Goal: Task Accomplishment & Management: Complete application form

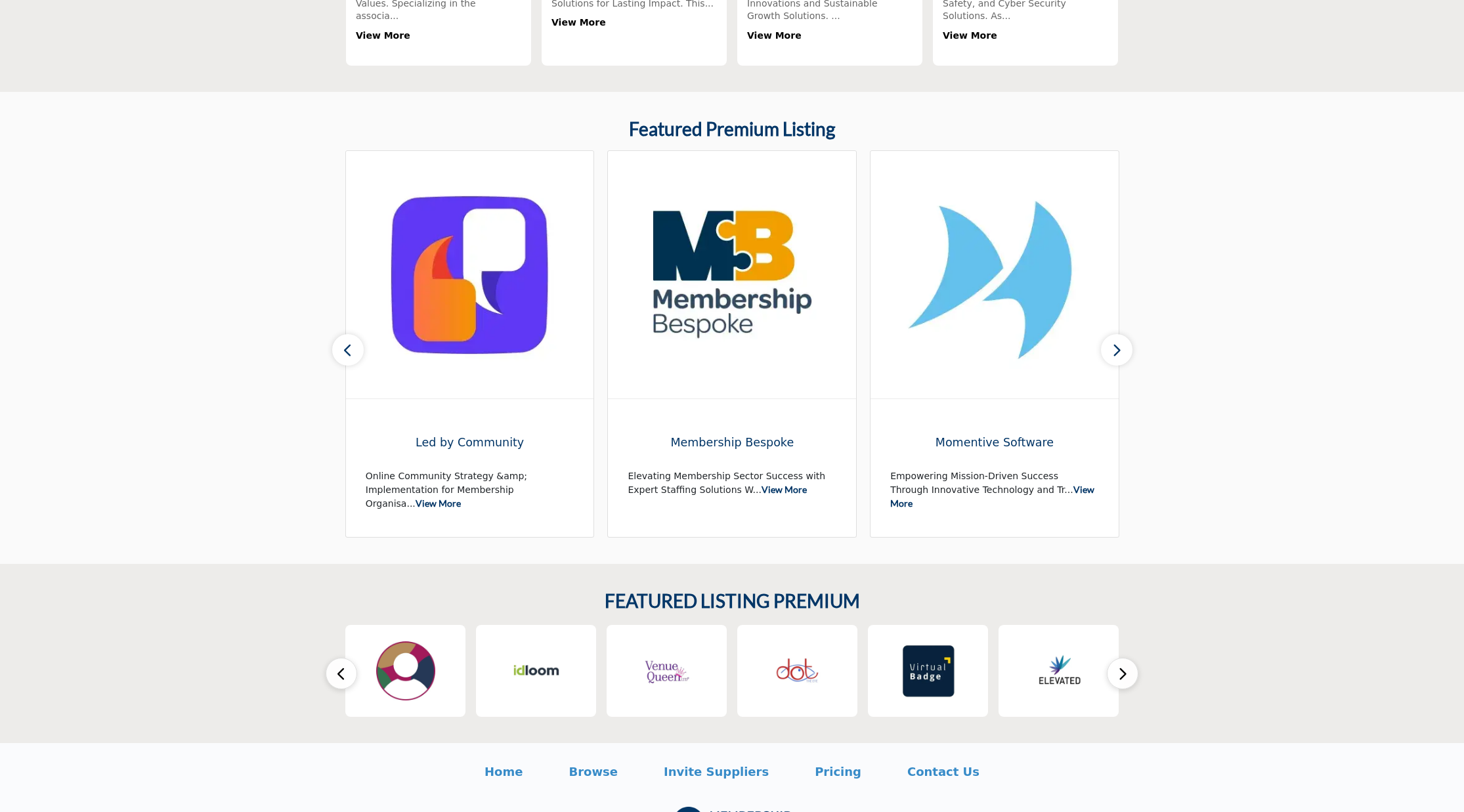
scroll to position [638, 0]
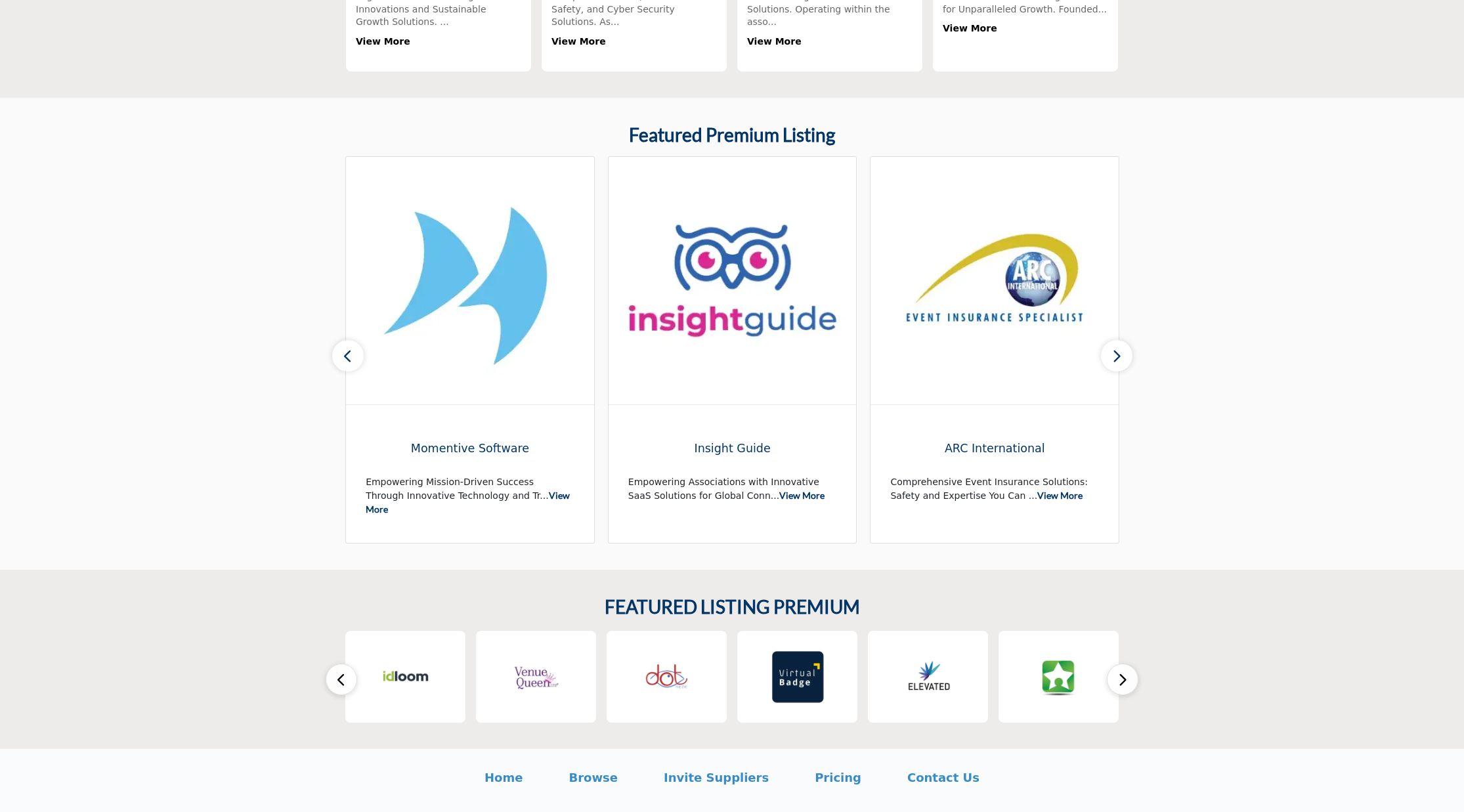
click at [1108, 350] on button "button" at bounding box center [1116, 355] width 31 height 31
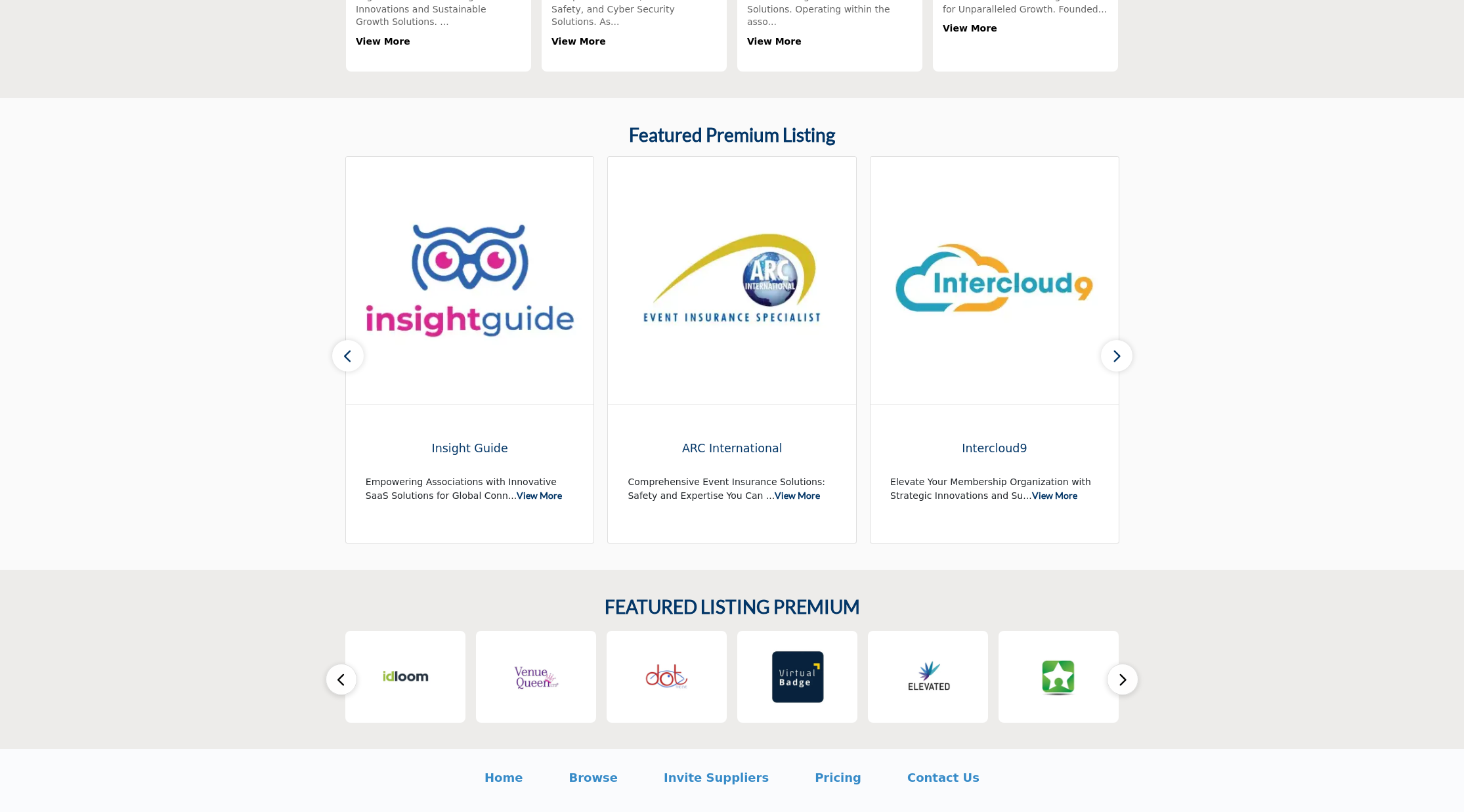
click at [1108, 350] on button "button" at bounding box center [1116, 355] width 31 height 31
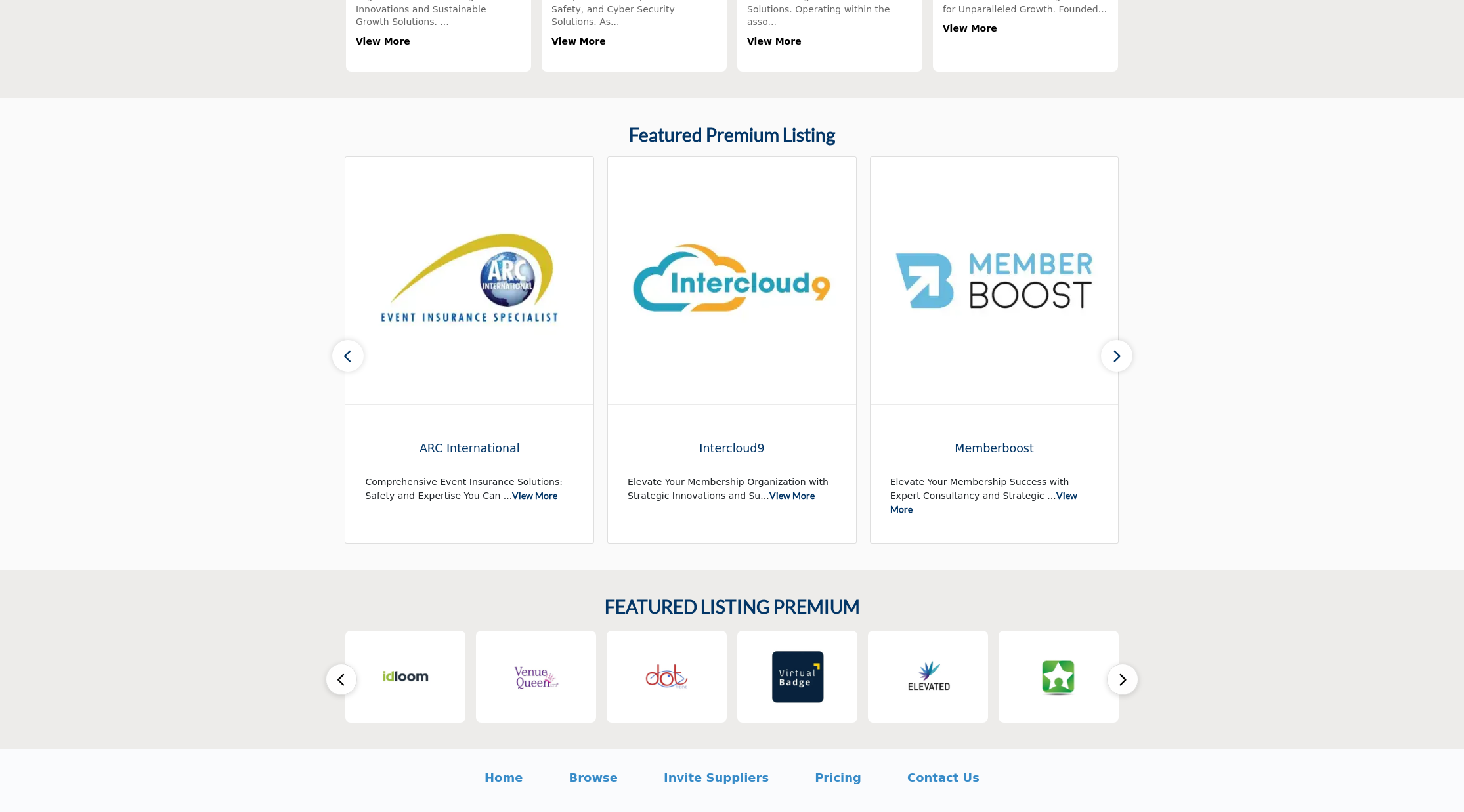
click at [1108, 350] on button "button" at bounding box center [1116, 355] width 31 height 31
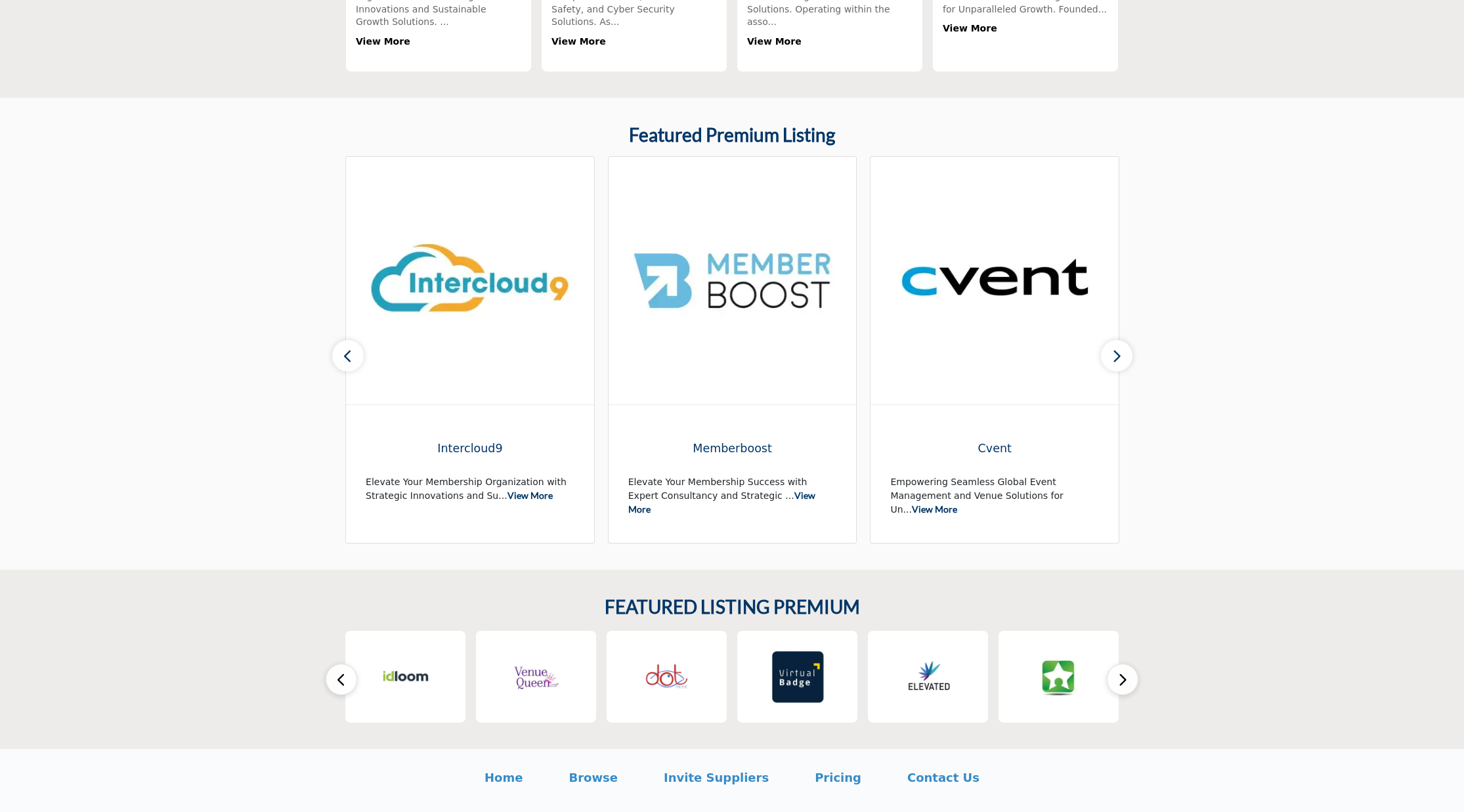
click at [1108, 350] on button "button" at bounding box center [1116, 355] width 31 height 31
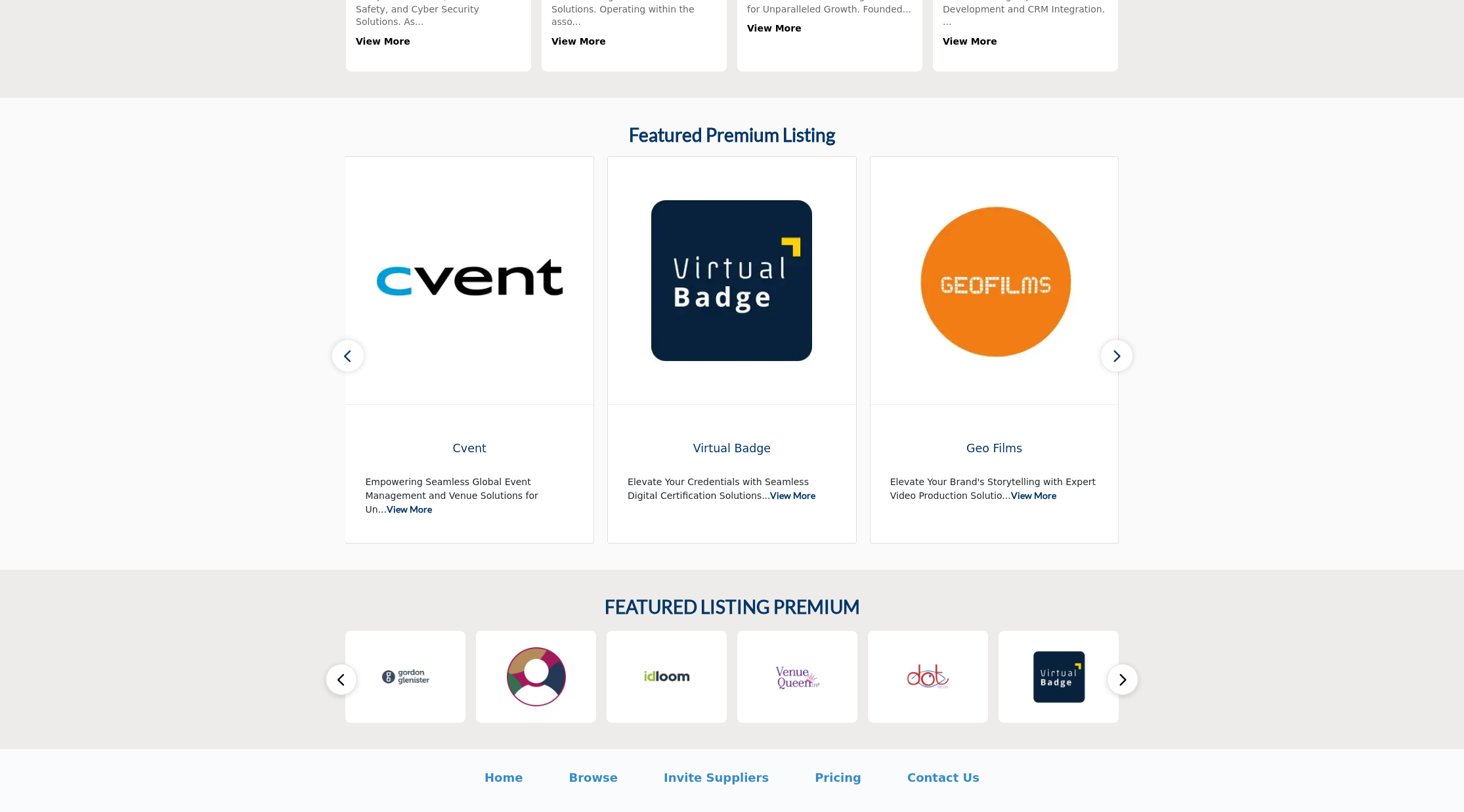
click at [1108, 350] on button "button" at bounding box center [1116, 355] width 31 height 31
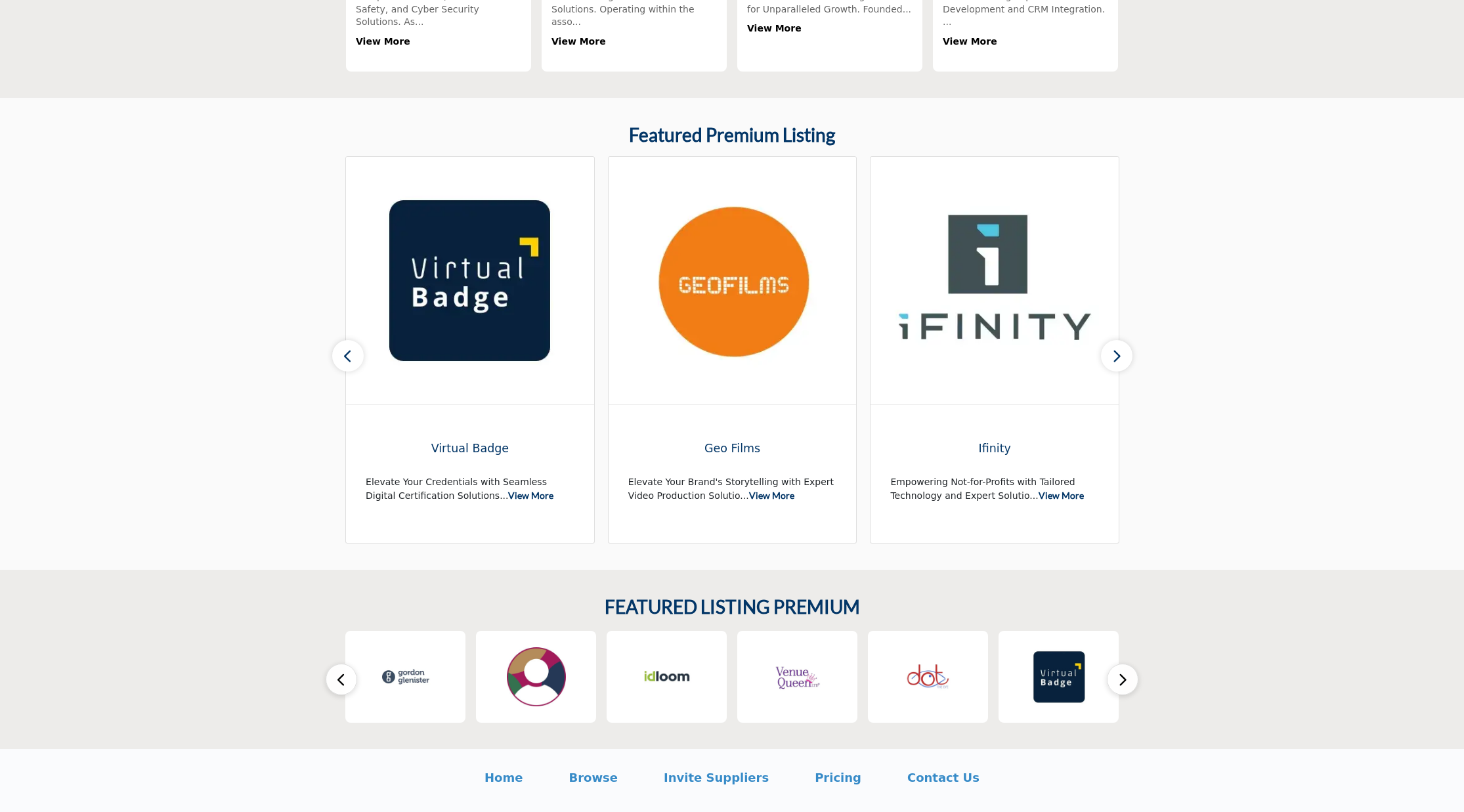
click at [1109, 350] on button "button" at bounding box center [1116, 355] width 31 height 31
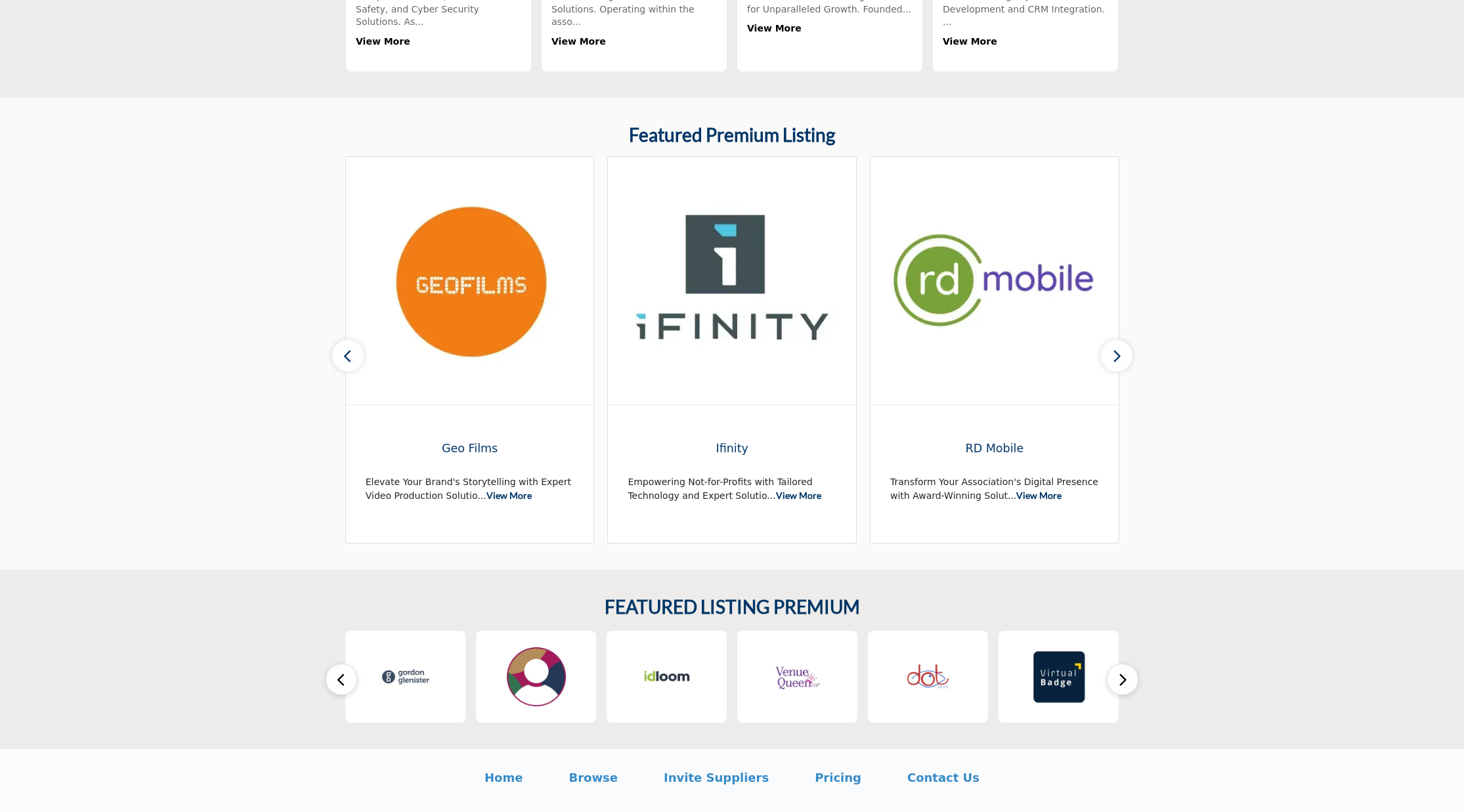
click at [1109, 350] on button "button" at bounding box center [1116, 355] width 31 height 31
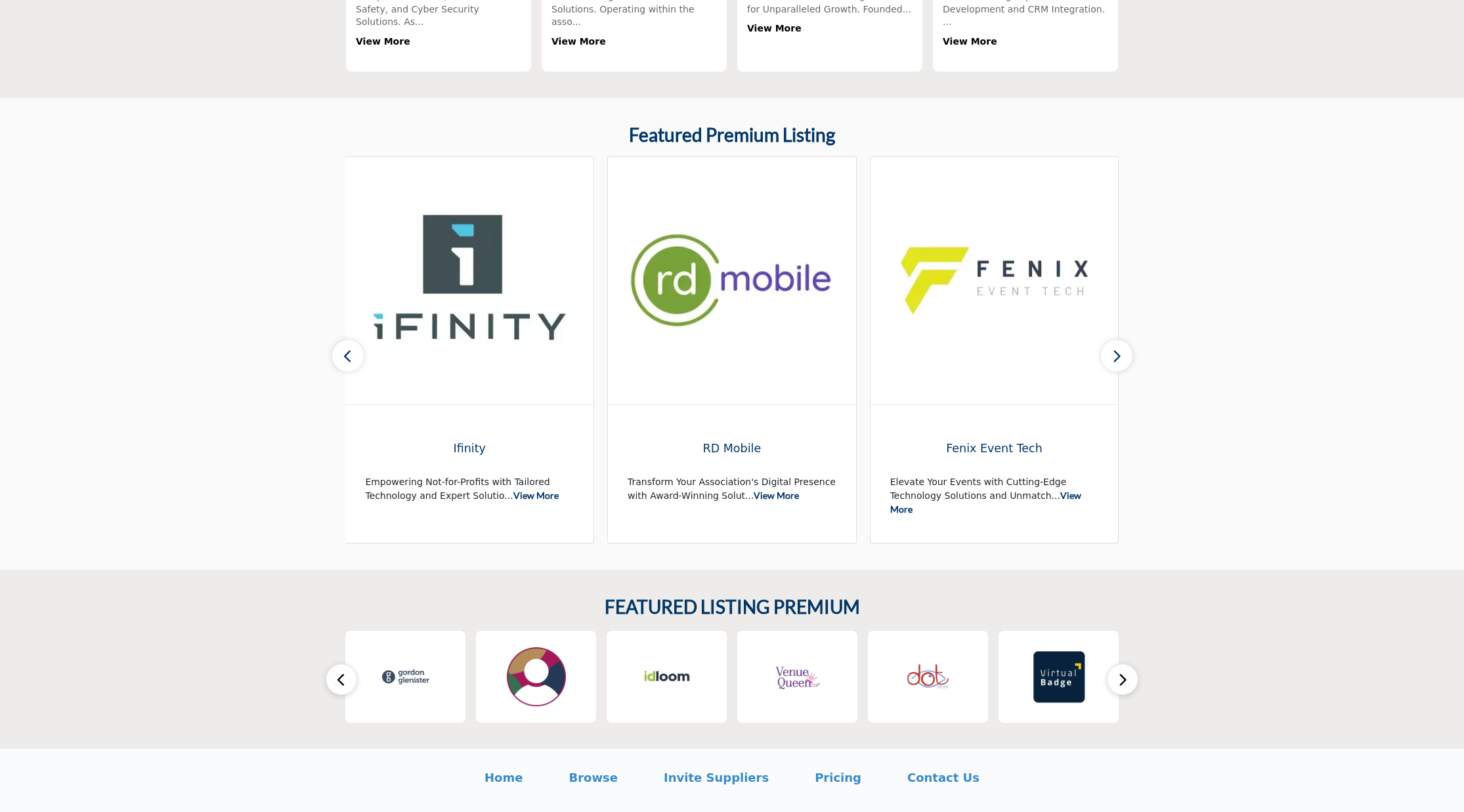
click at [1109, 350] on button "button" at bounding box center [1116, 355] width 31 height 31
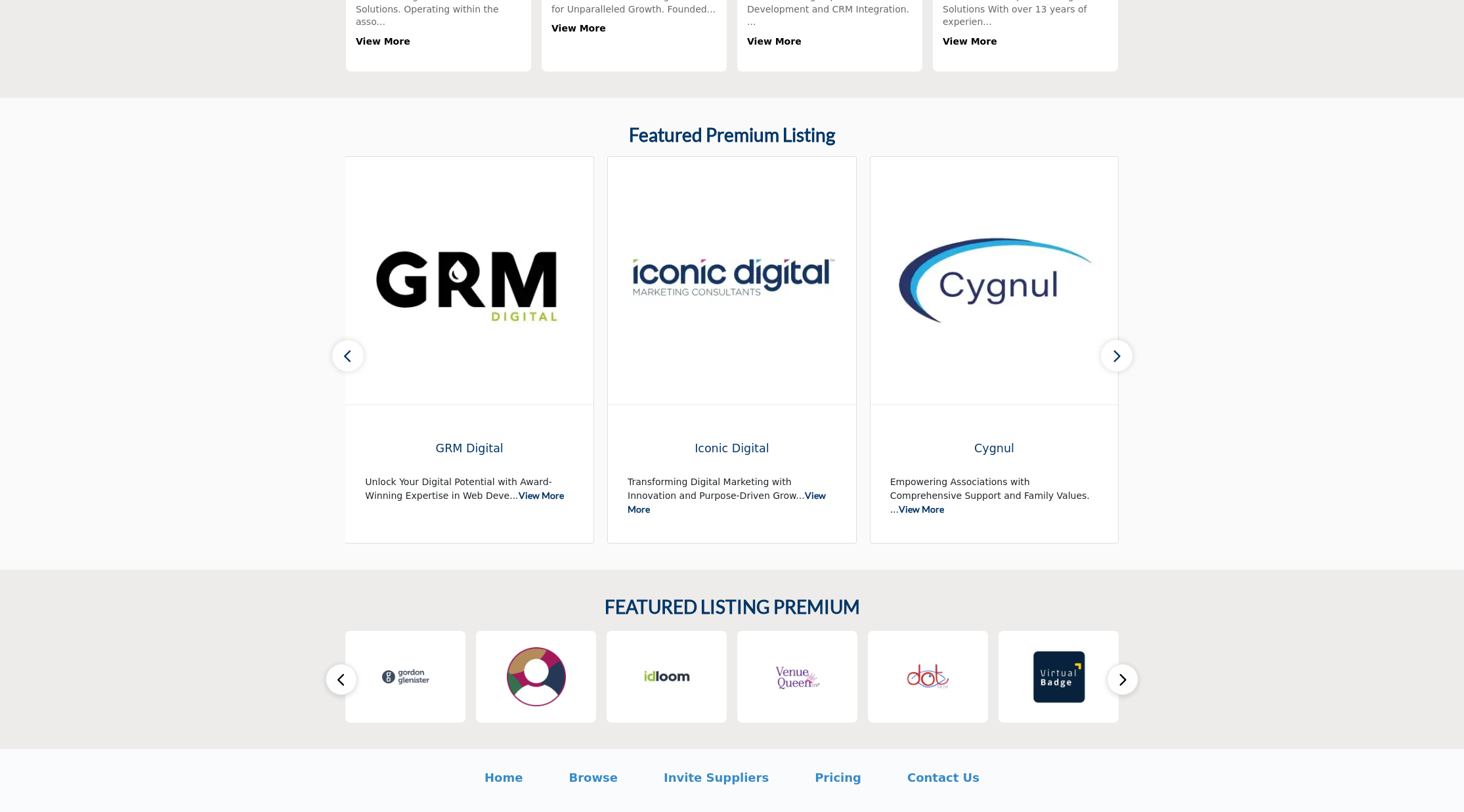
click at [1122, 672] on icon "button" at bounding box center [1123, 680] width 10 height 16
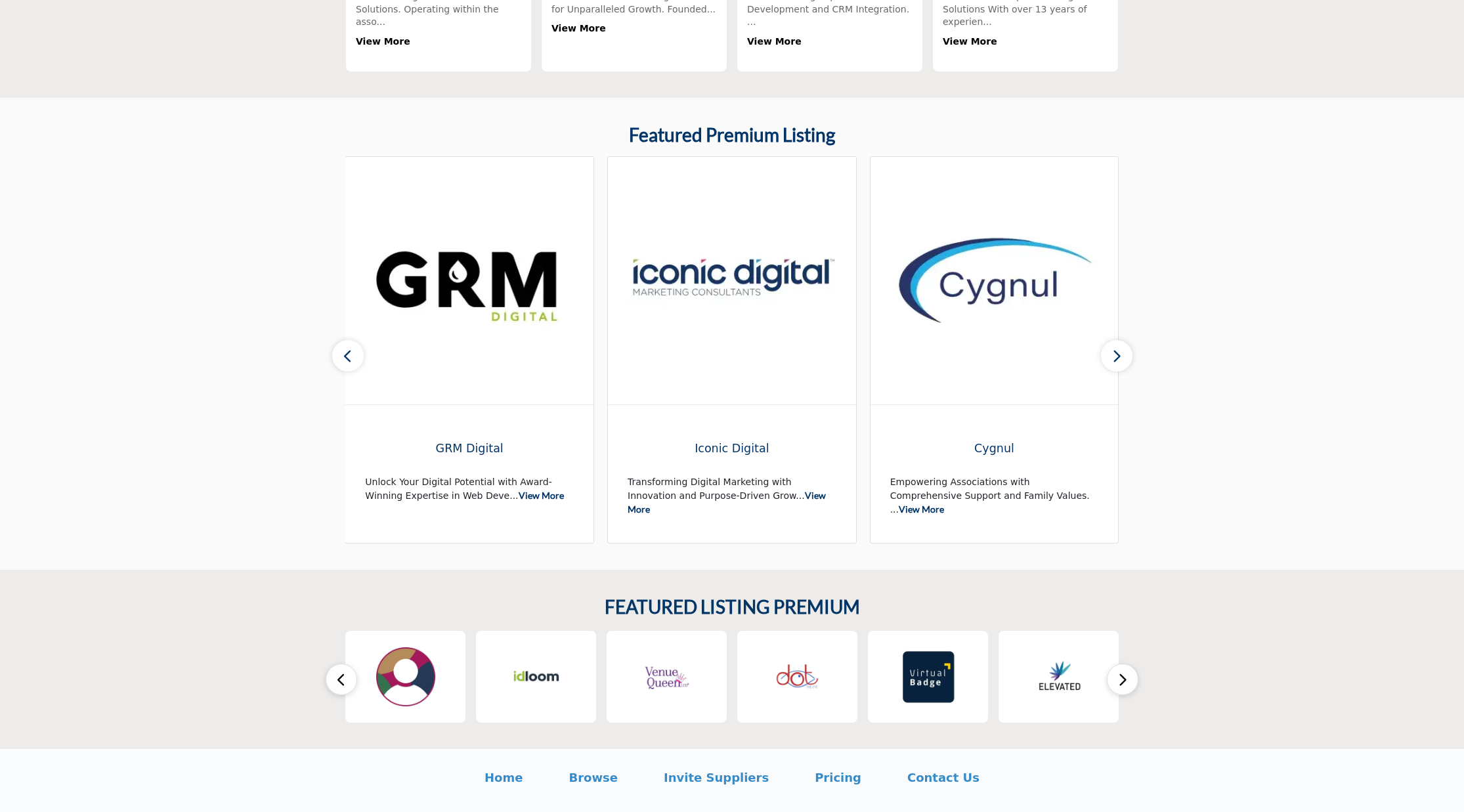
click at [1122, 672] on icon "button" at bounding box center [1123, 680] width 10 height 16
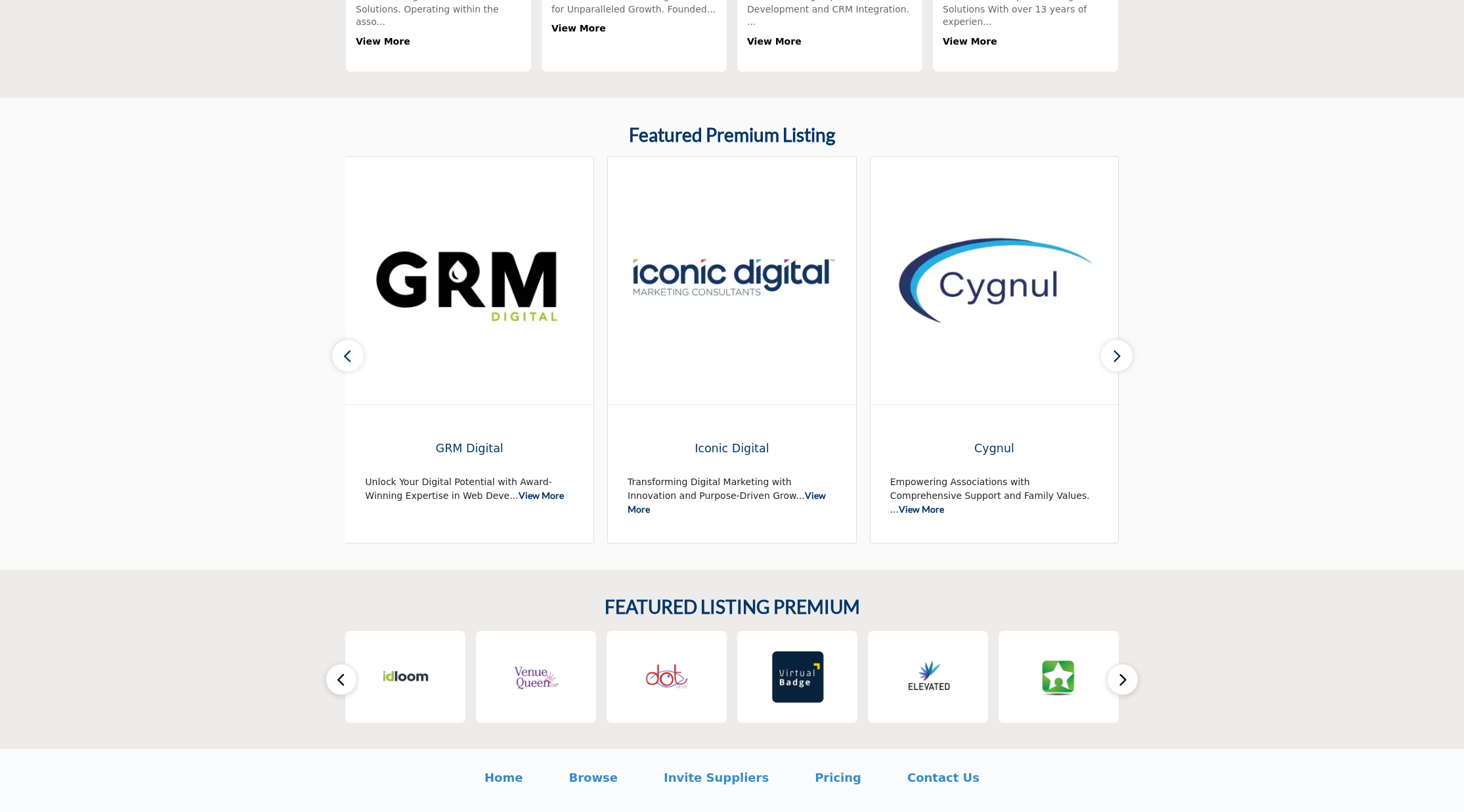
click at [1122, 672] on icon "button" at bounding box center [1123, 680] width 10 height 16
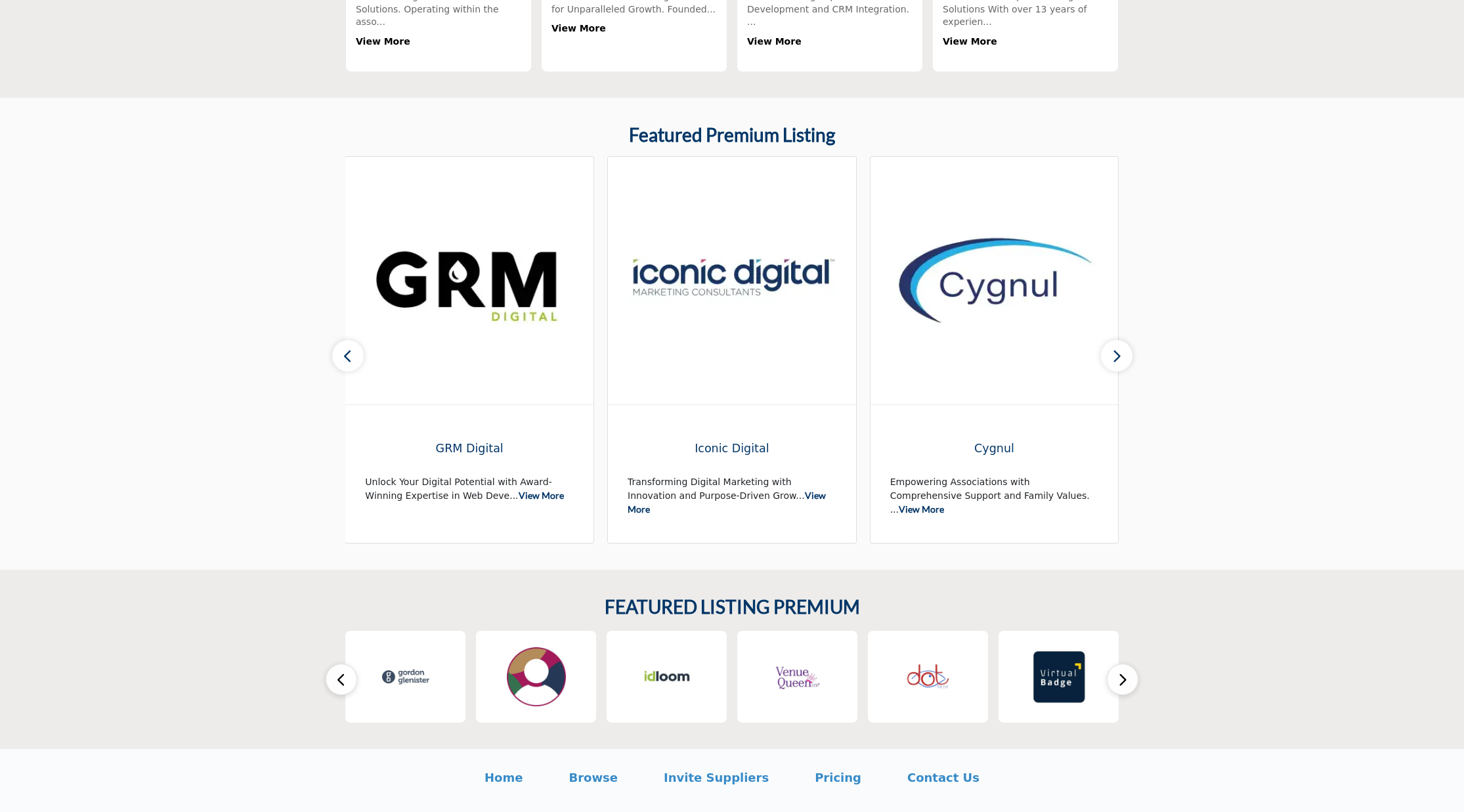
click at [1122, 672] on icon "button" at bounding box center [1123, 680] width 10 height 16
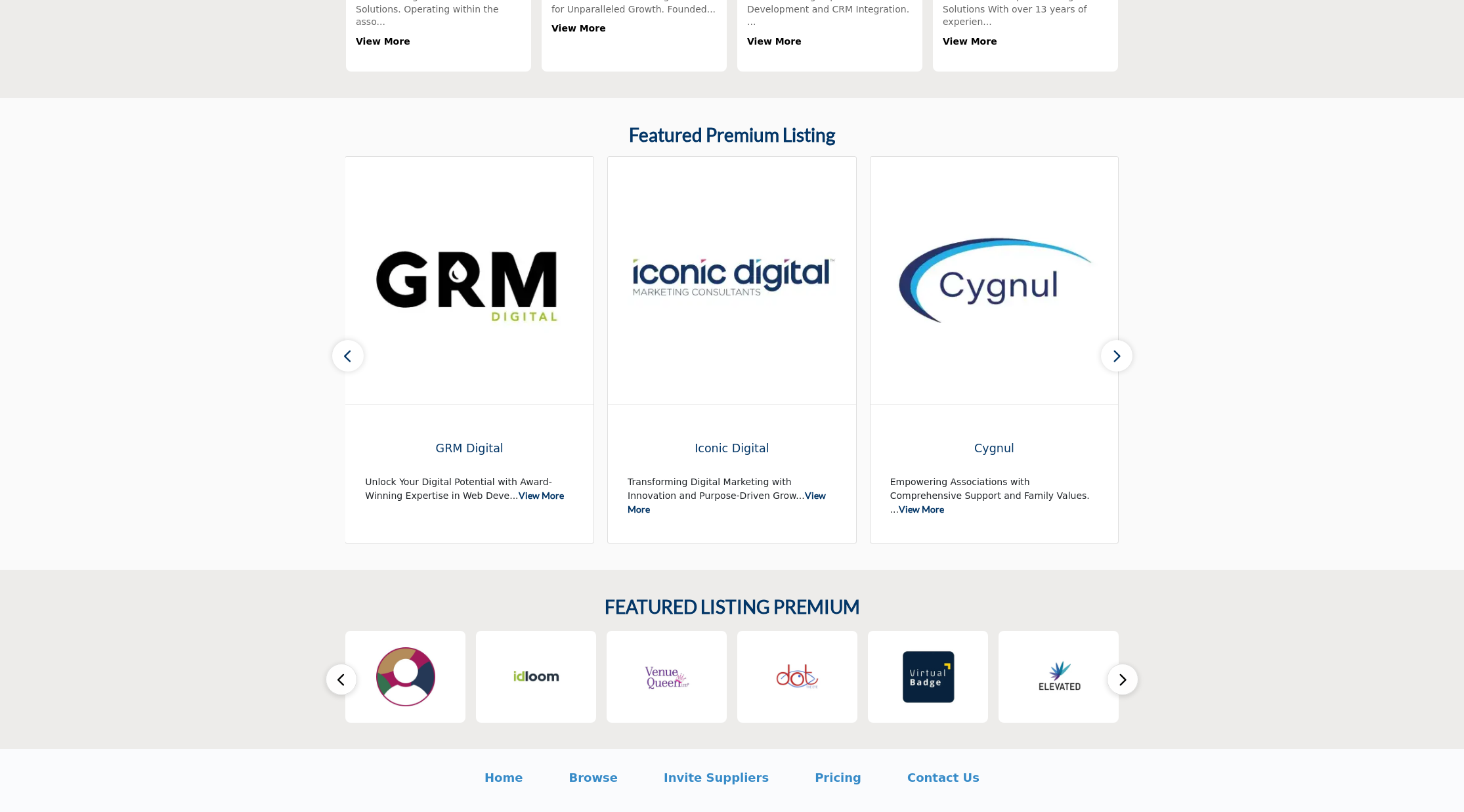
click at [1122, 672] on icon "button" at bounding box center [1123, 680] width 10 height 16
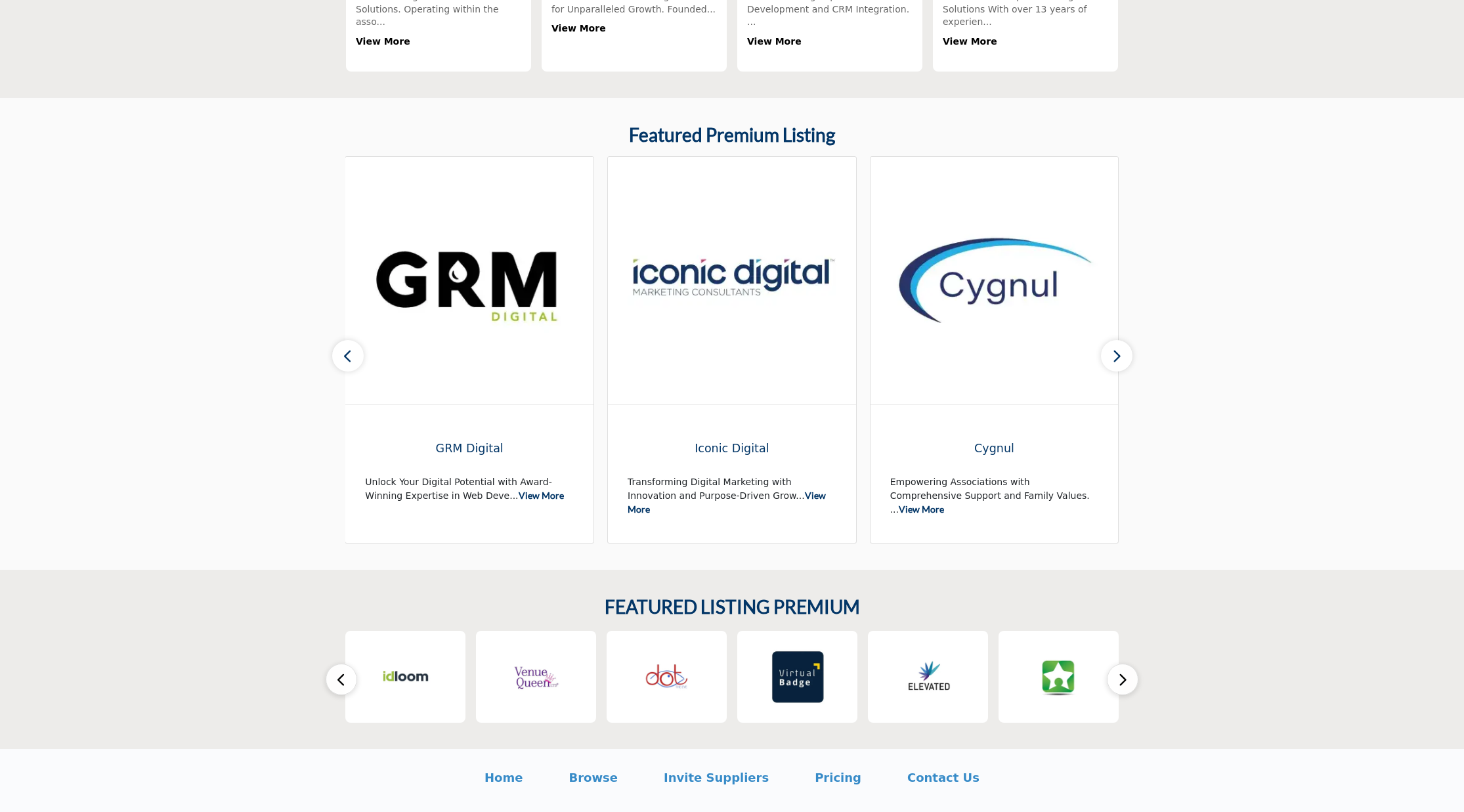
click at [1122, 672] on icon "button" at bounding box center [1123, 680] width 10 height 16
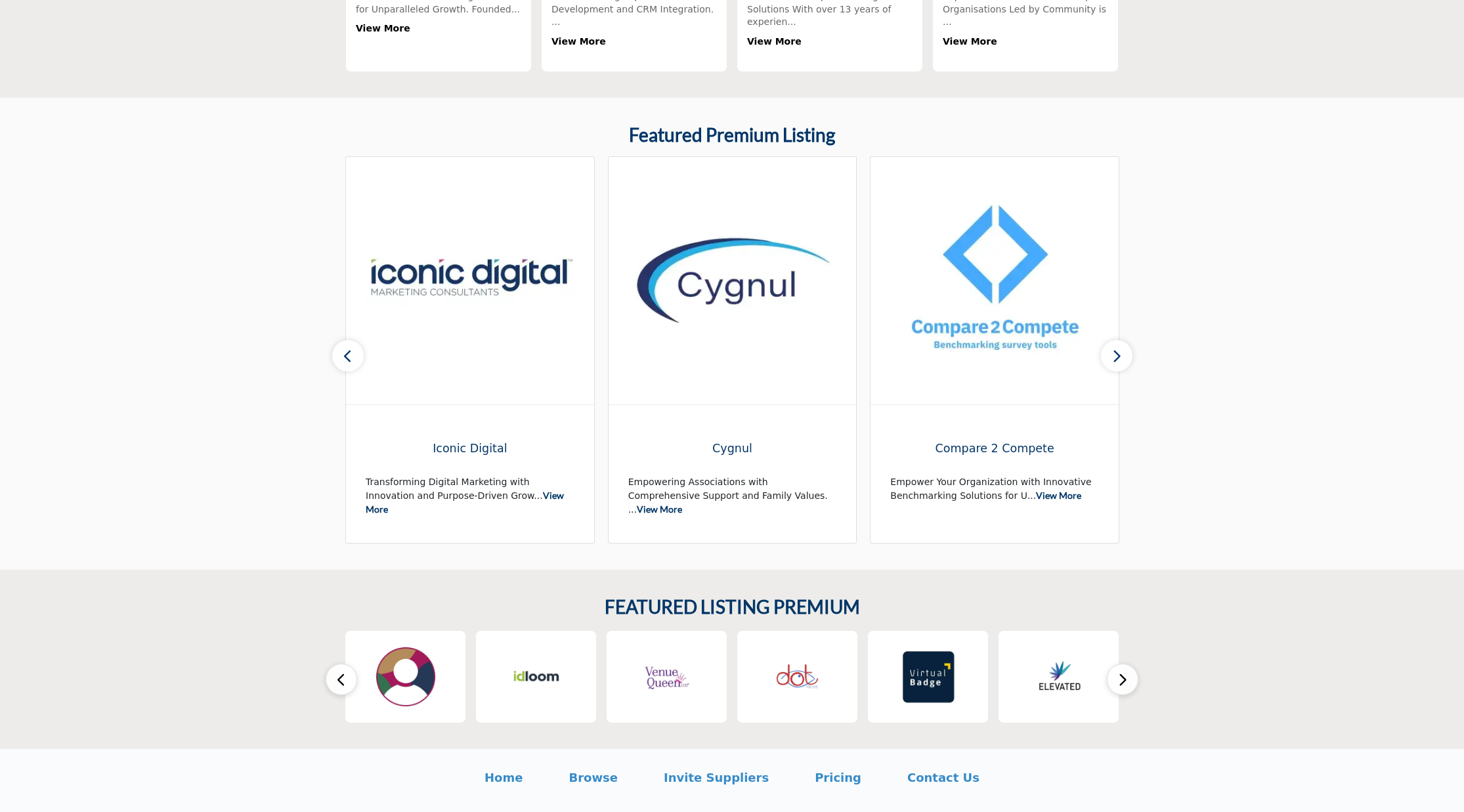
click at [341, 672] on icon "button" at bounding box center [341, 680] width 10 height 16
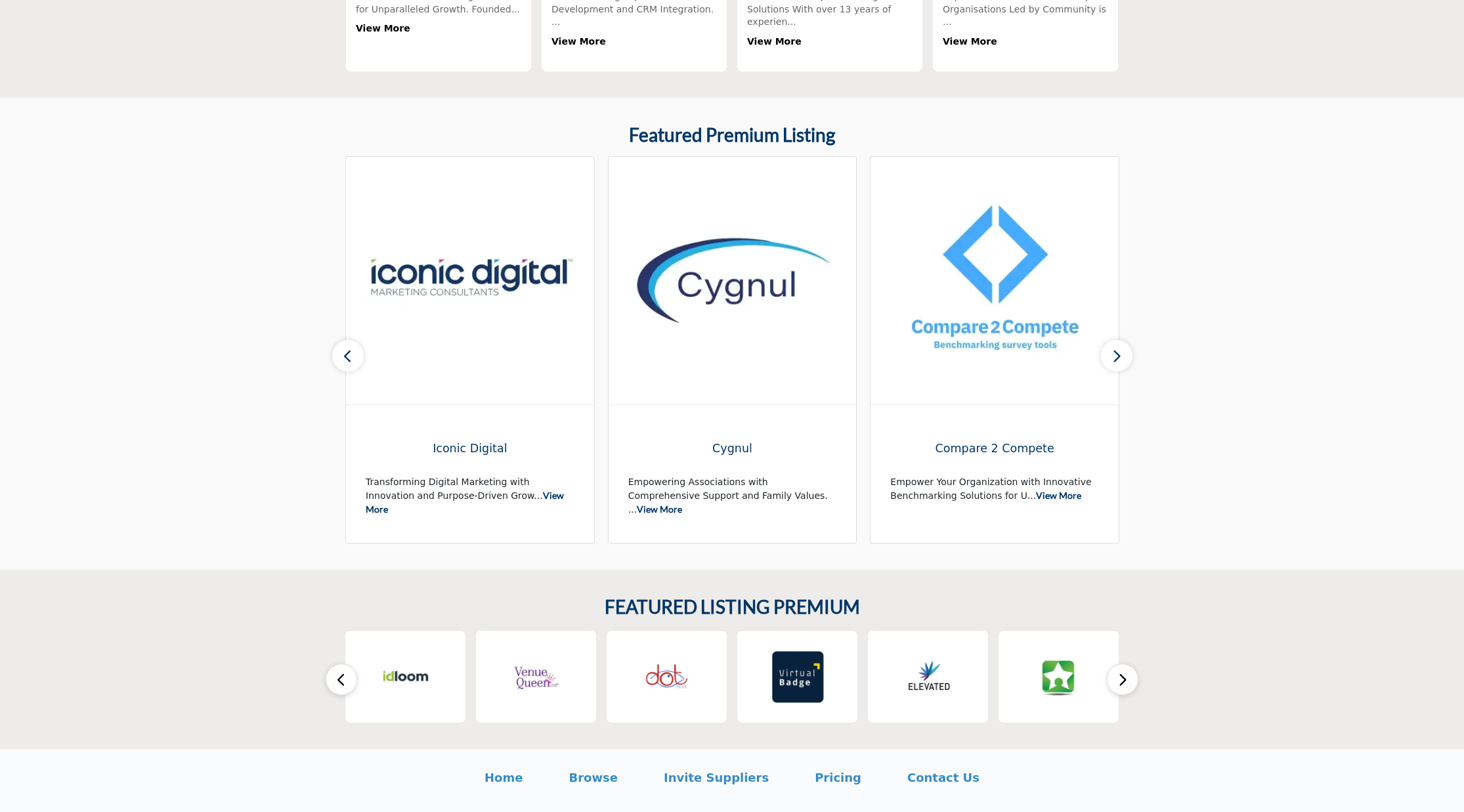
click at [341, 672] on icon "button" at bounding box center [341, 680] width 10 height 16
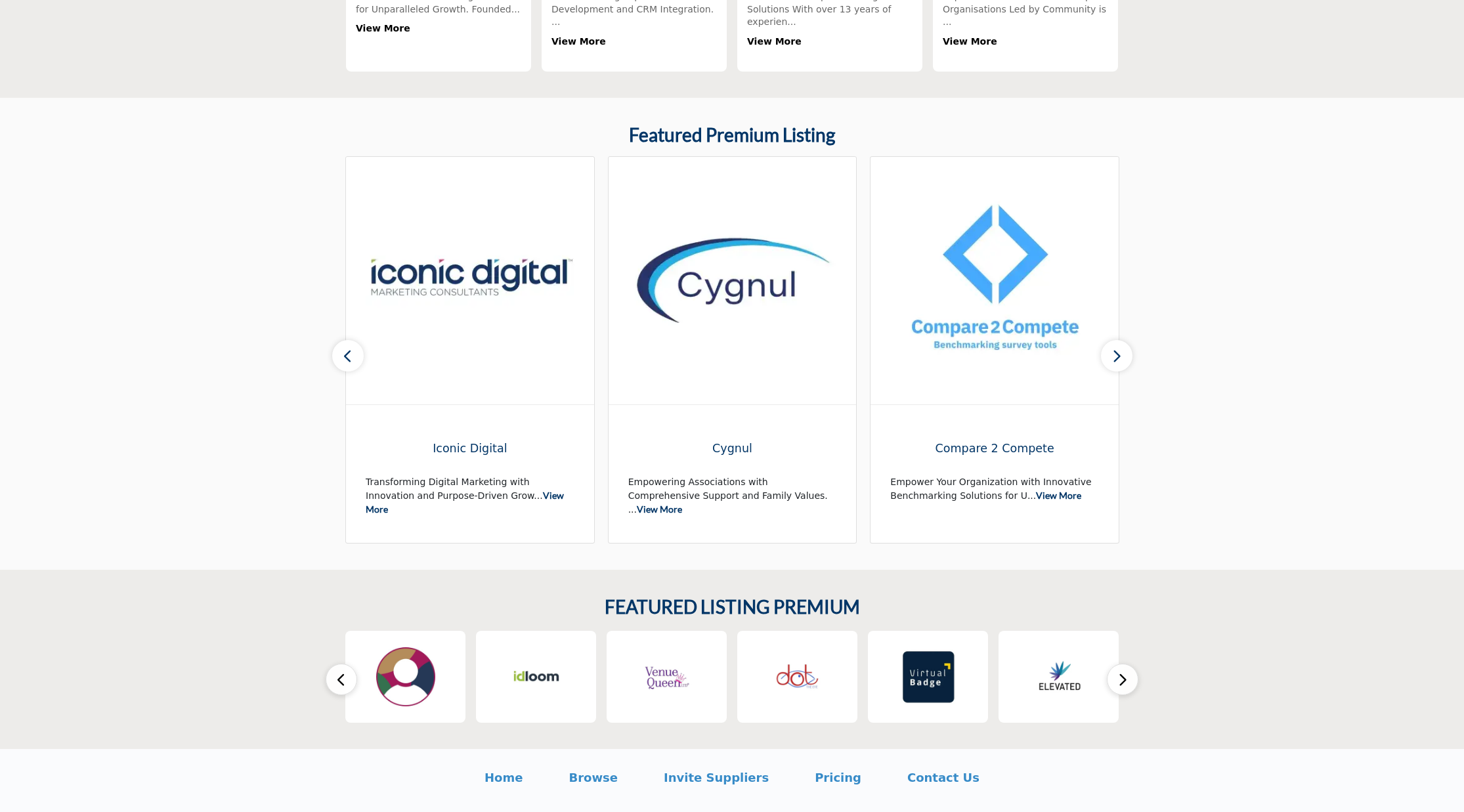
click at [341, 672] on icon "button" at bounding box center [341, 680] width 10 height 16
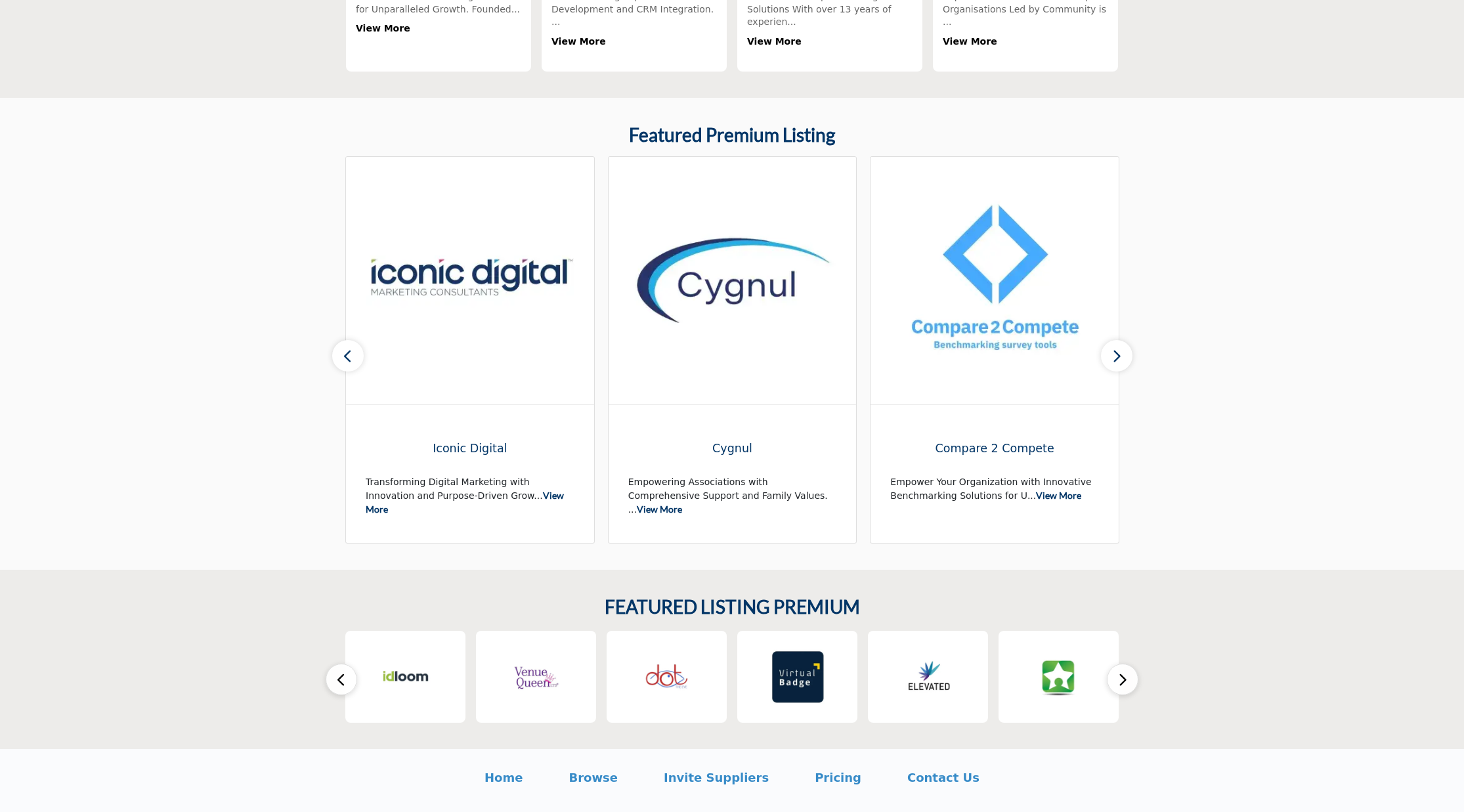
click at [341, 672] on icon "button" at bounding box center [341, 680] width 10 height 16
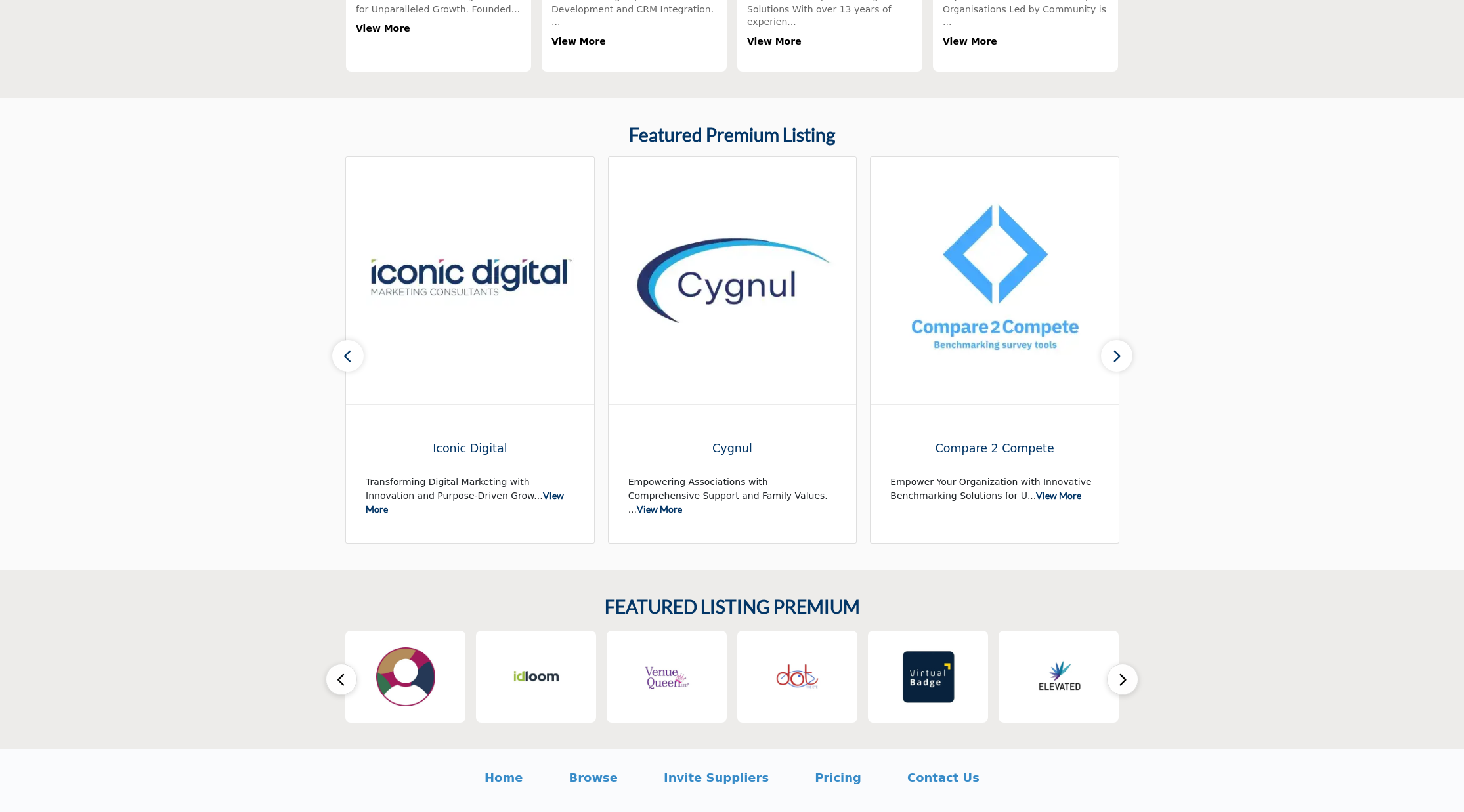
click at [341, 672] on icon "button" at bounding box center [341, 680] width 10 height 16
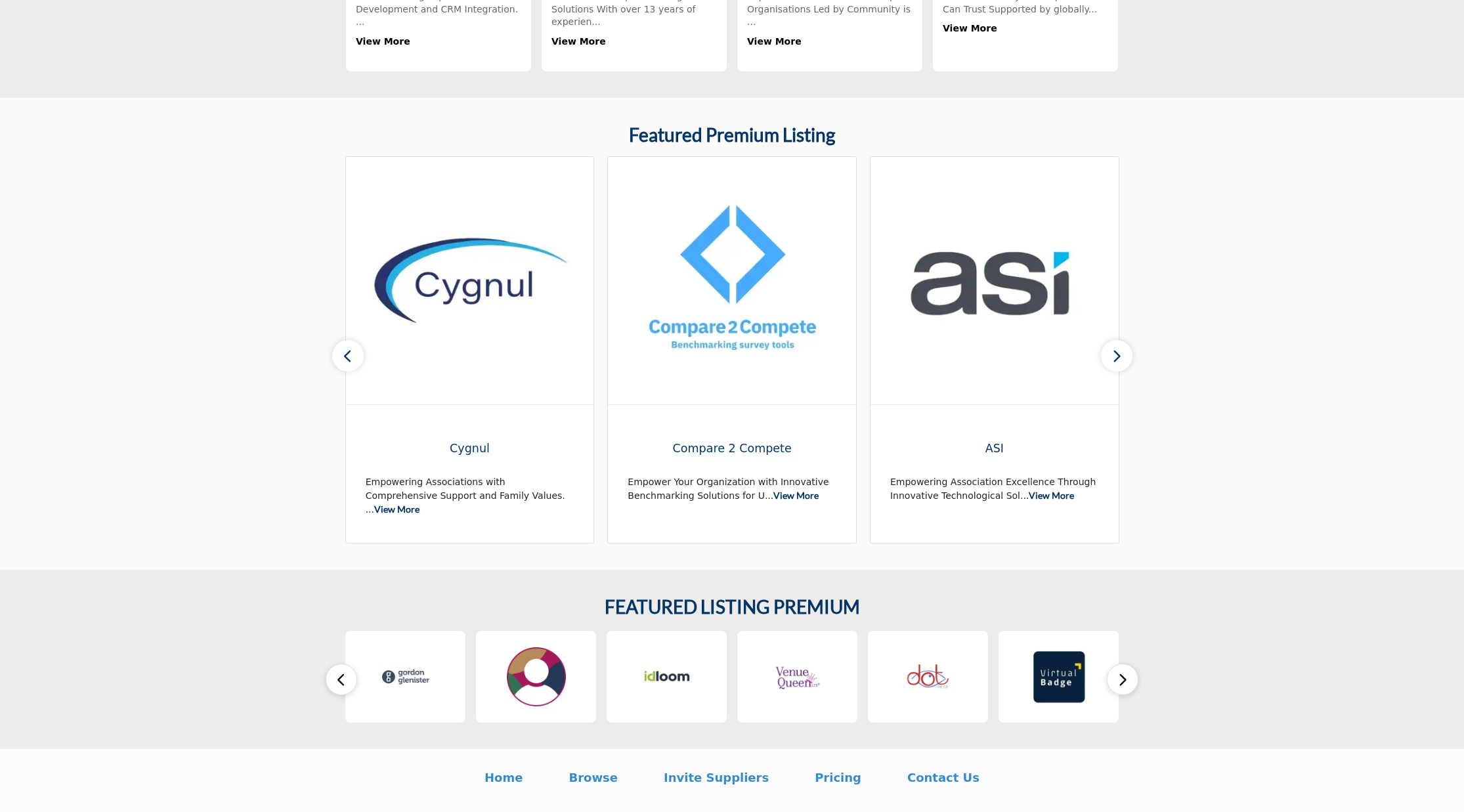
click at [642, 405] on div "Compare 2 Compete Empower Your Organization with Innovative Benchmarking Soluti…" at bounding box center [732, 474] width 248 height 138
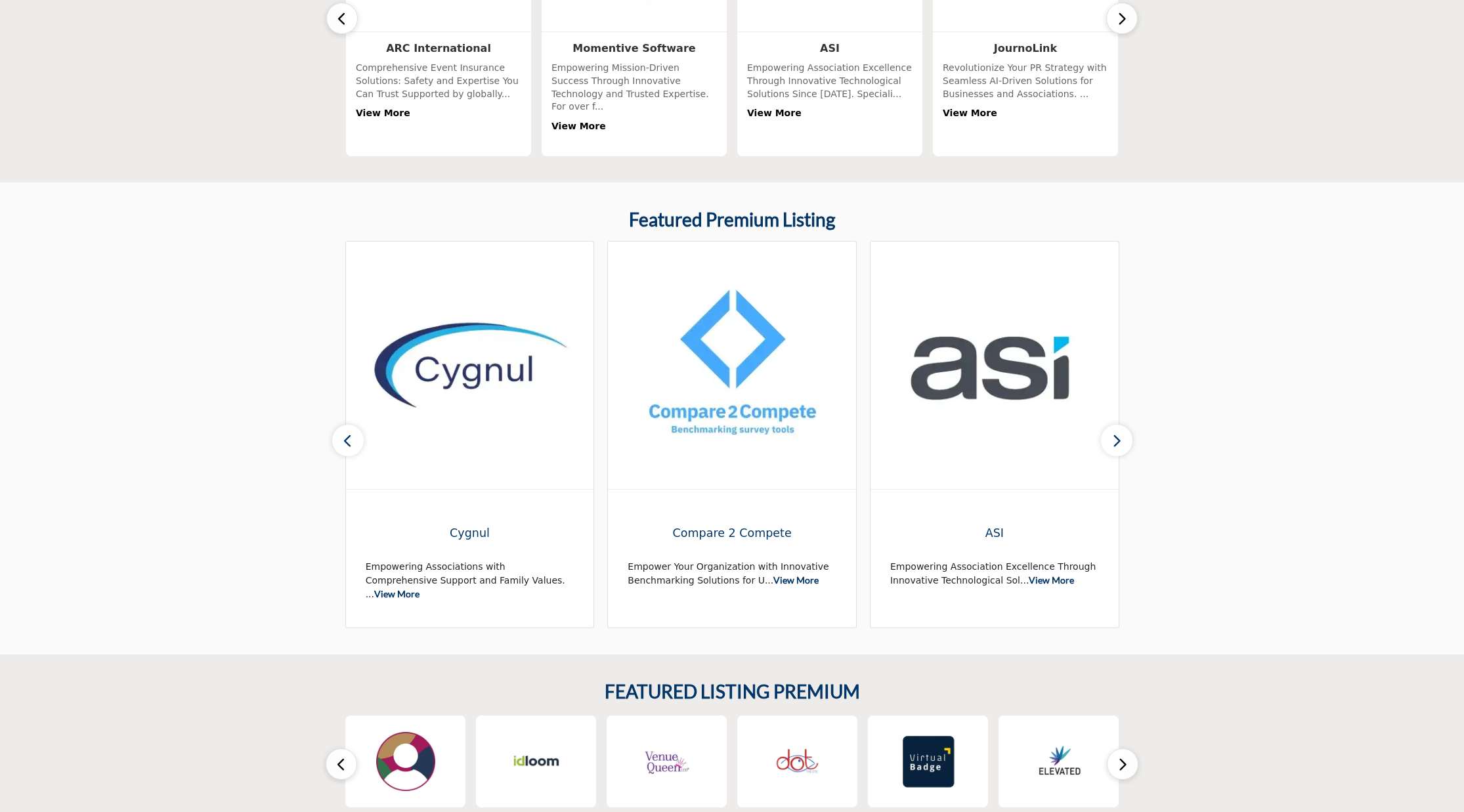
scroll to position [576, 0]
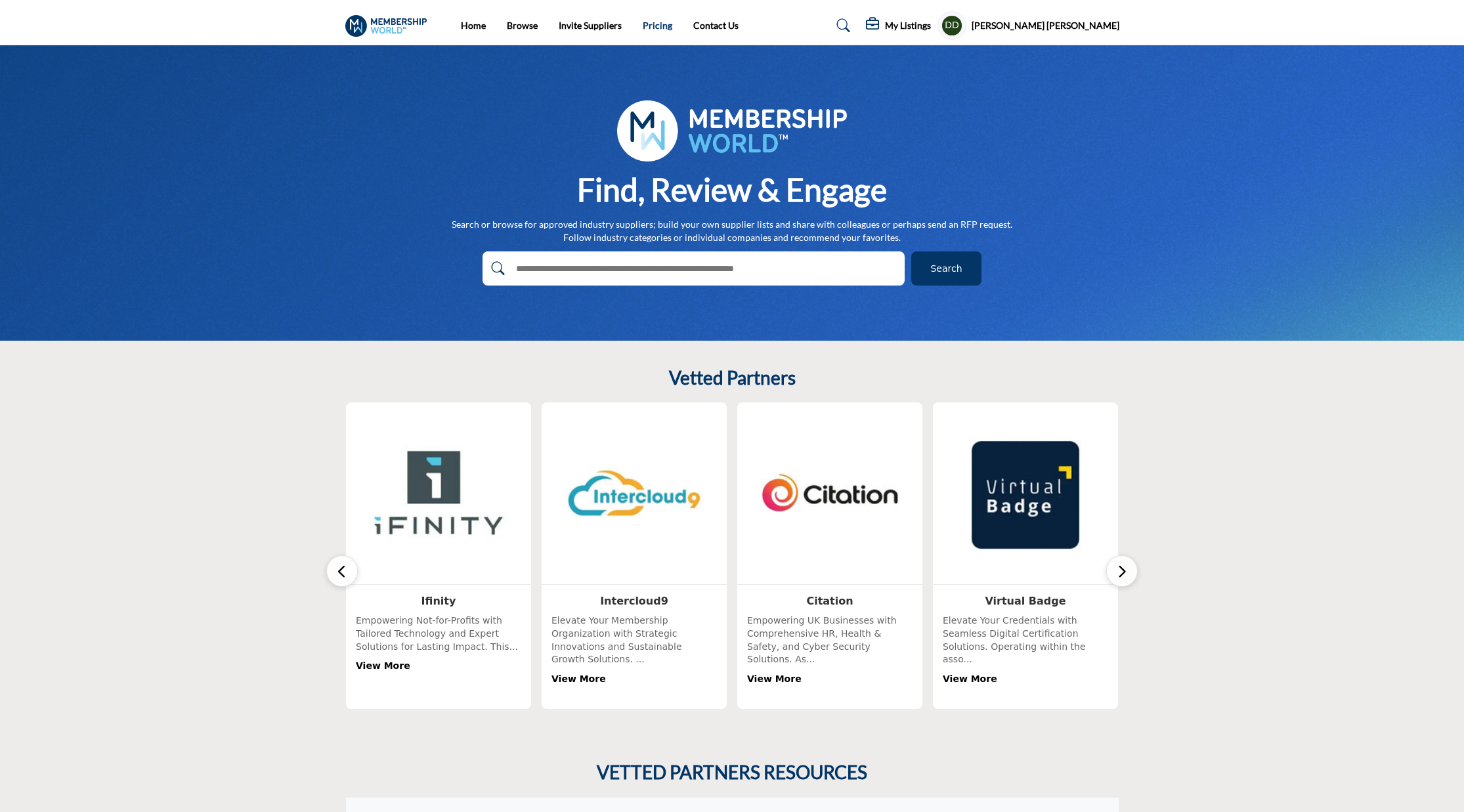
click at [665, 27] on link "Pricing" at bounding box center [658, 26] width 30 height 11
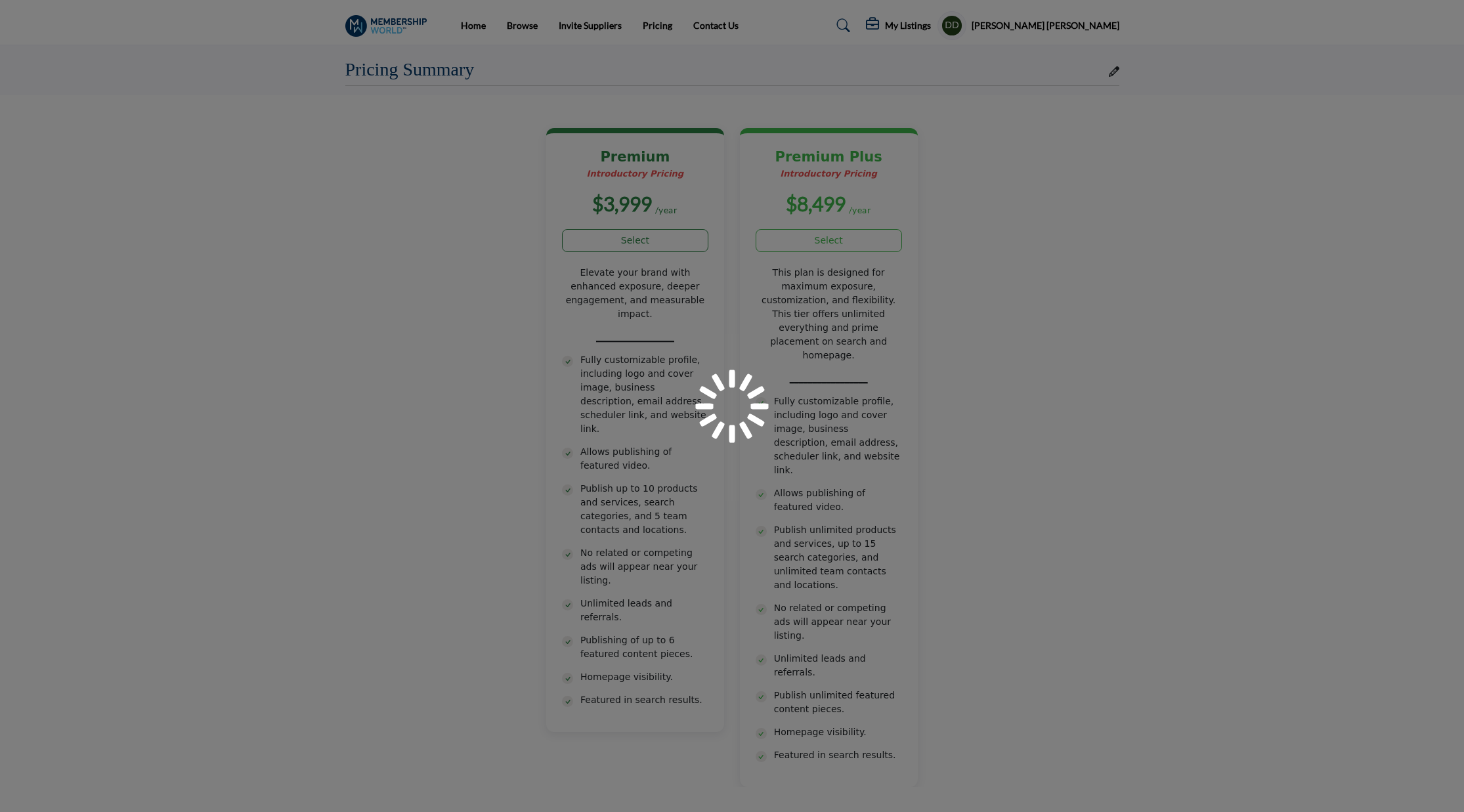
click at [468, 23] on link "Home" at bounding box center [474, 26] width 25 height 11
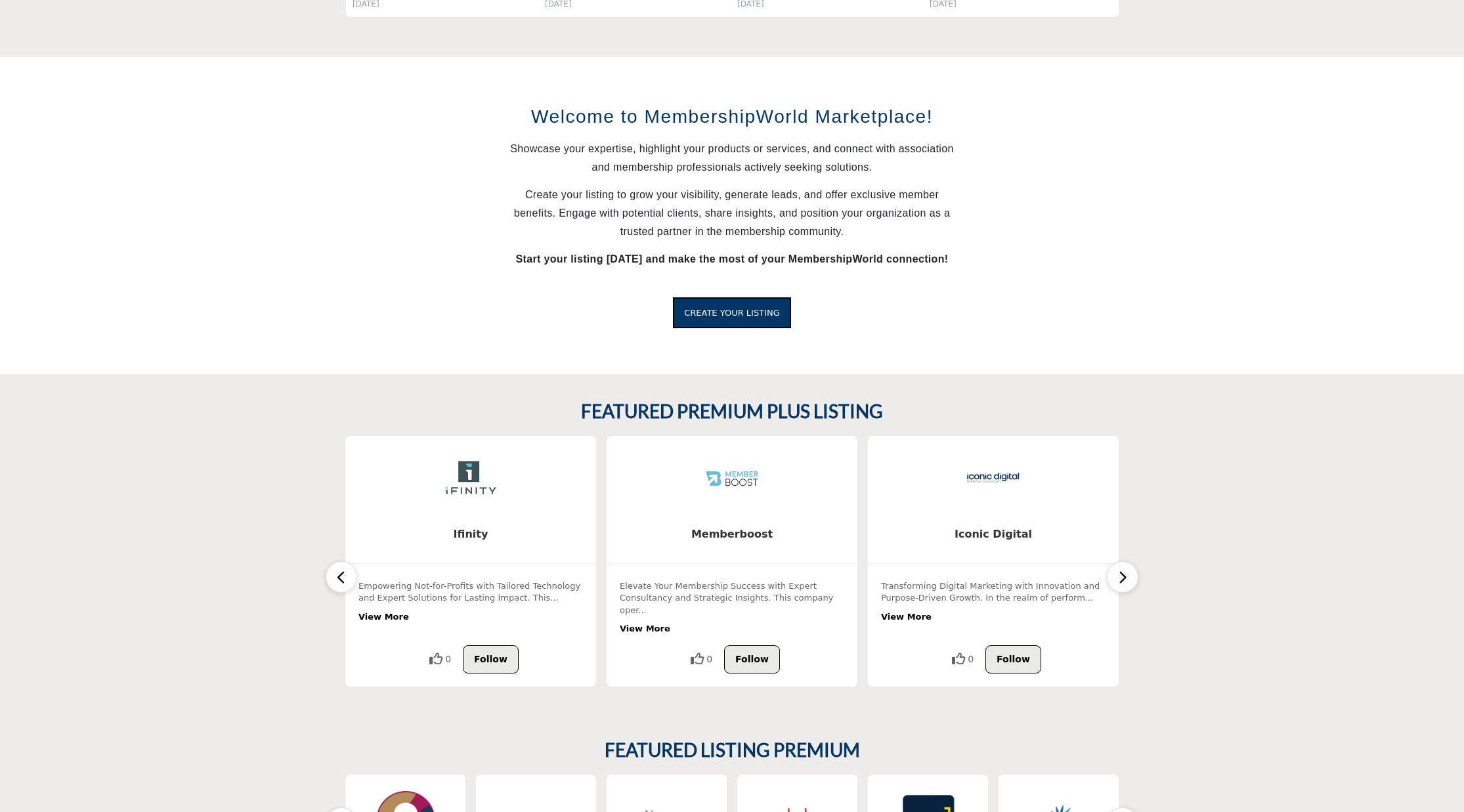
scroll to position [1090, 0]
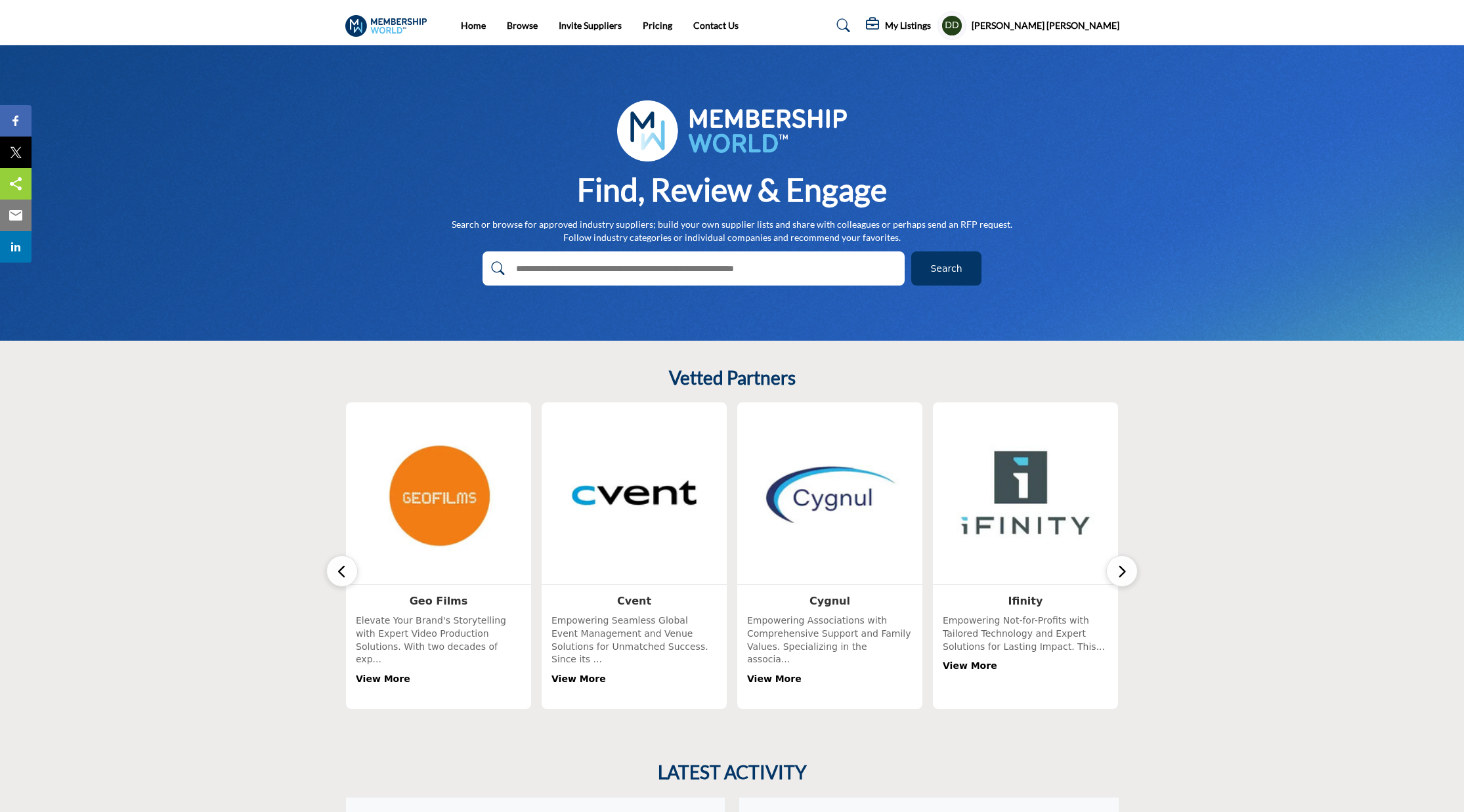
click at [1118, 571] on icon "button" at bounding box center [1122, 571] width 10 height 16
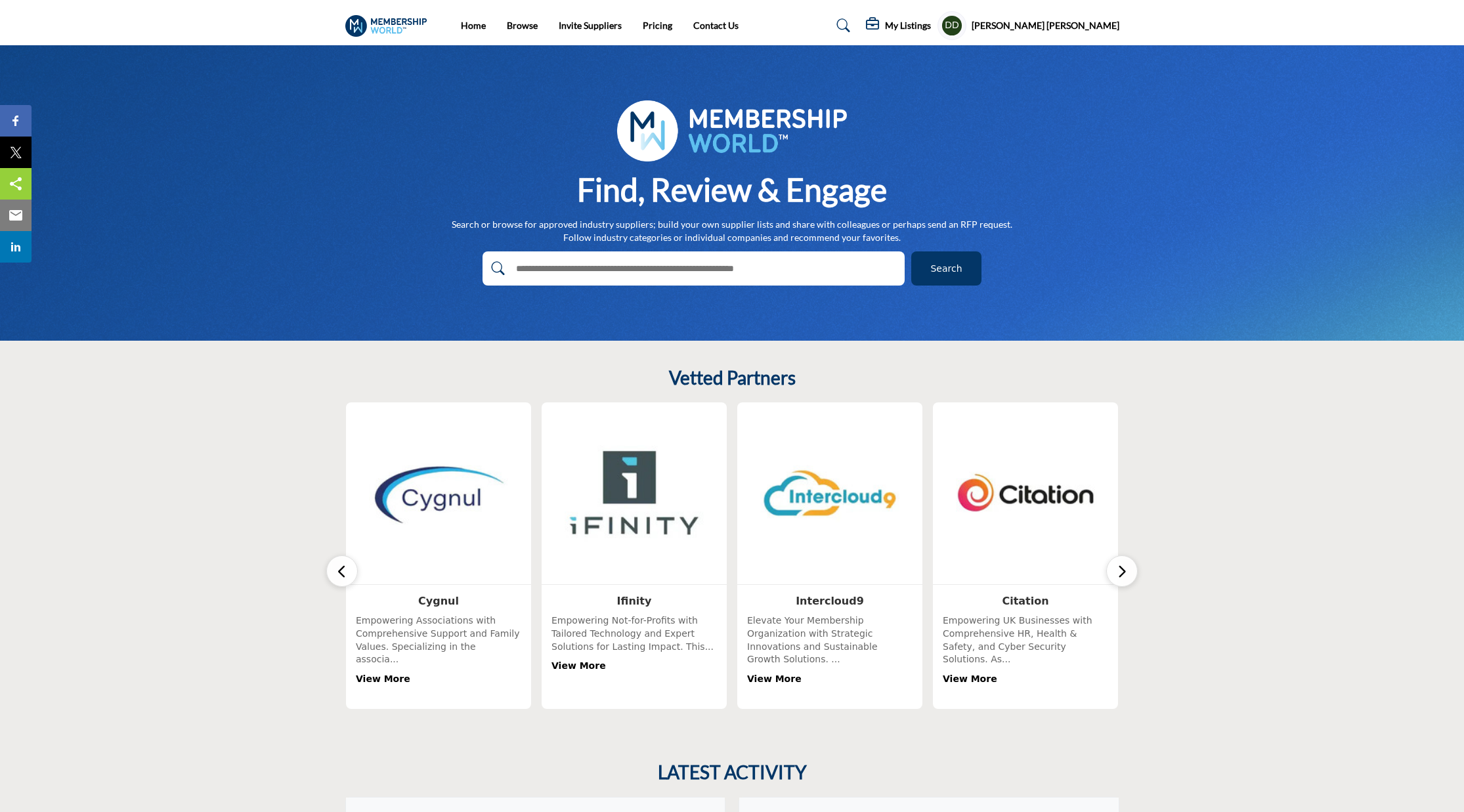
click at [1118, 571] on icon "button" at bounding box center [1122, 571] width 10 height 16
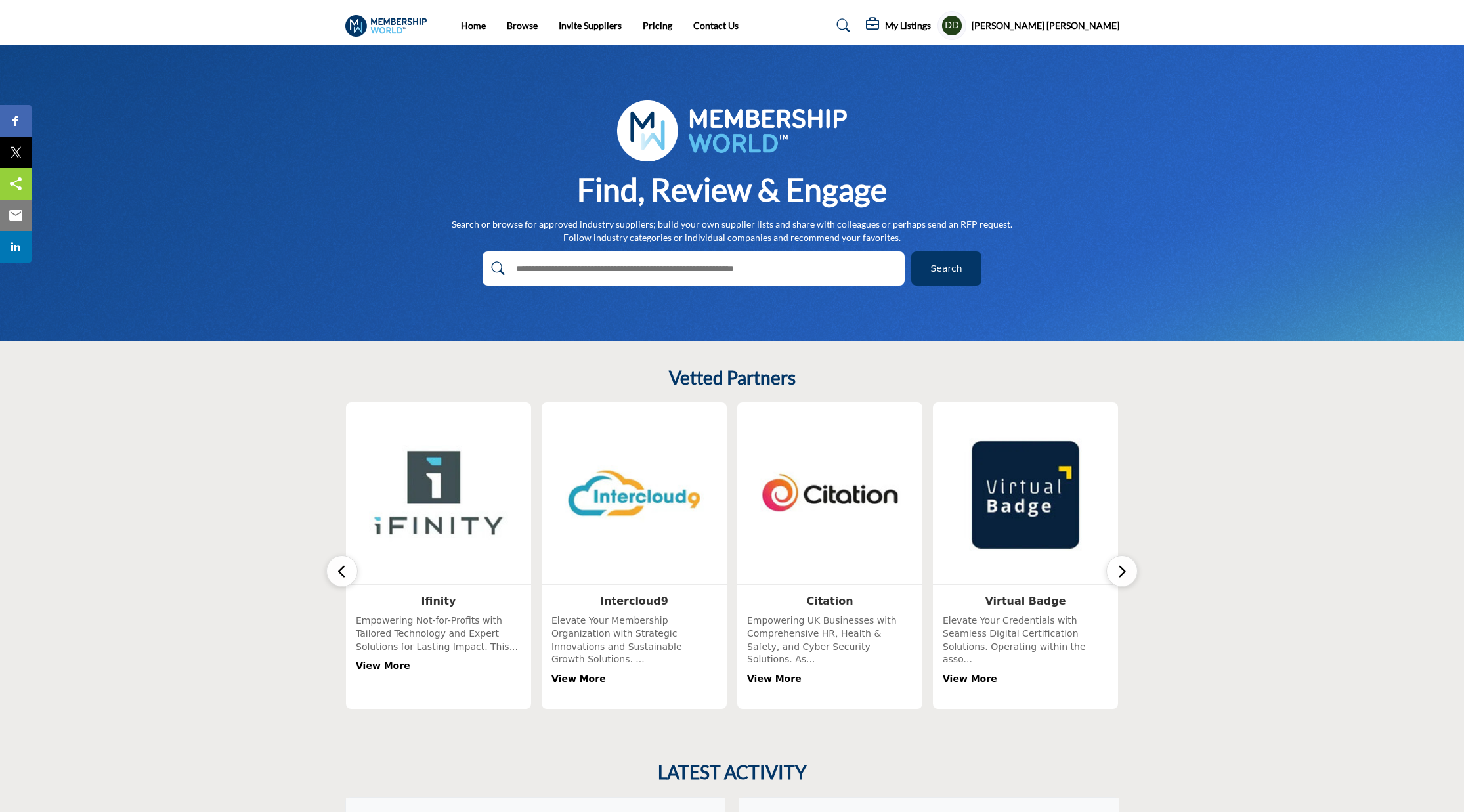
click at [1118, 571] on icon "button" at bounding box center [1122, 571] width 10 height 16
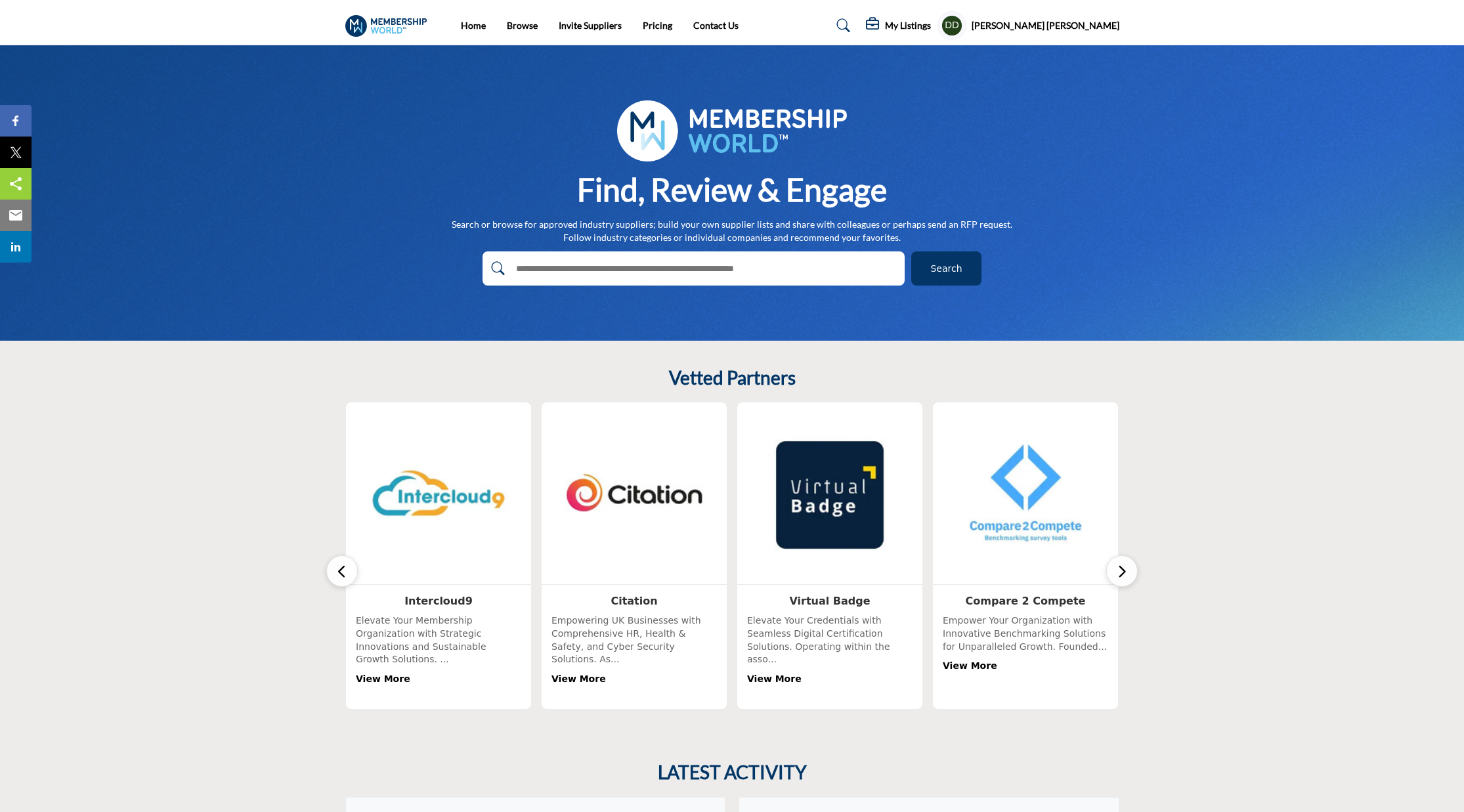
click at [1118, 571] on icon "button" at bounding box center [1122, 571] width 10 height 16
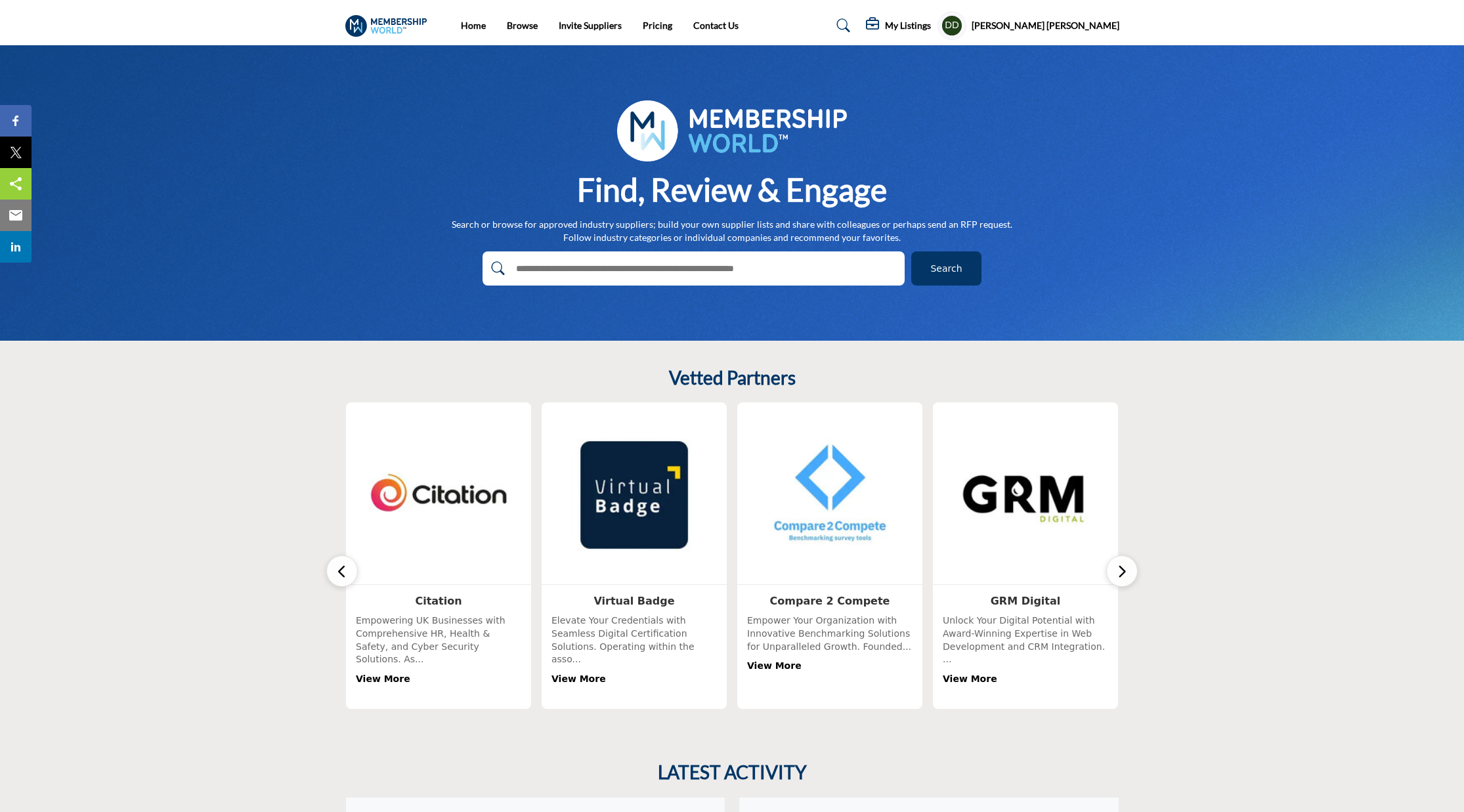
click at [1118, 571] on icon "button" at bounding box center [1122, 571] width 10 height 16
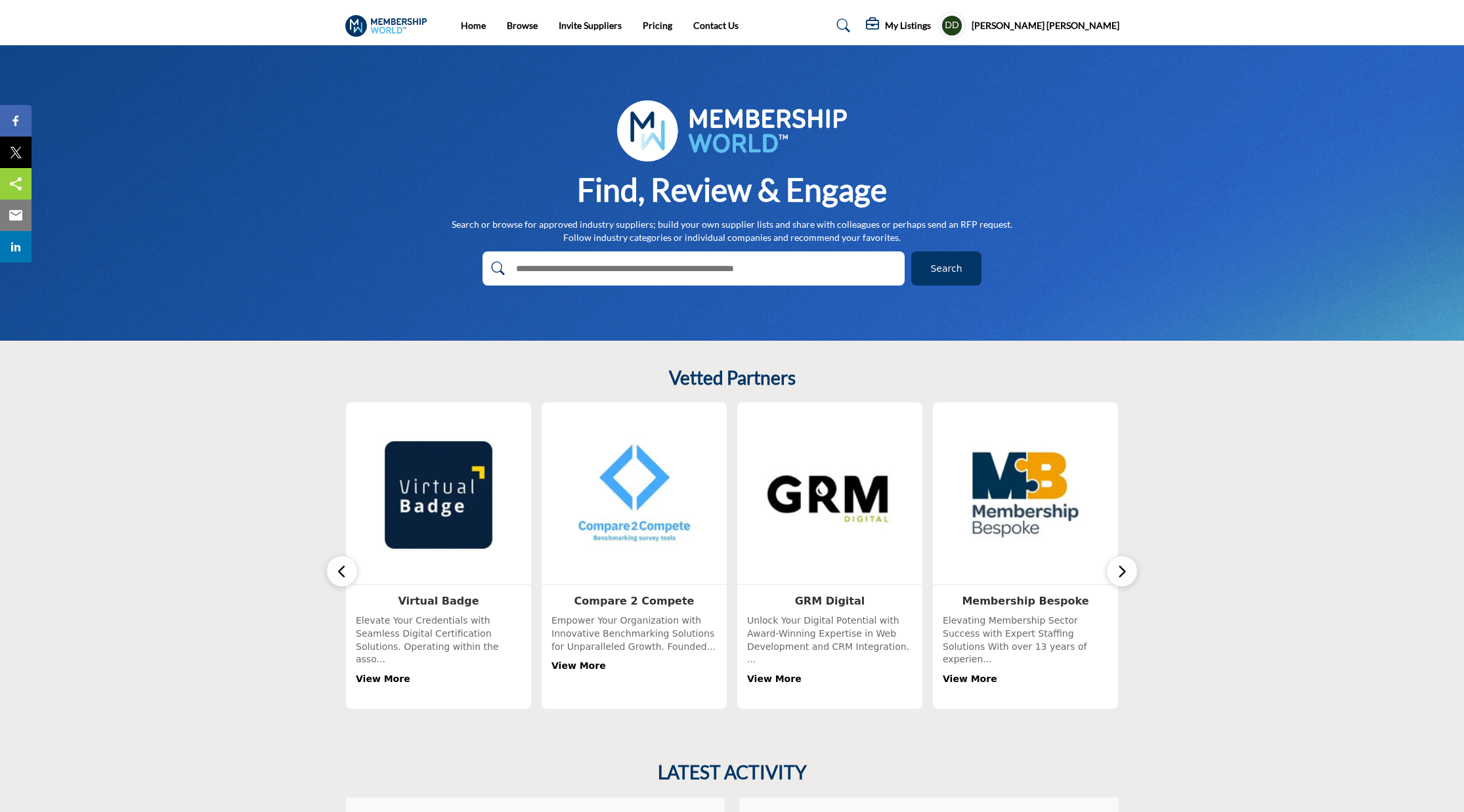
click at [1118, 571] on icon "button" at bounding box center [1122, 571] width 10 height 16
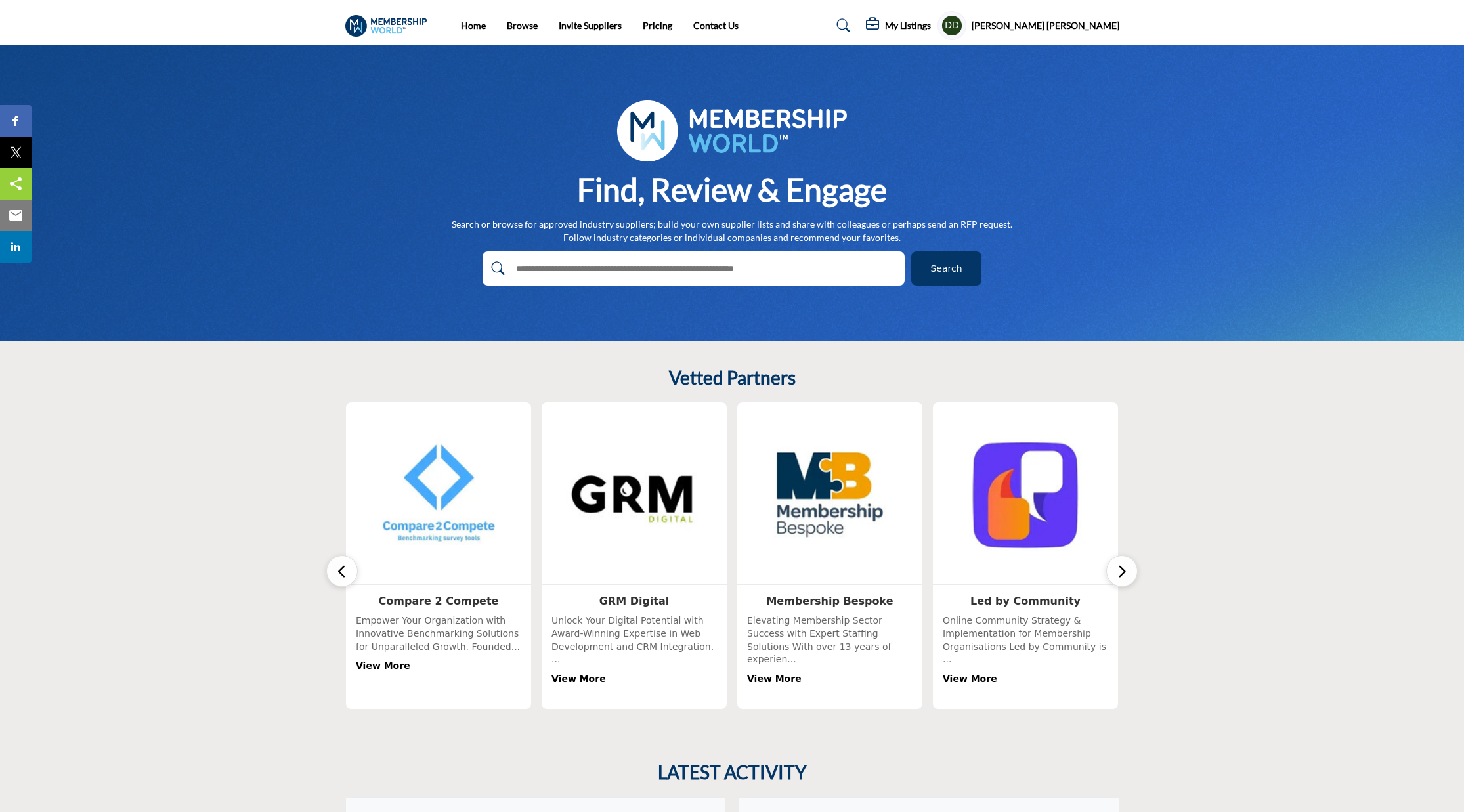
click at [1118, 571] on icon "button" at bounding box center [1122, 571] width 10 height 16
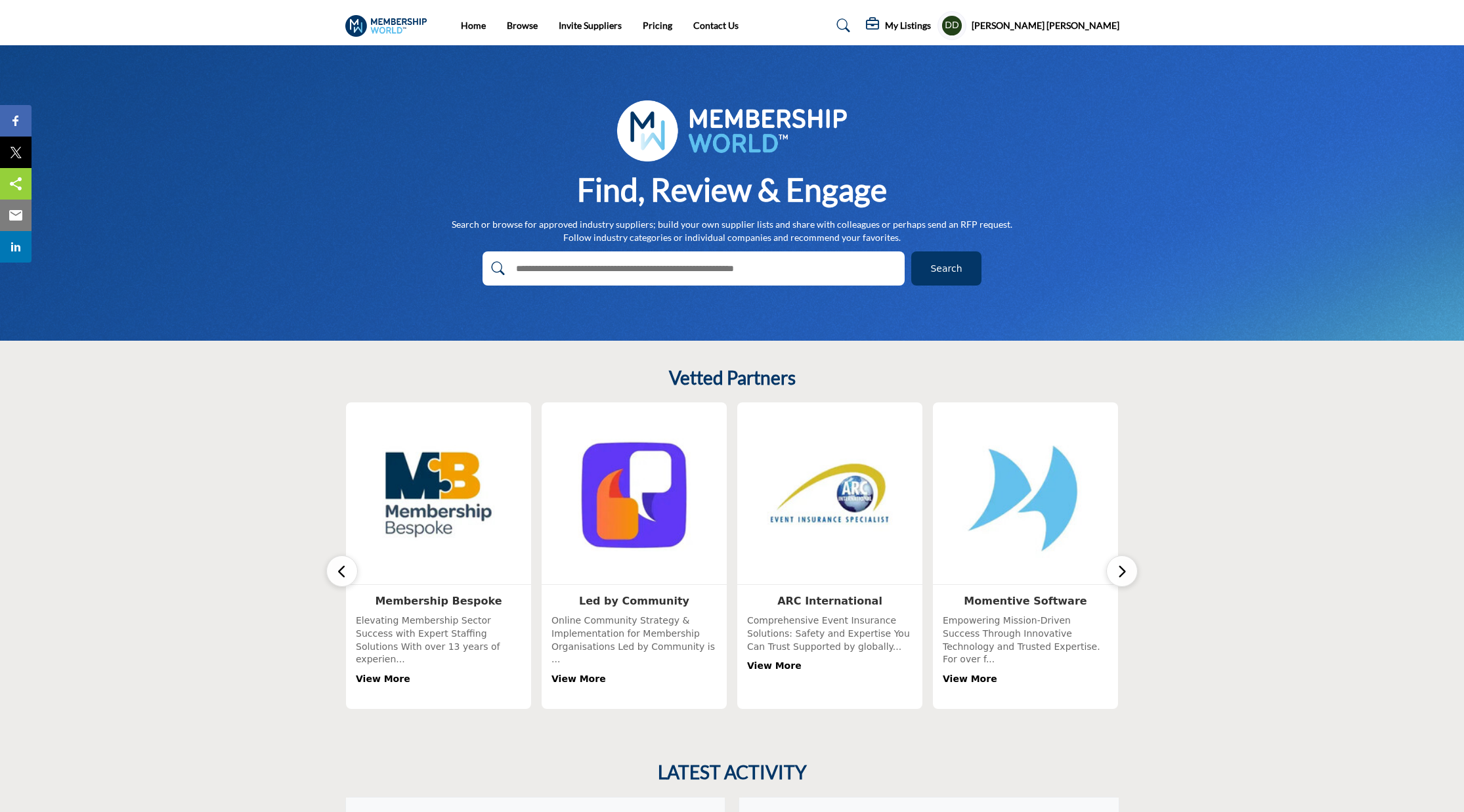
click at [1118, 571] on icon "button" at bounding box center [1122, 571] width 10 height 16
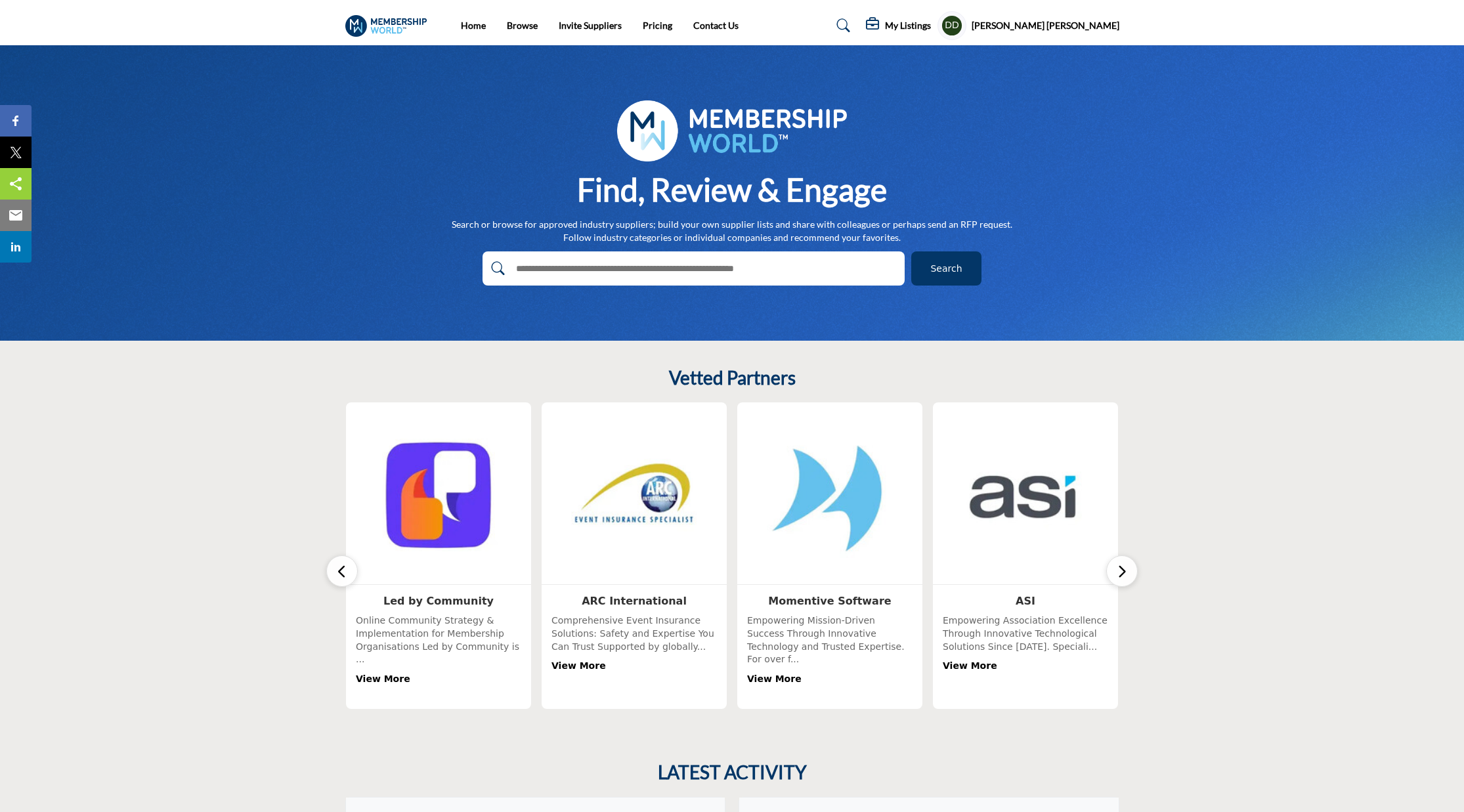
click at [1118, 571] on icon "button" at bounding box center [1122, 571] width 10 height 16
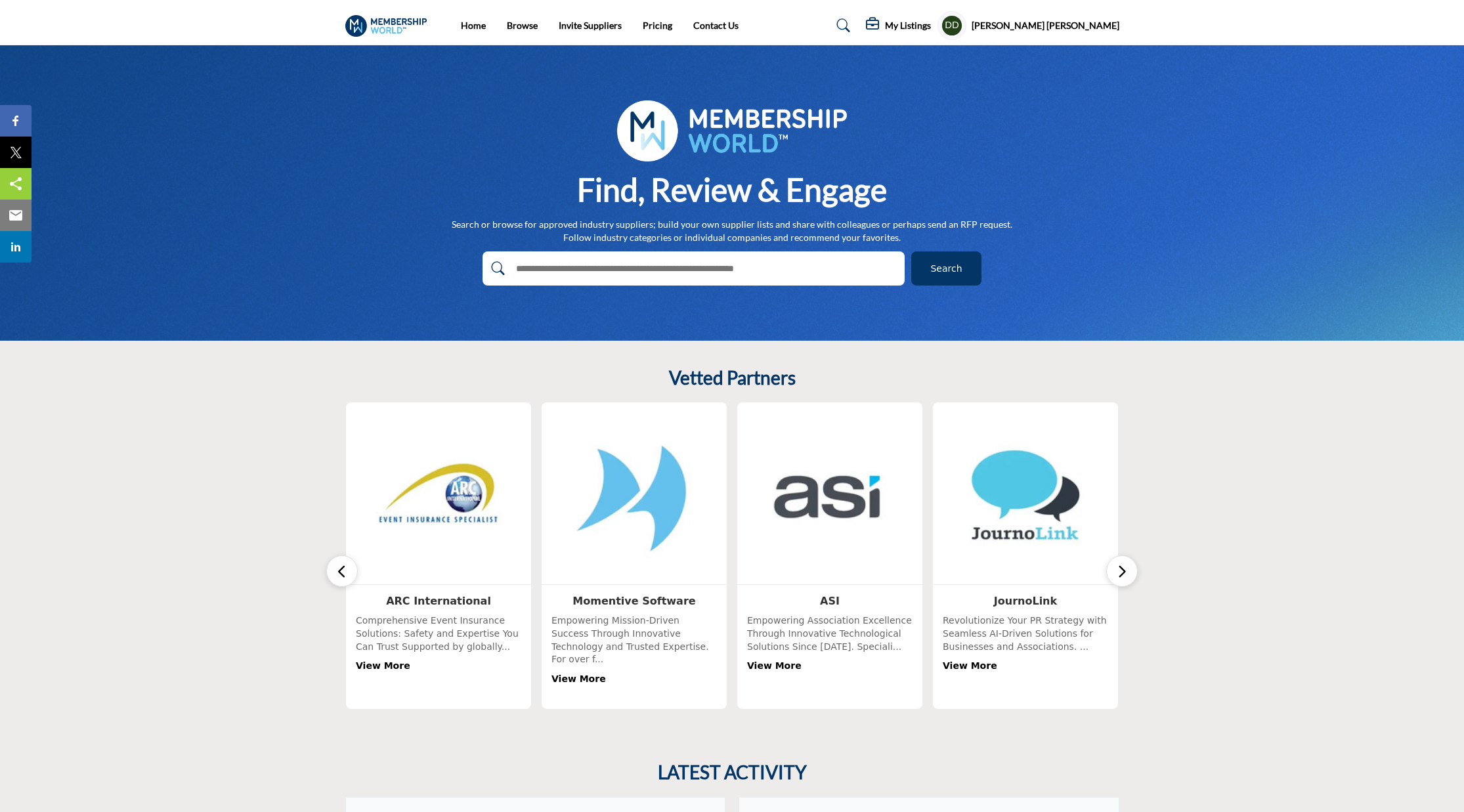
click at [1118, 571] on icon "button" at bounding box center [1122, 571] width 10 height 16
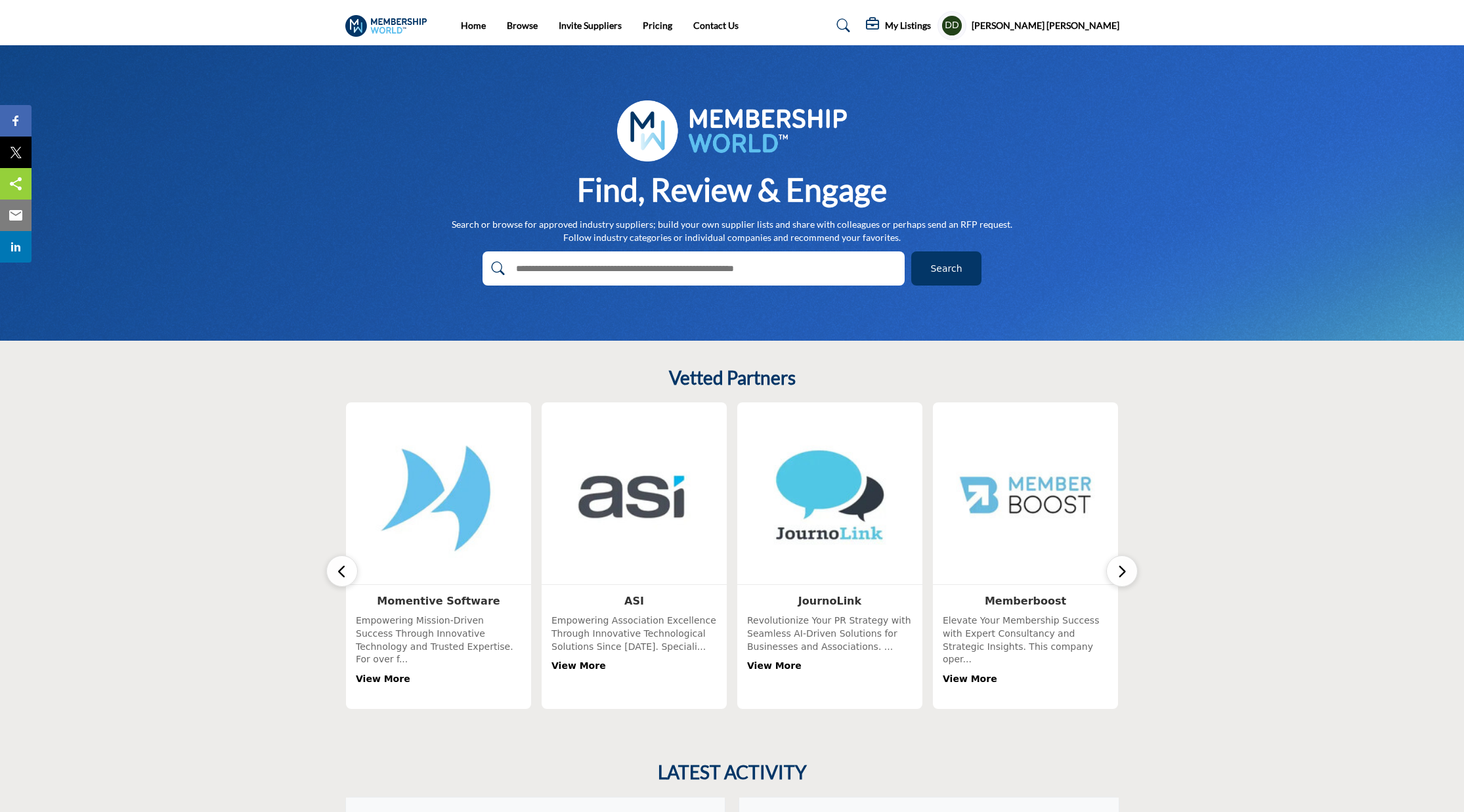
click at [1118, 571] on icon "button" at bounding box center [1122, 571] width 10 height 16
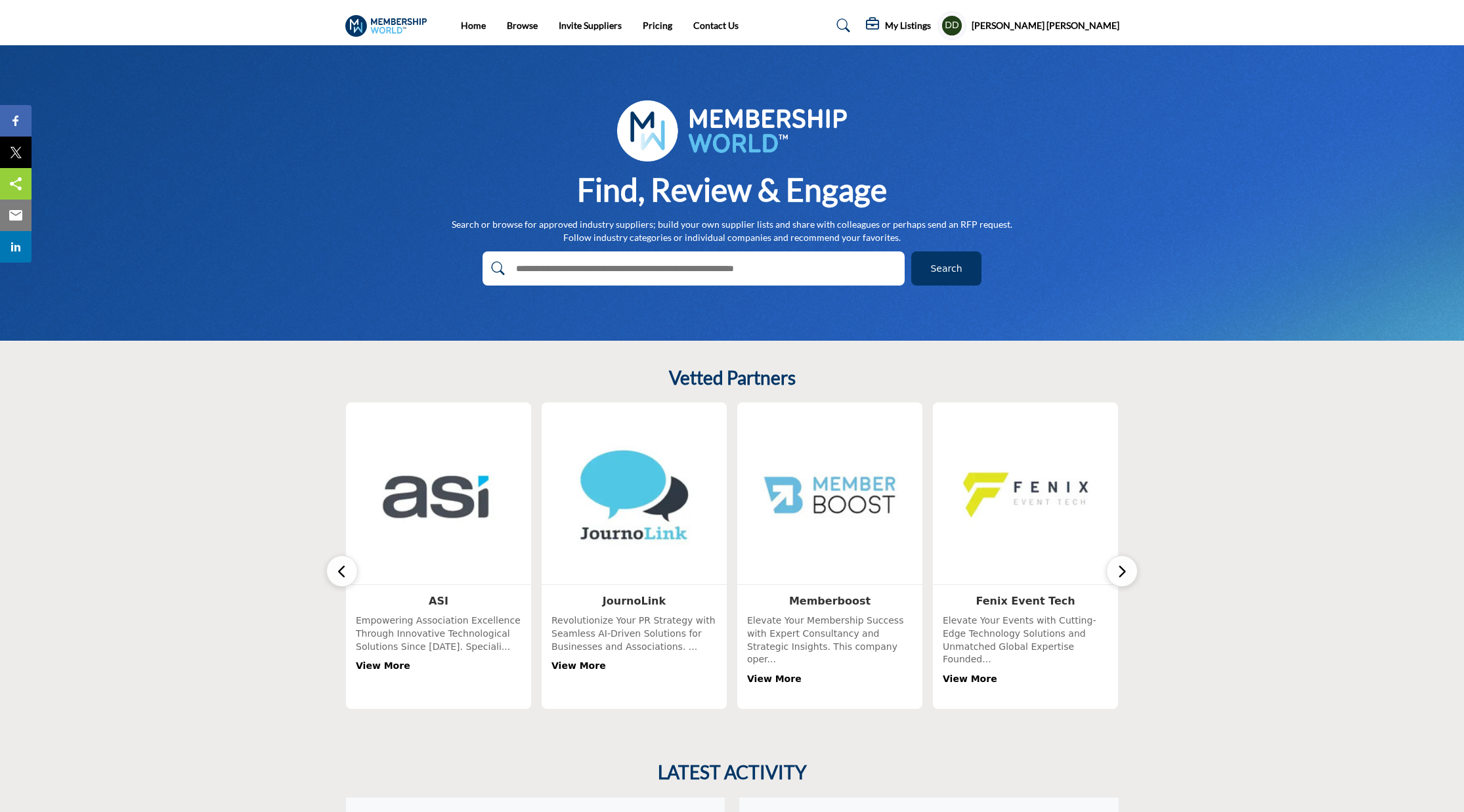
click at [1118, 571] on icon "button" at bounding box center [1122, 571] width 10 height 16
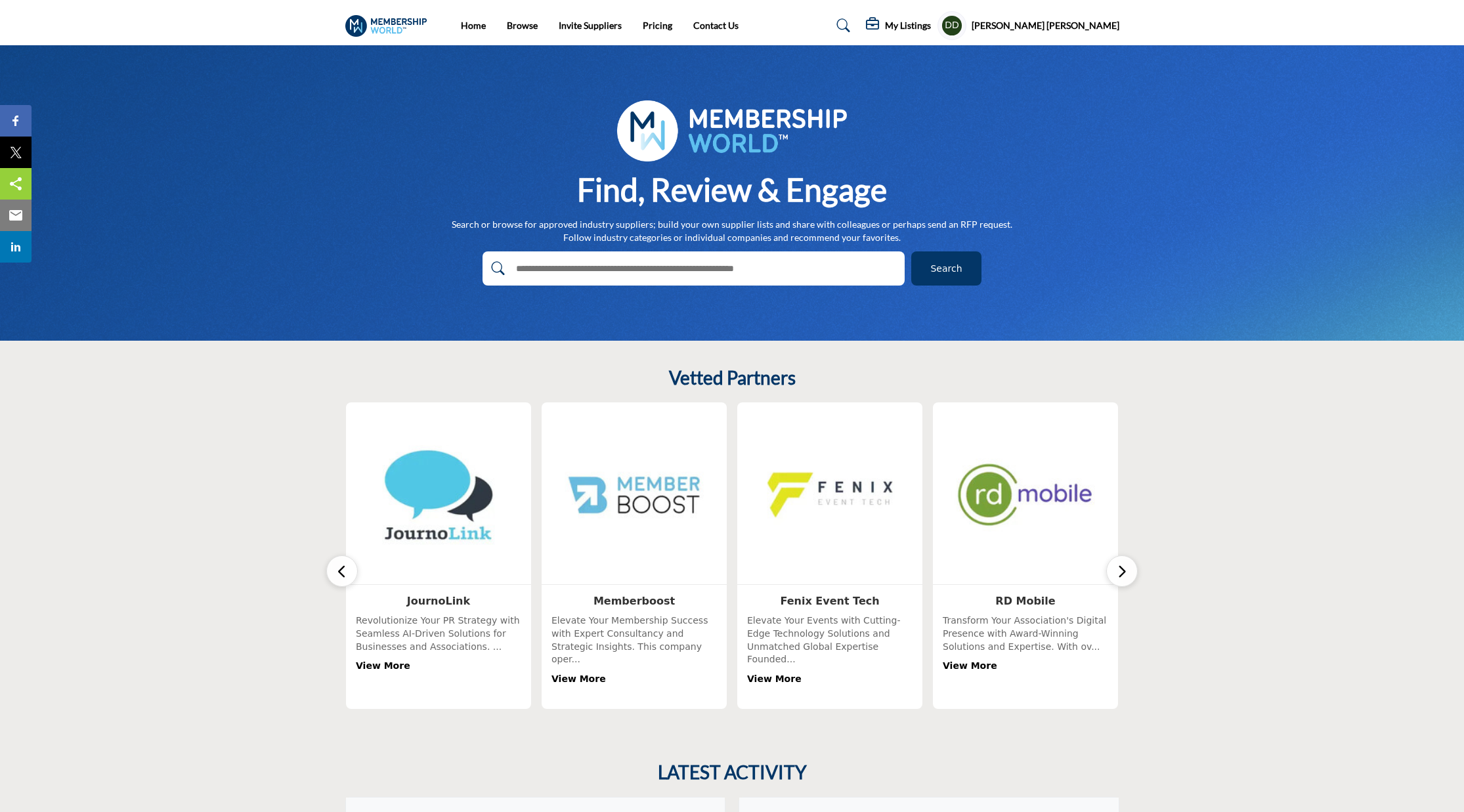
click at [1118, 571] on icon "button" at bounding box center [1122, 571] width 10 height 16
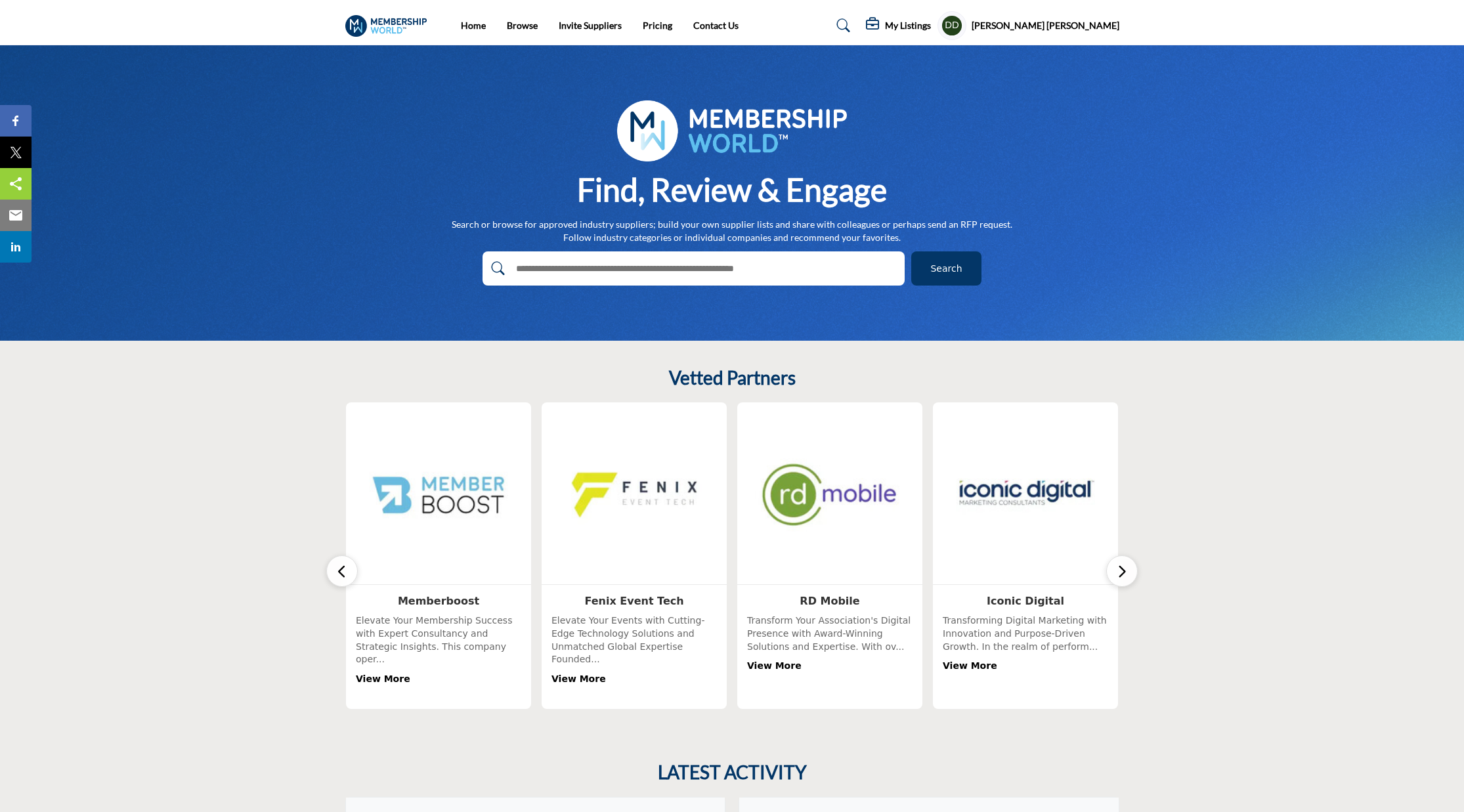
click at [1118, 571] on icon "button" at bounding box center [1122, 571] width 10 height 16
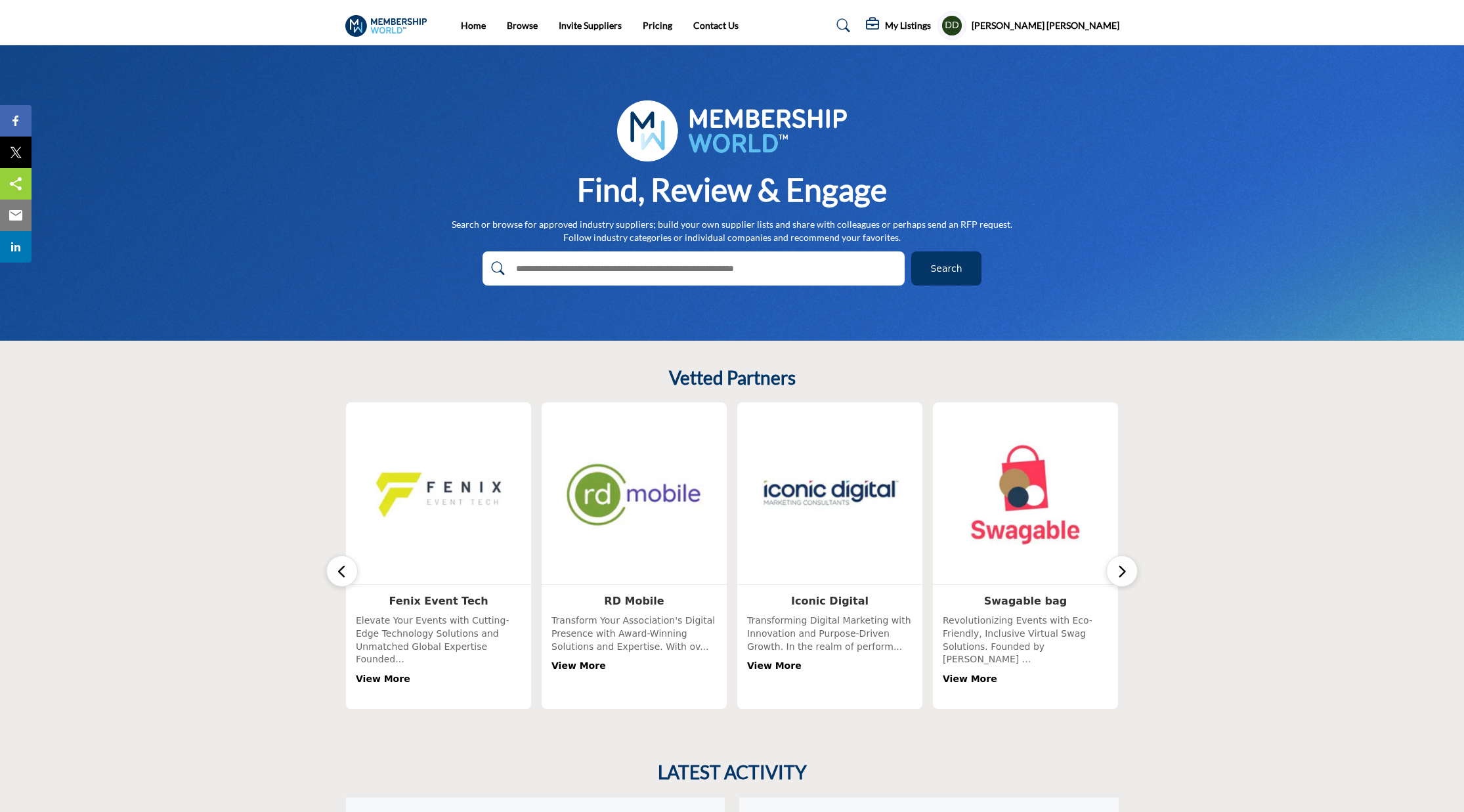
click at [1118, 571] on icon "button" at bounding box center [1122, 571] width 10 height 16
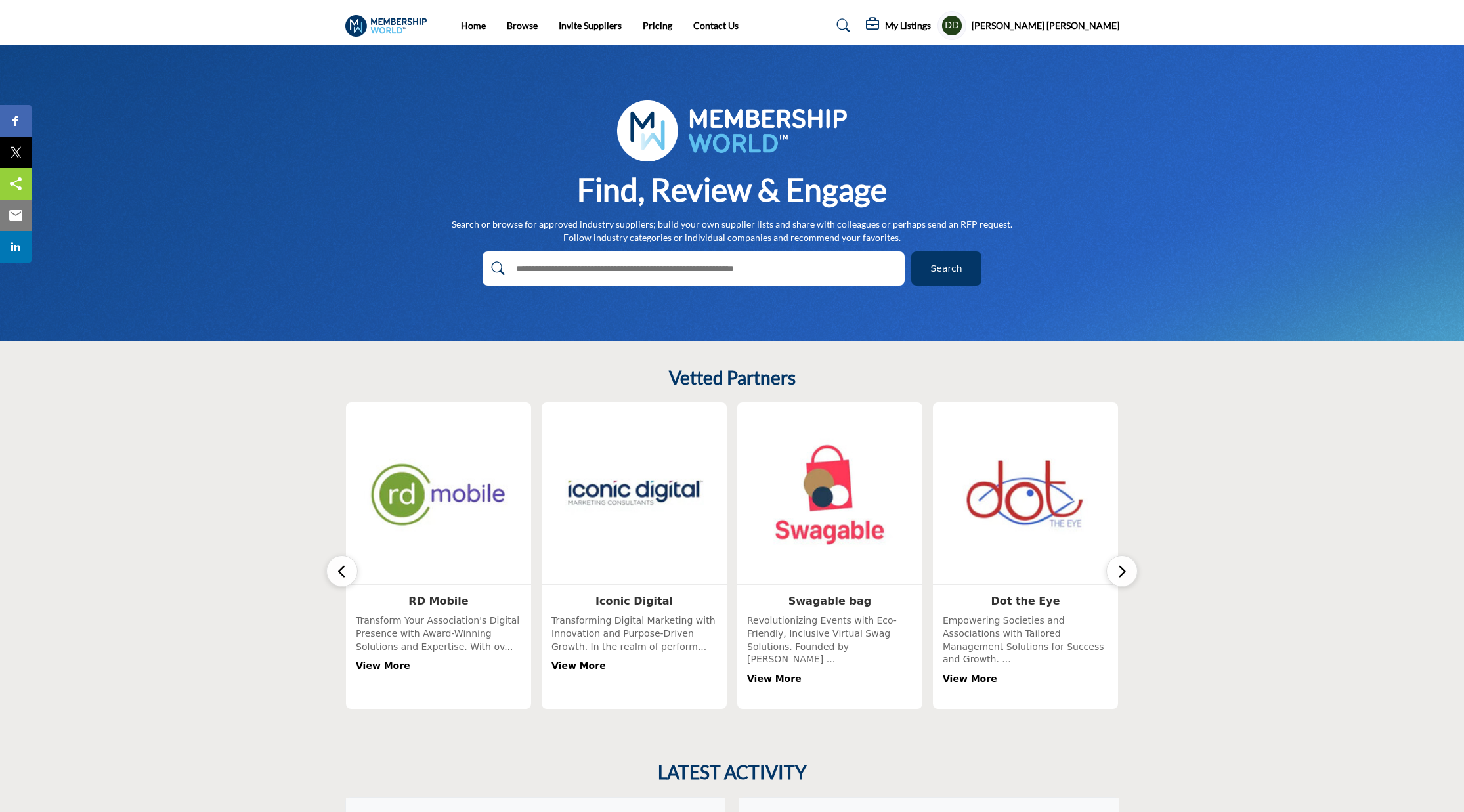
click at [1118, 571] on icon "button" at bounding box center [1122, 571] width 10 height 16
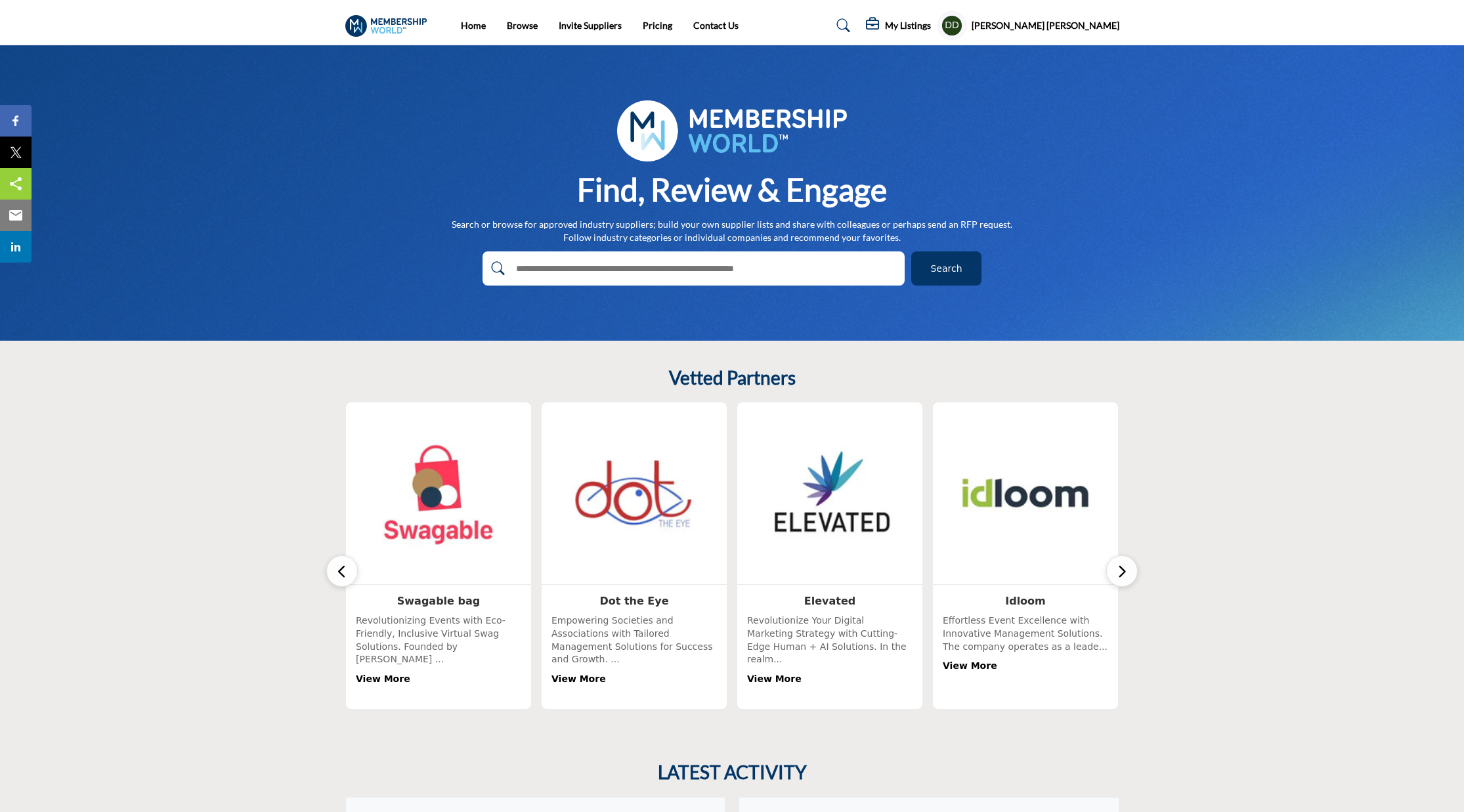
click at [1118, 571] on icon "button" at bounding box center [1122, 571] width 10 height 16
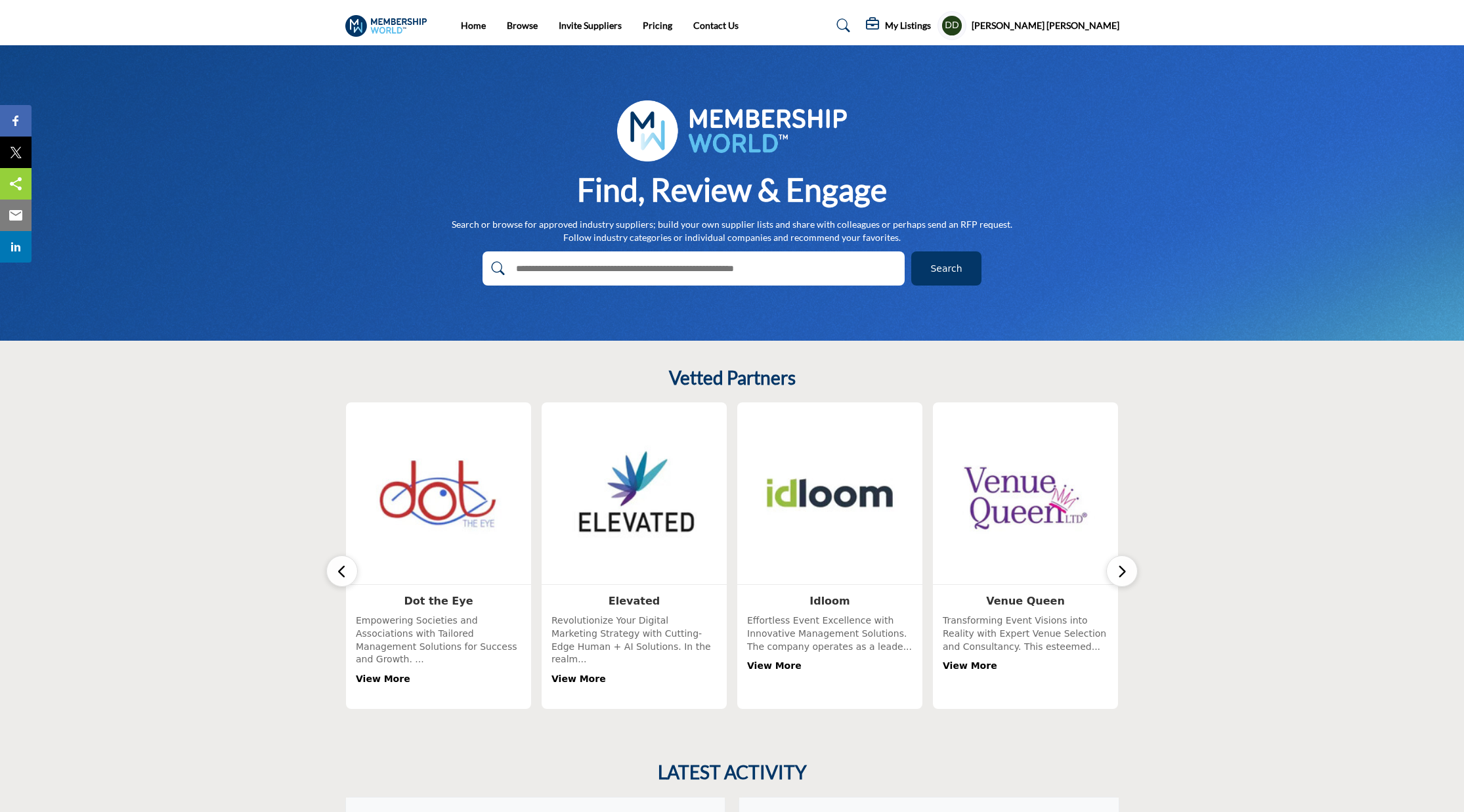
click at [1118, 571] on icon "button" at bounding box center [1122, 571] width 10 height 16
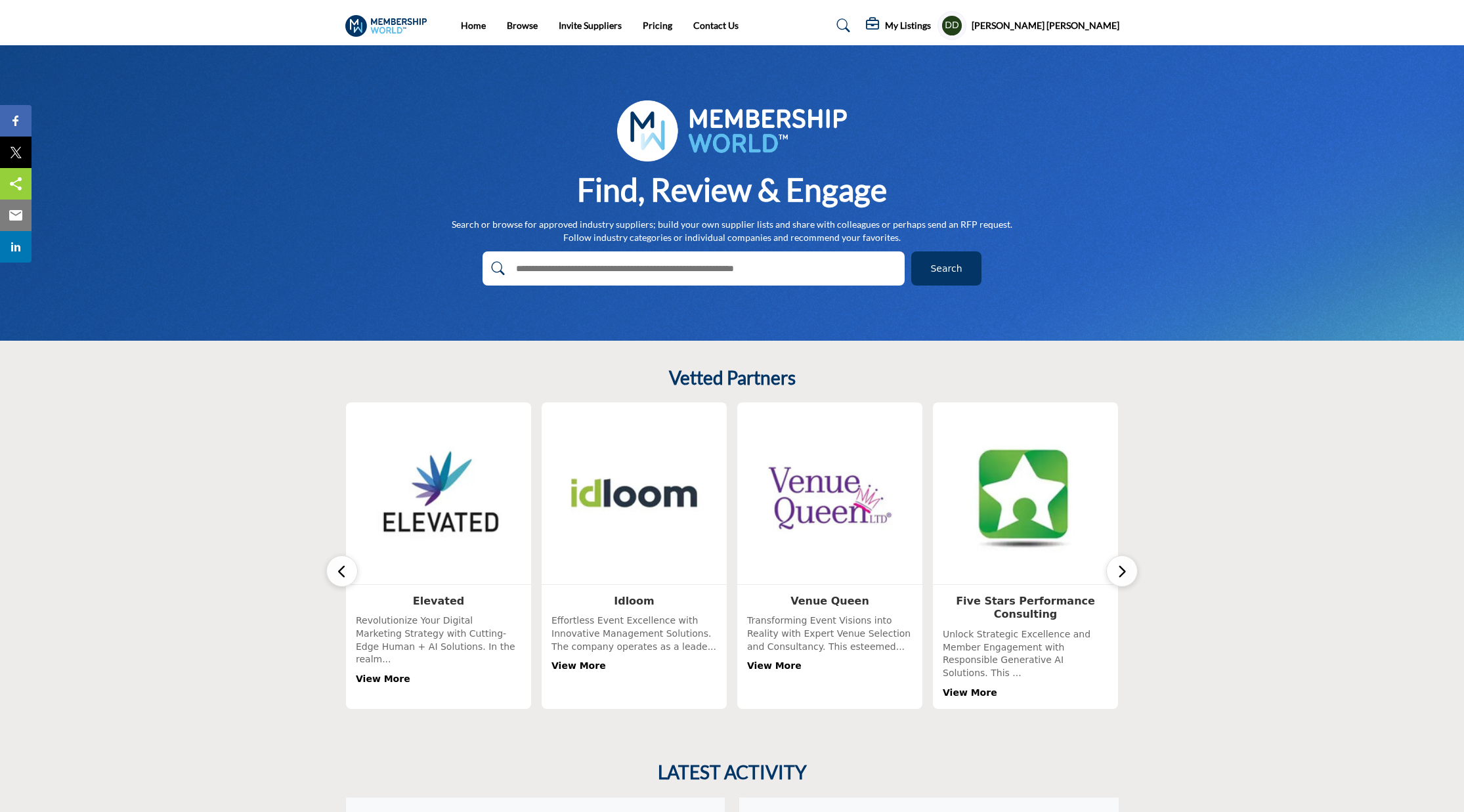
click at [1118, 571] on icon "button" at bounding box center [1122, 571] width 10 height 16
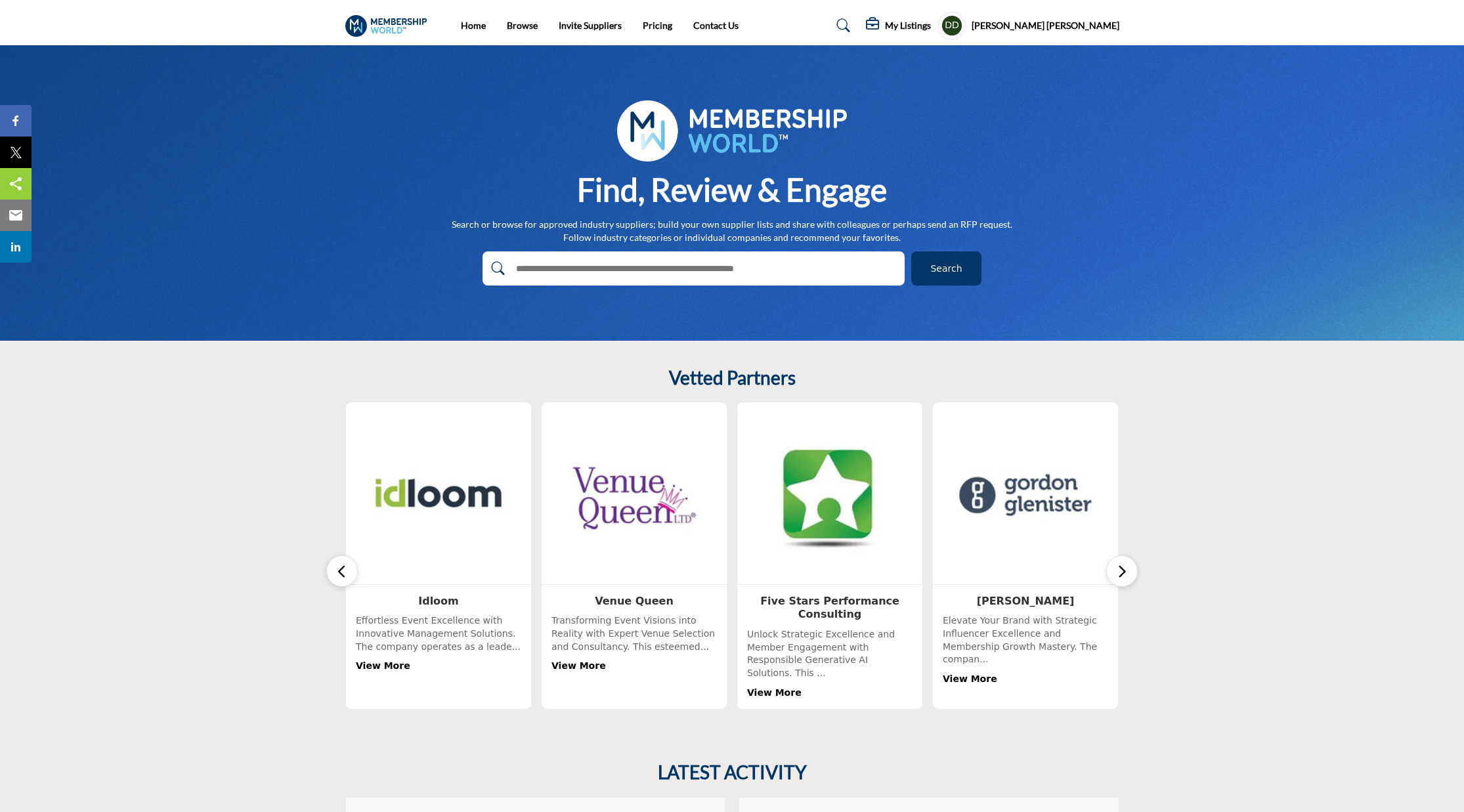
click at [1118, 571] on icon "button" at bounding box center [1122, 571] width 10 height 16
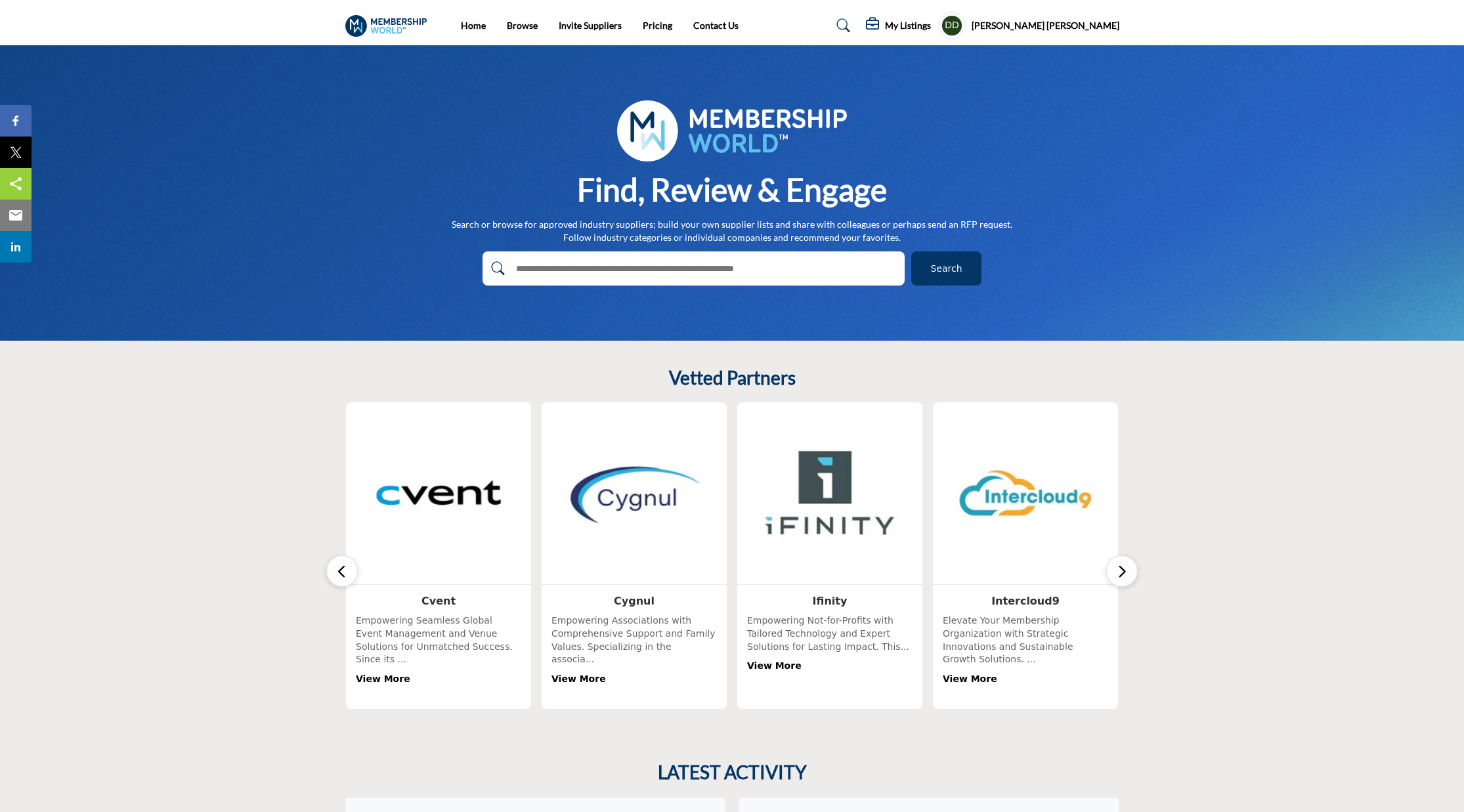
click at [151, 531] on section "Vetted Partners" at bounding box center [732, 538] width 1464 height 395
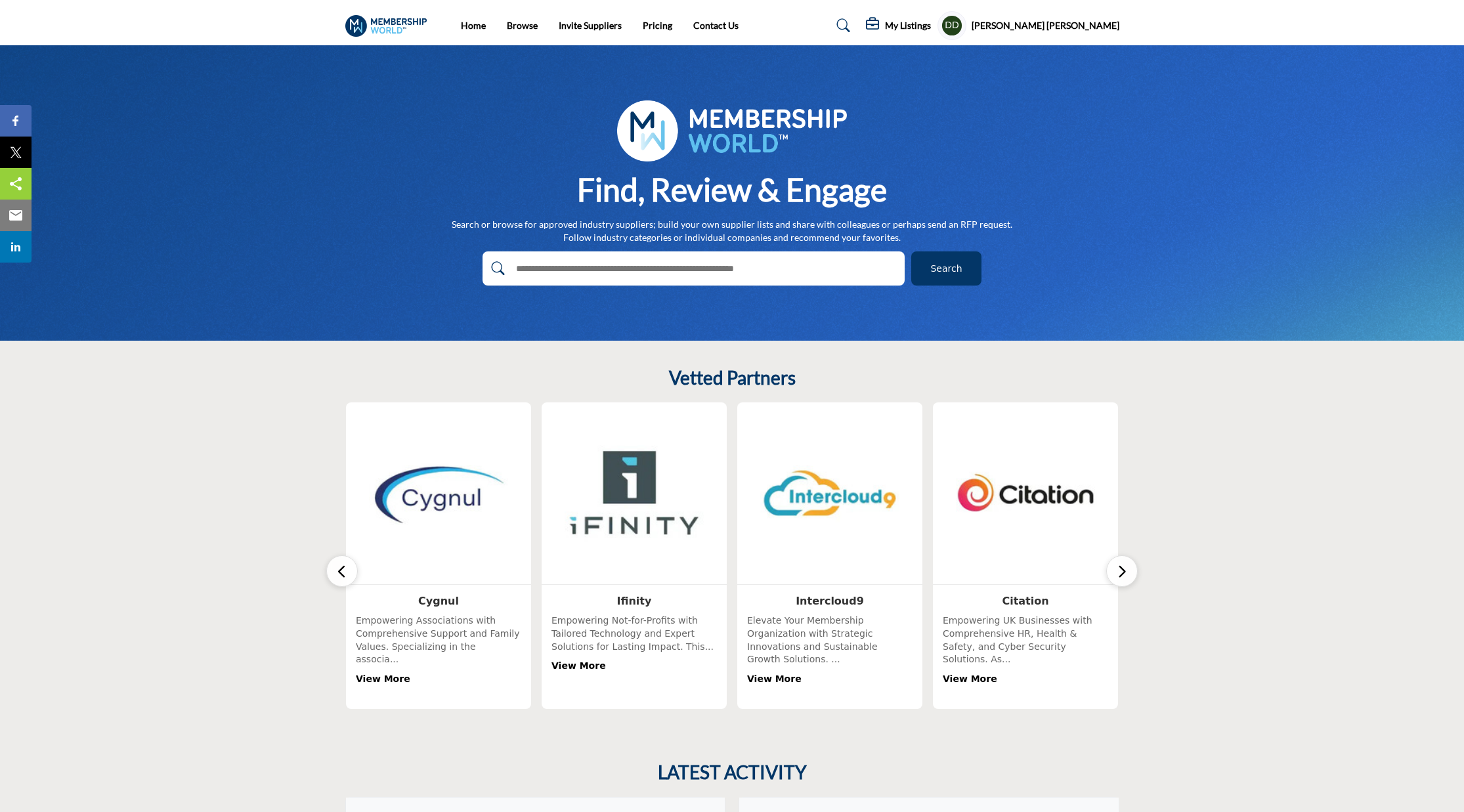
click at [822, 19] on div "My Listings Media Kit" at bounding box center [948, 26] width 341 height 29
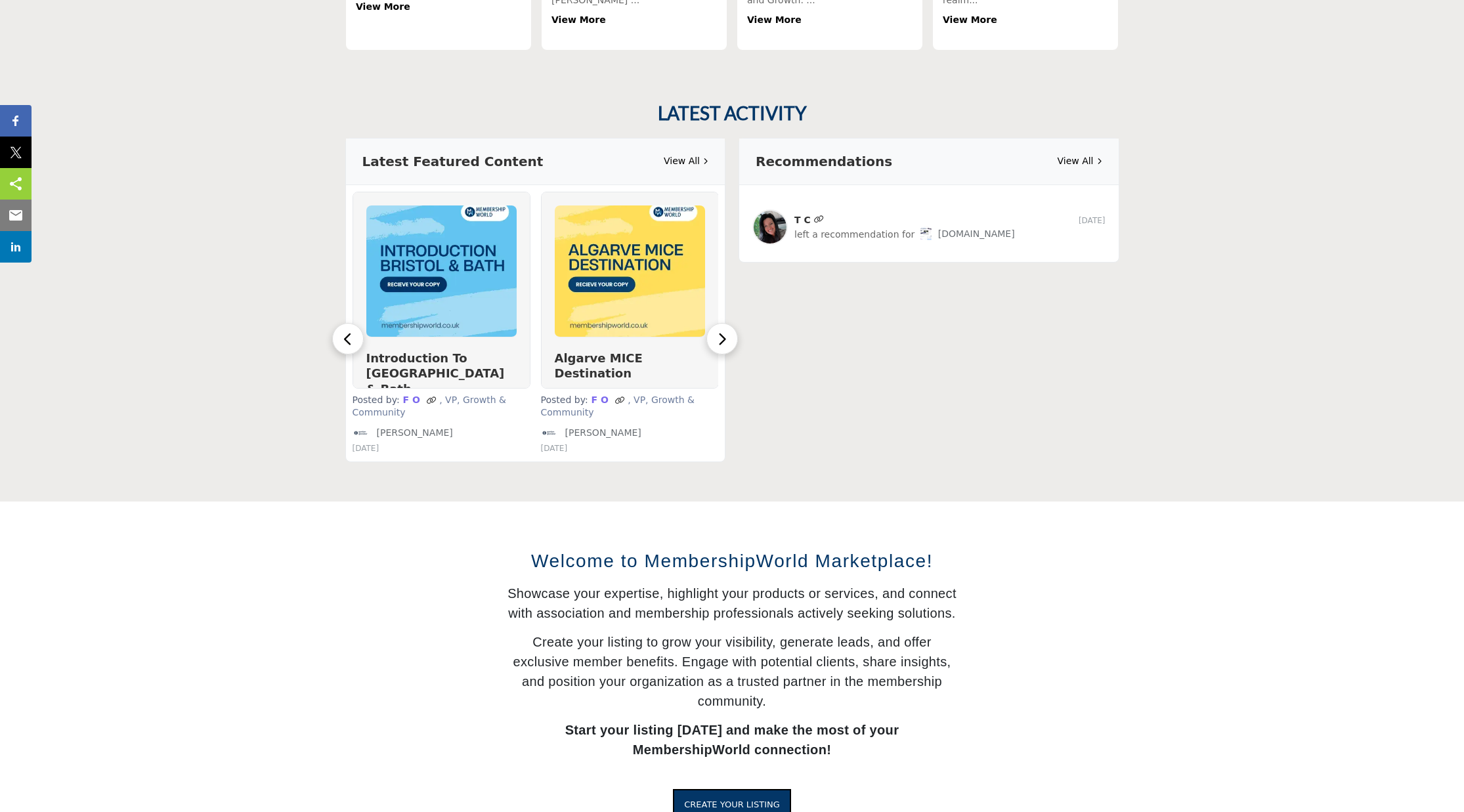
scroll to position [668, 0]
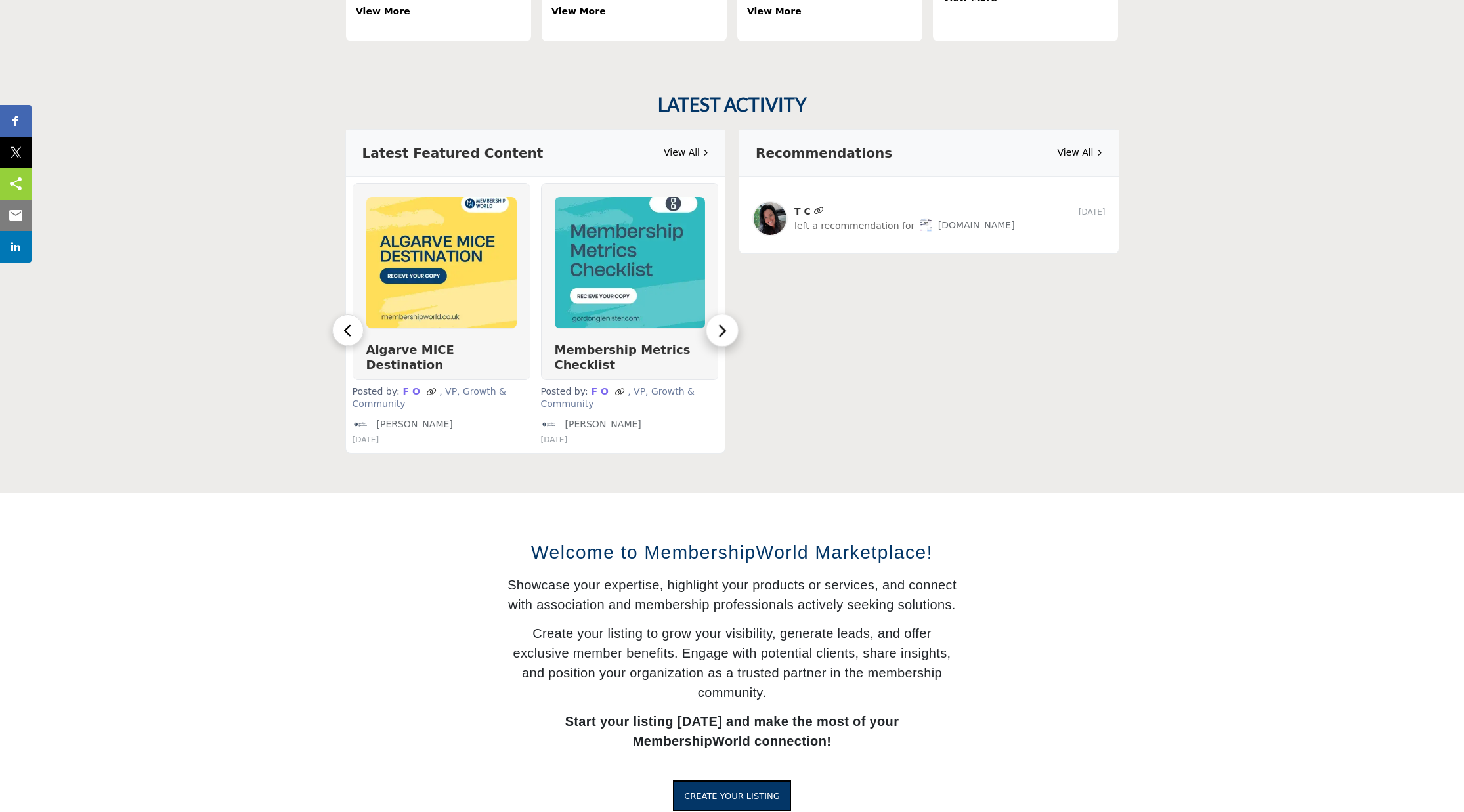
click at [727, 322] on icon "button" at bounding box center [722, 331] width 11 height 17
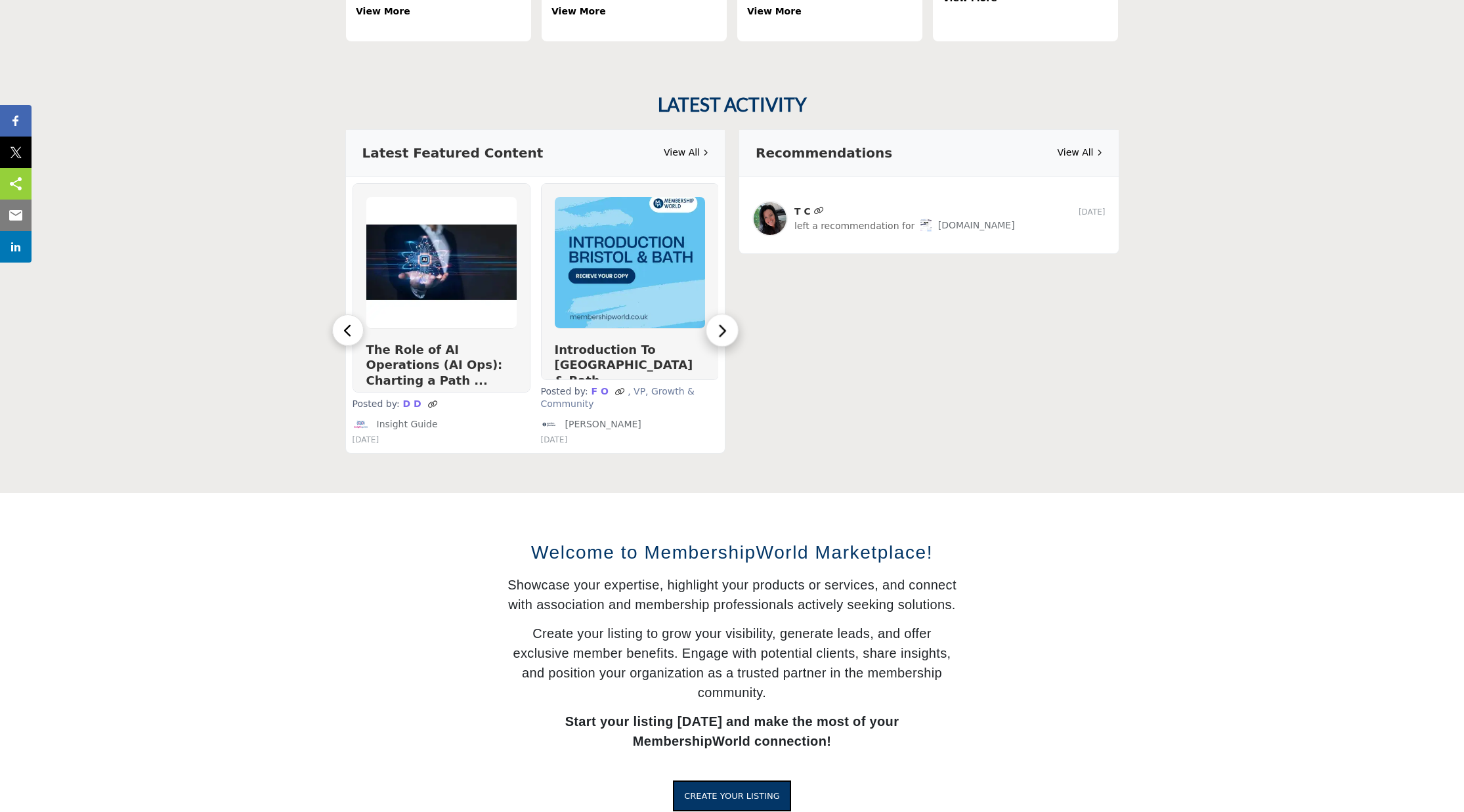
click at [727, 322] on icon "button" at bounding box center [722, 331] width 11 height 17
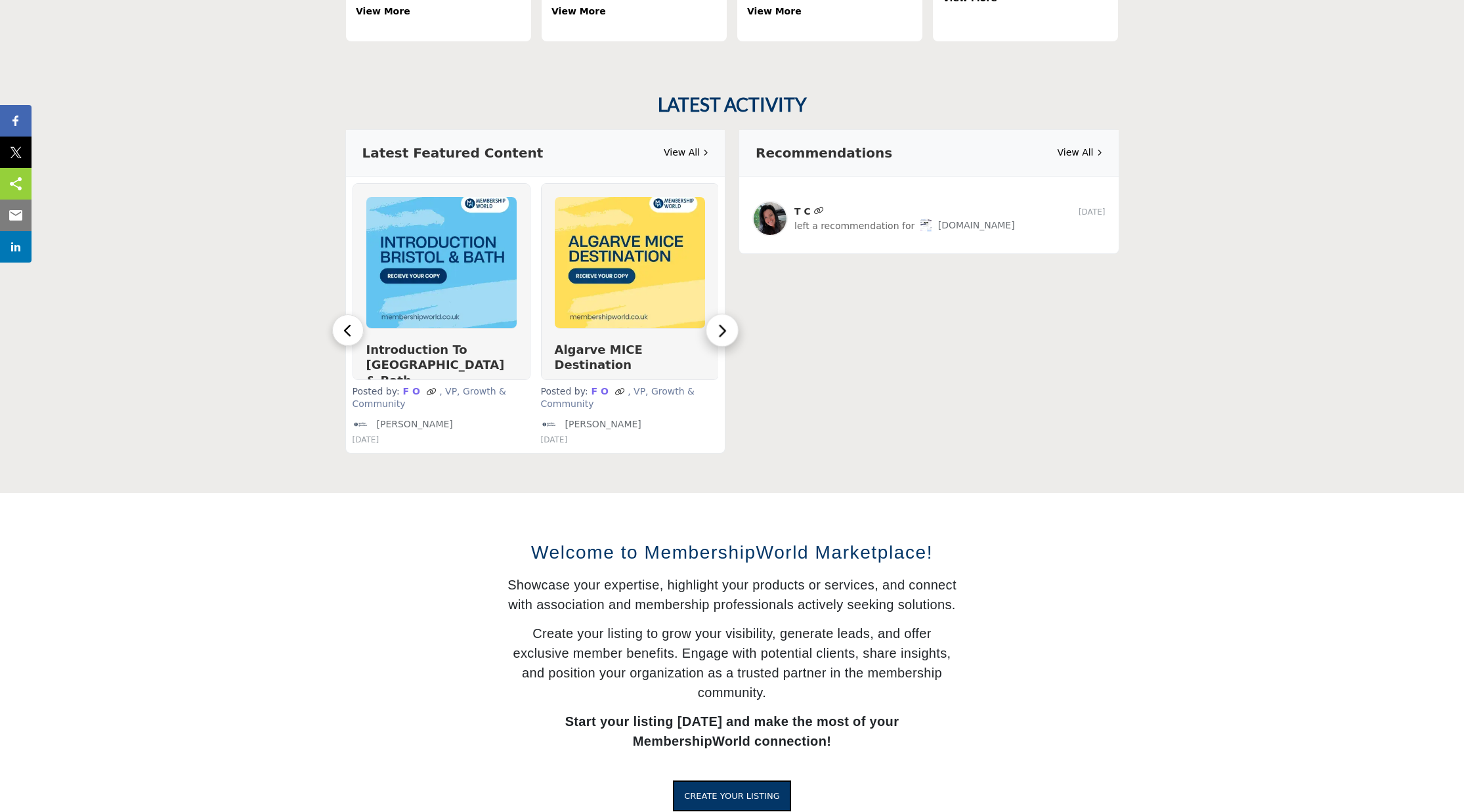
click at [727, 322] on icon "button" at bounding box center [722, 331] width 11 height 17
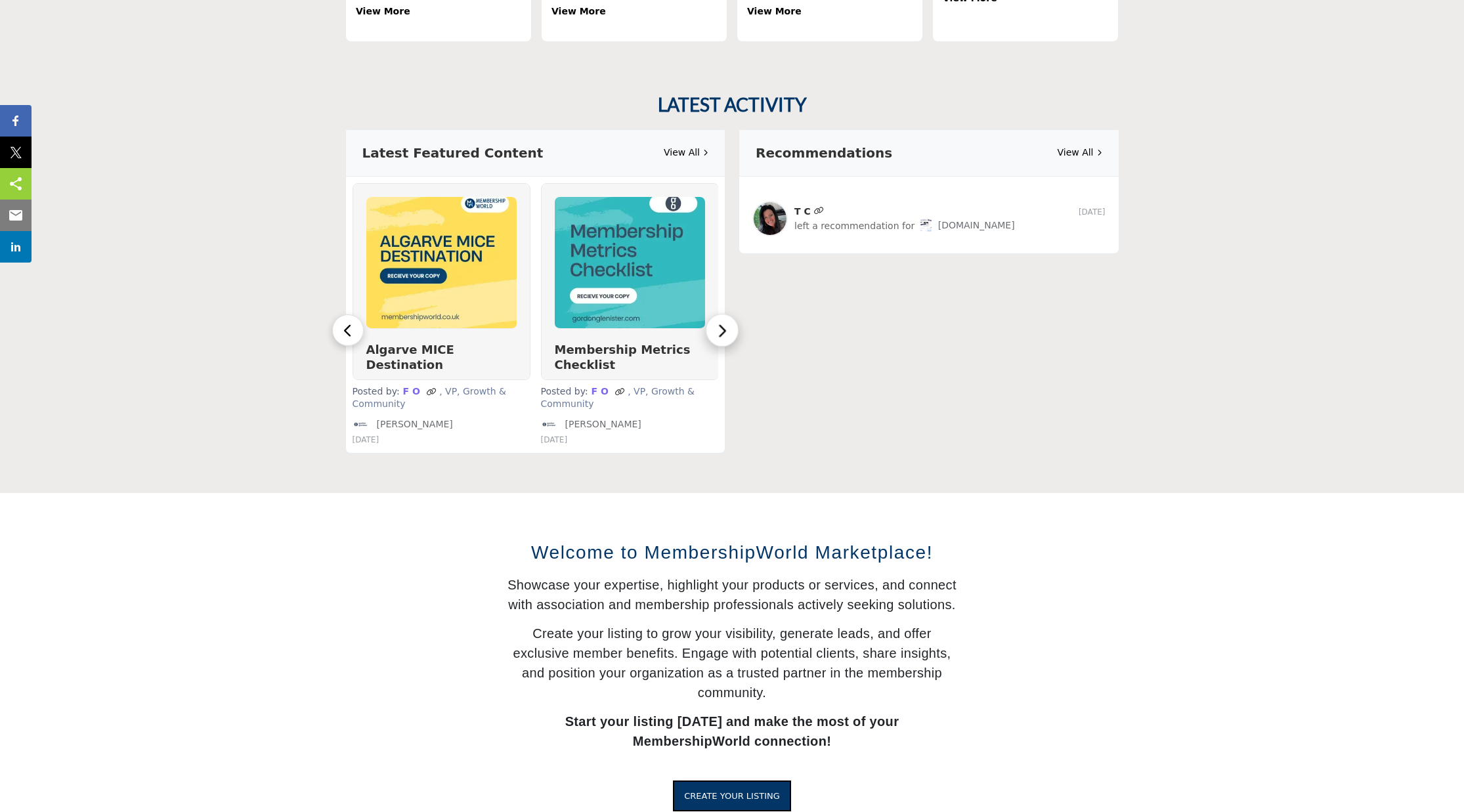
click at [727, 322] on icon "button" at bounding box center [722, 331] width 11 height 17
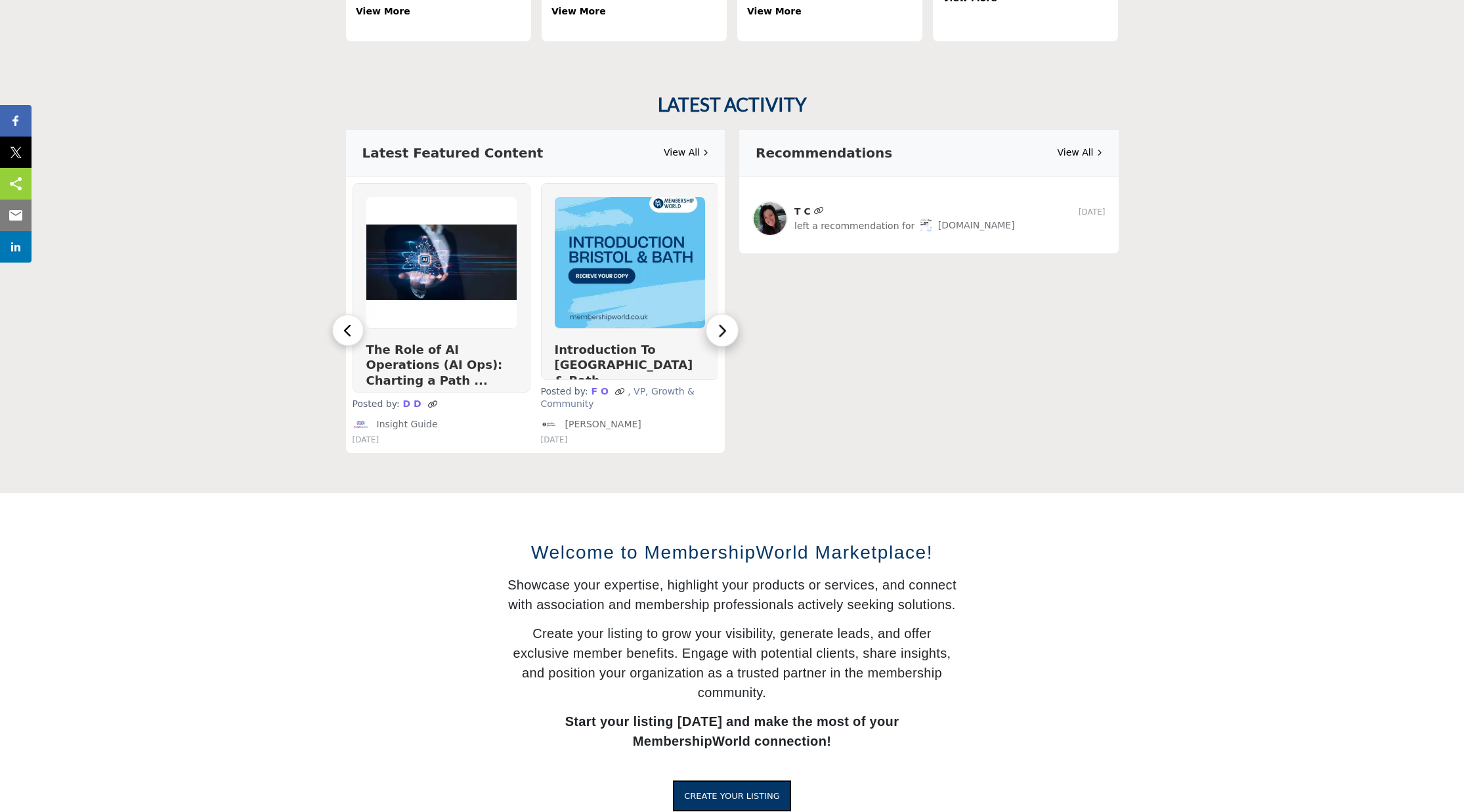
click at [727, 322] on icon "button" at bounding box center [722, 331] width 11 height 17
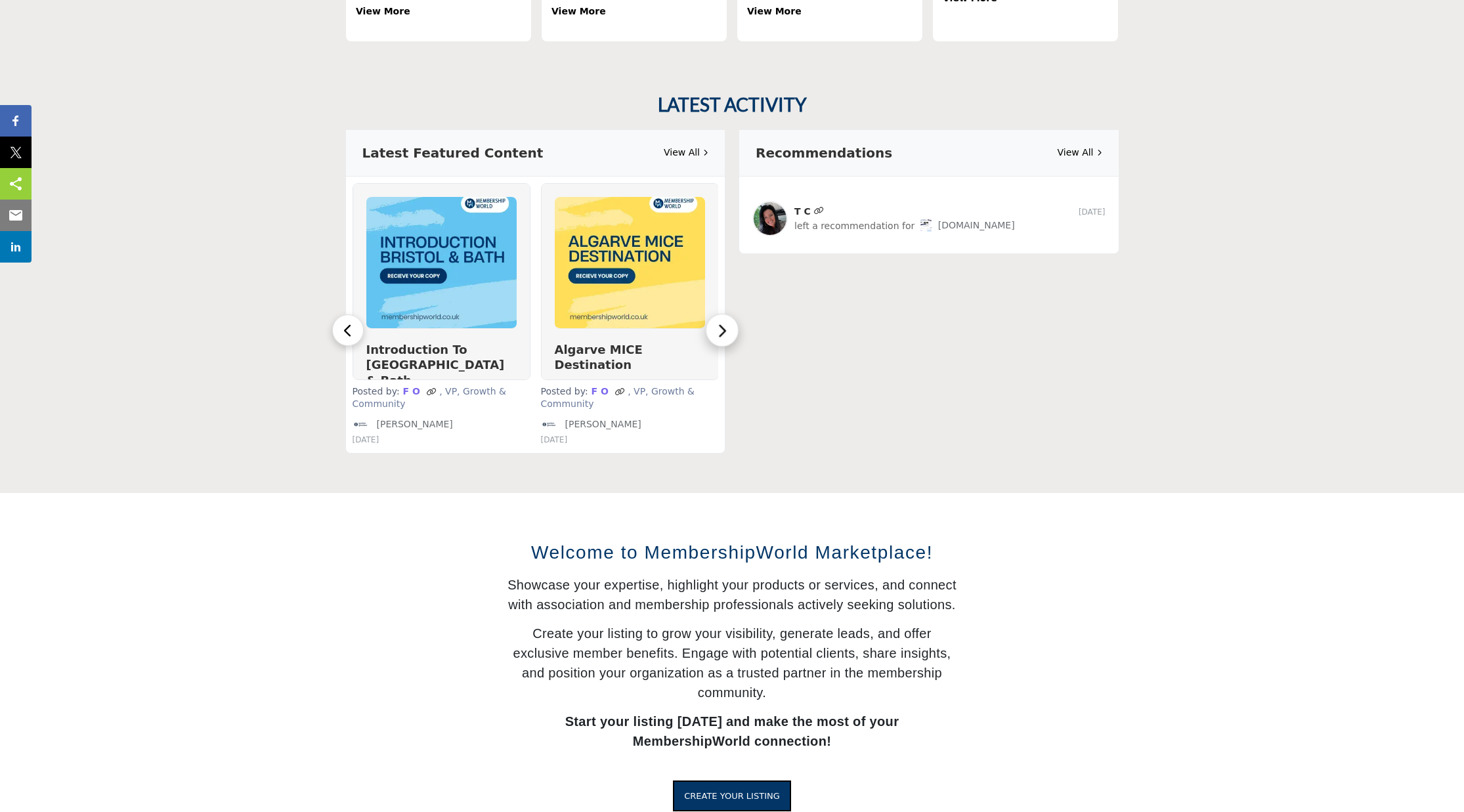
click at [727, 322] on icon "button" at bounding box center [722, 331] width 11 height 17
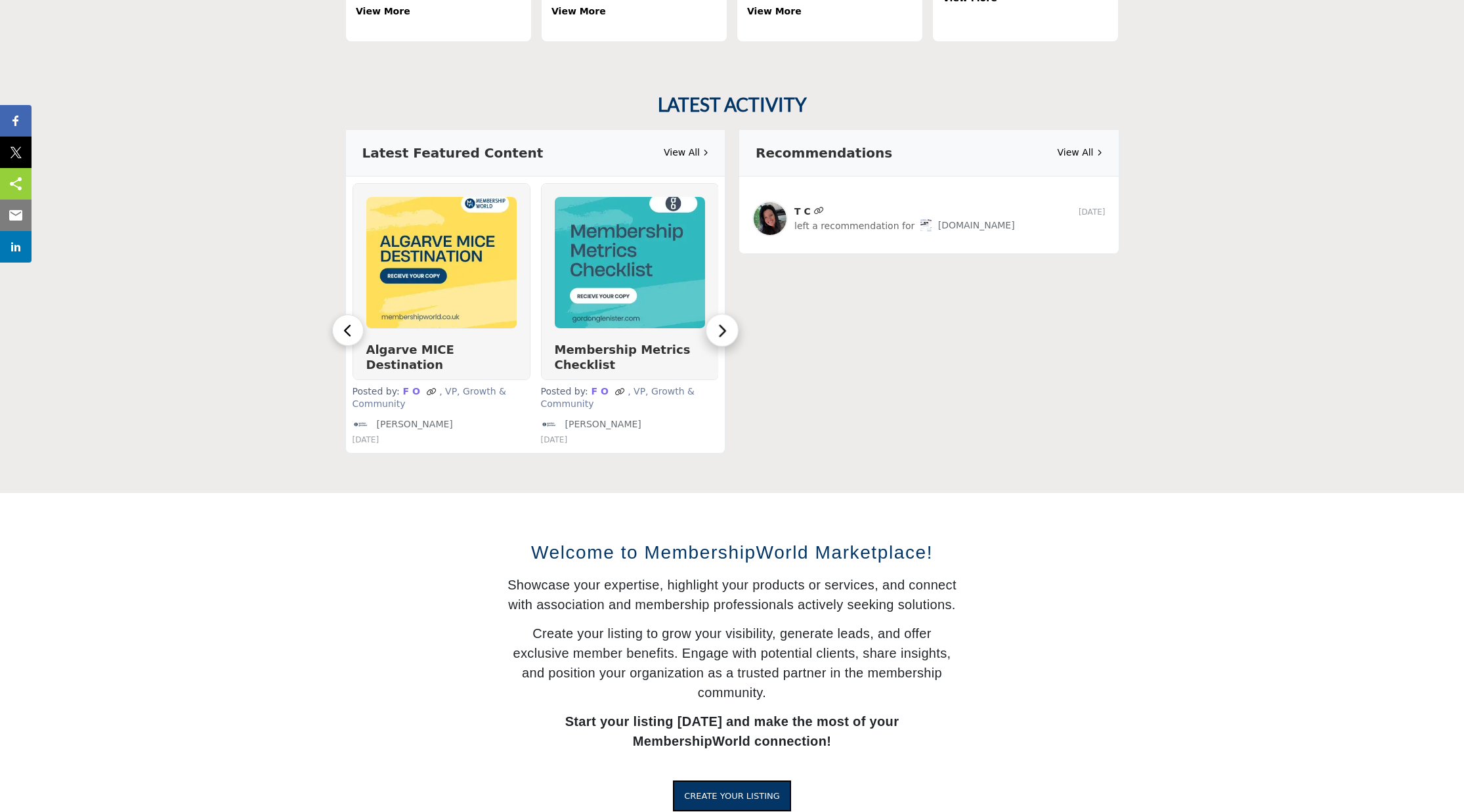
click at [727, 322] on icon "button" at bounding box center [722, 331] width 11 height 17
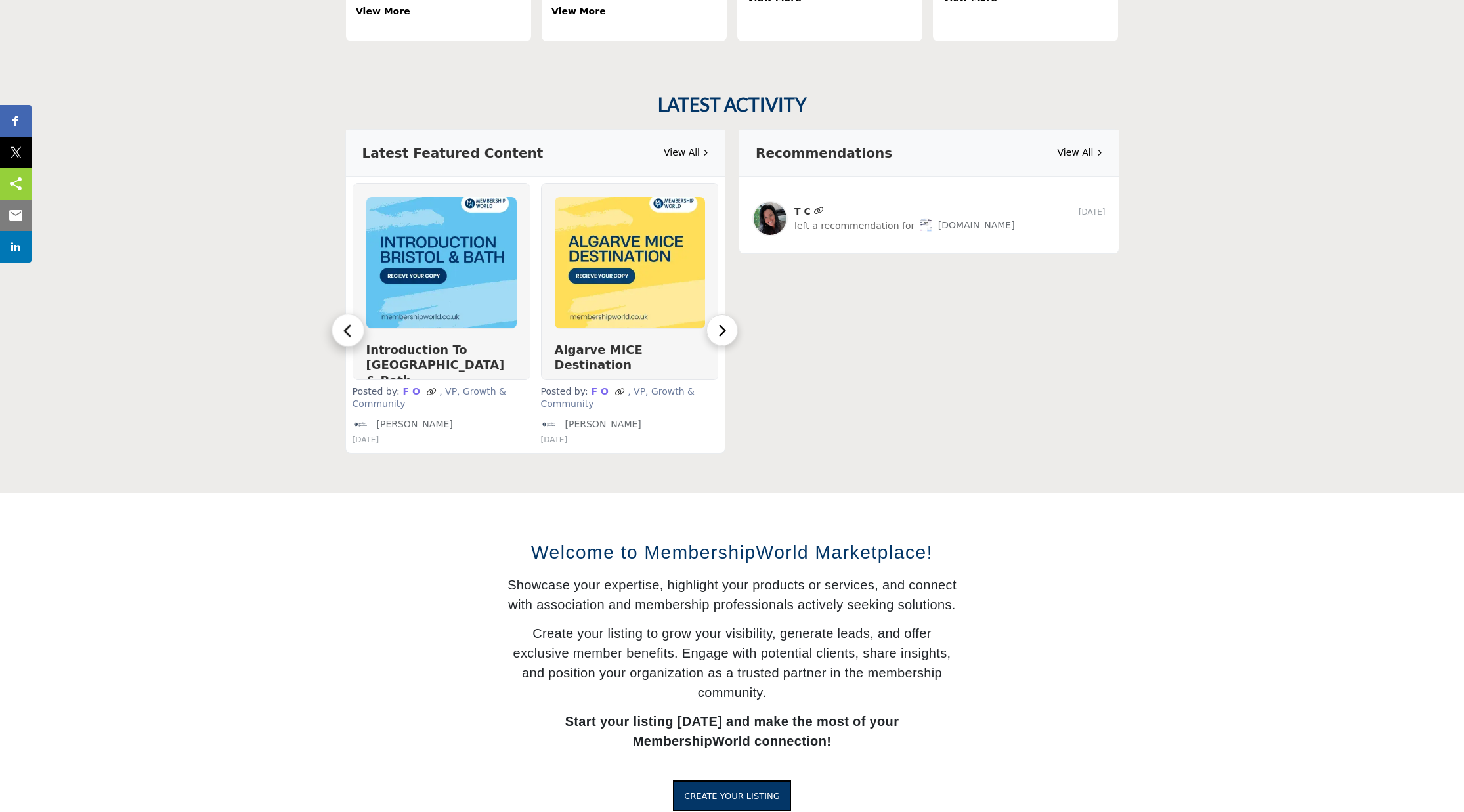
click at [350, 328] on button "button" at bounding box center [348, 330] width 32 height 32
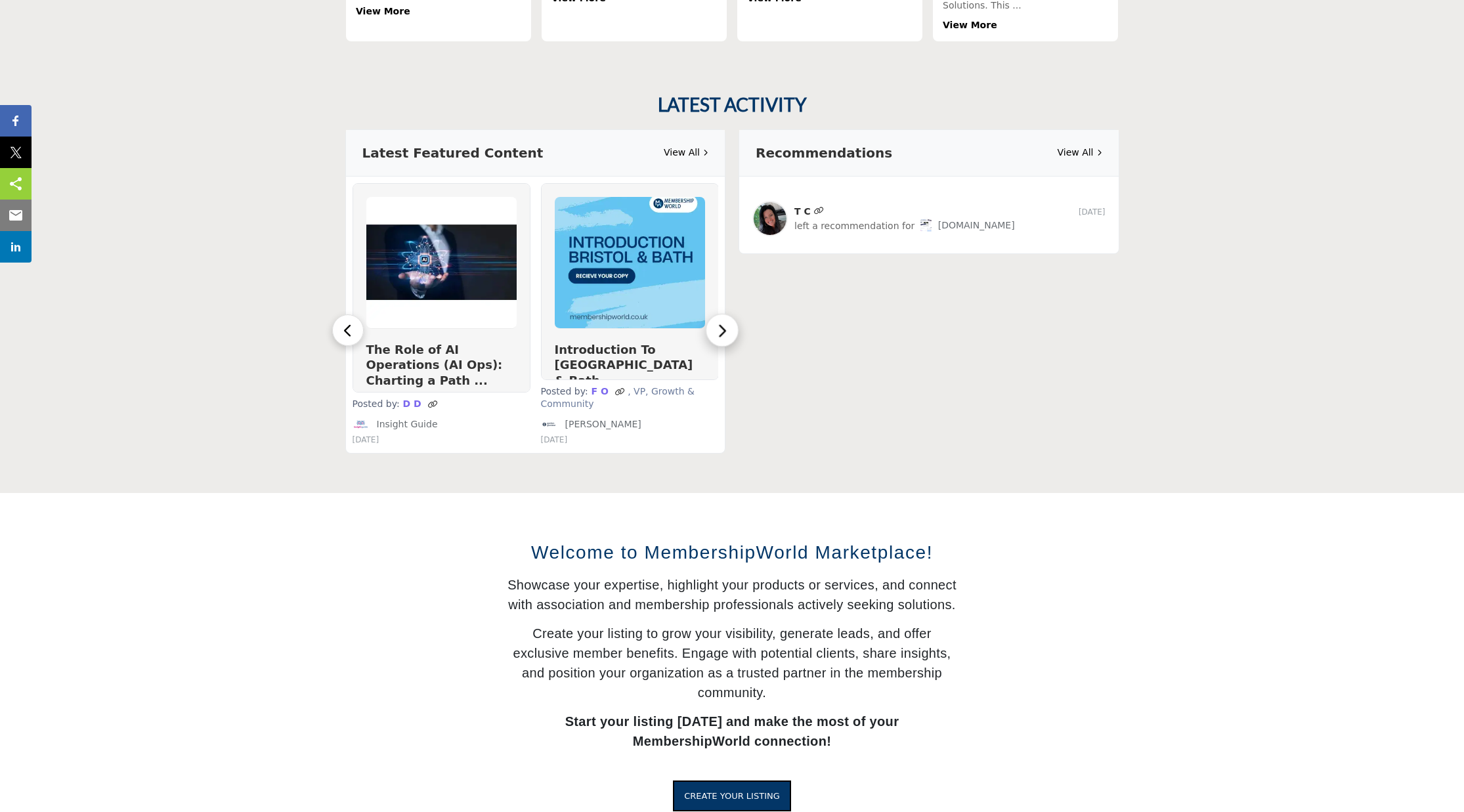
click at [726, 314] on button "button" at bounding box center [722, 330] width 32 height 32
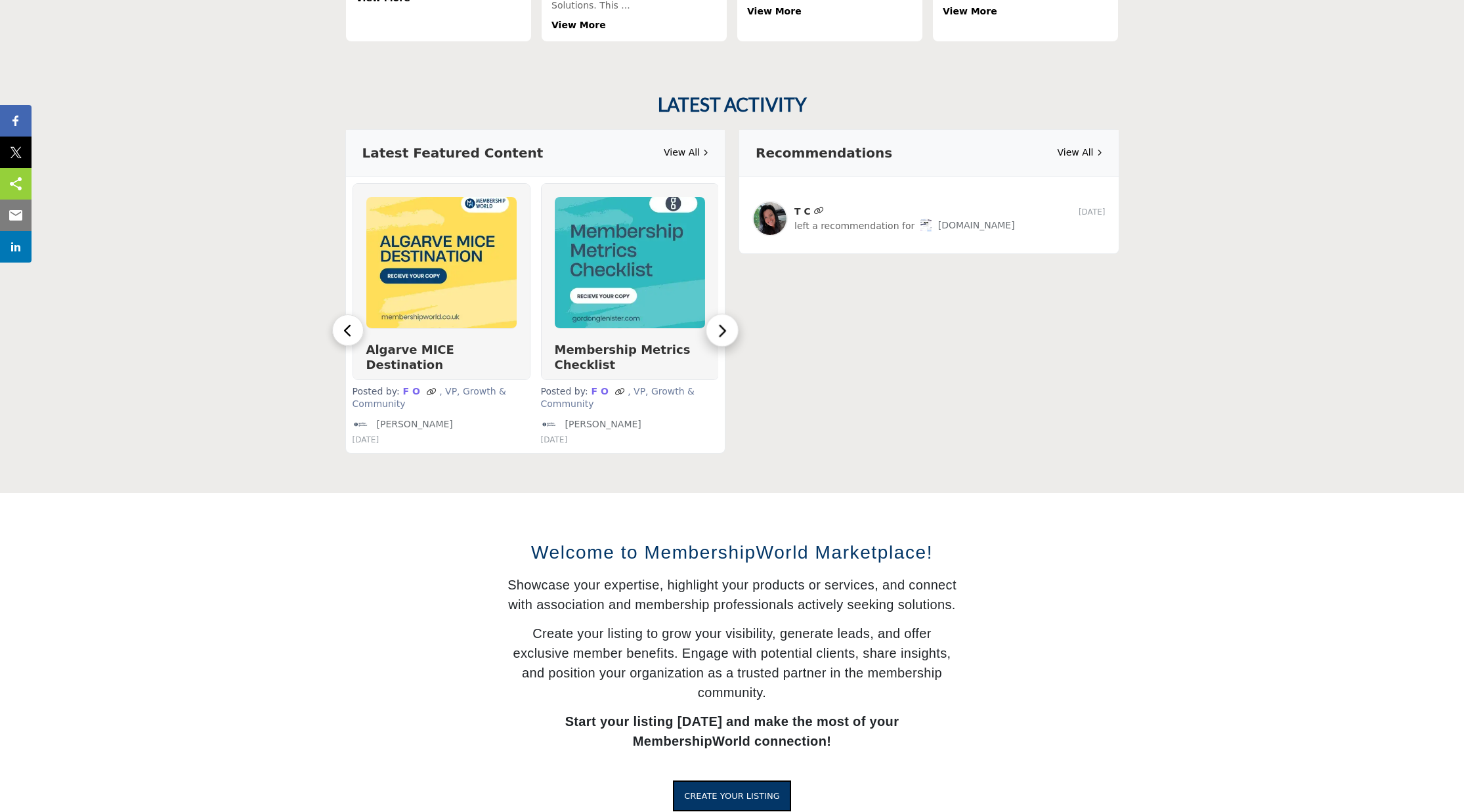
click at [733, 322] on button "button" at bounding box center [722, 330] width 32 height 32
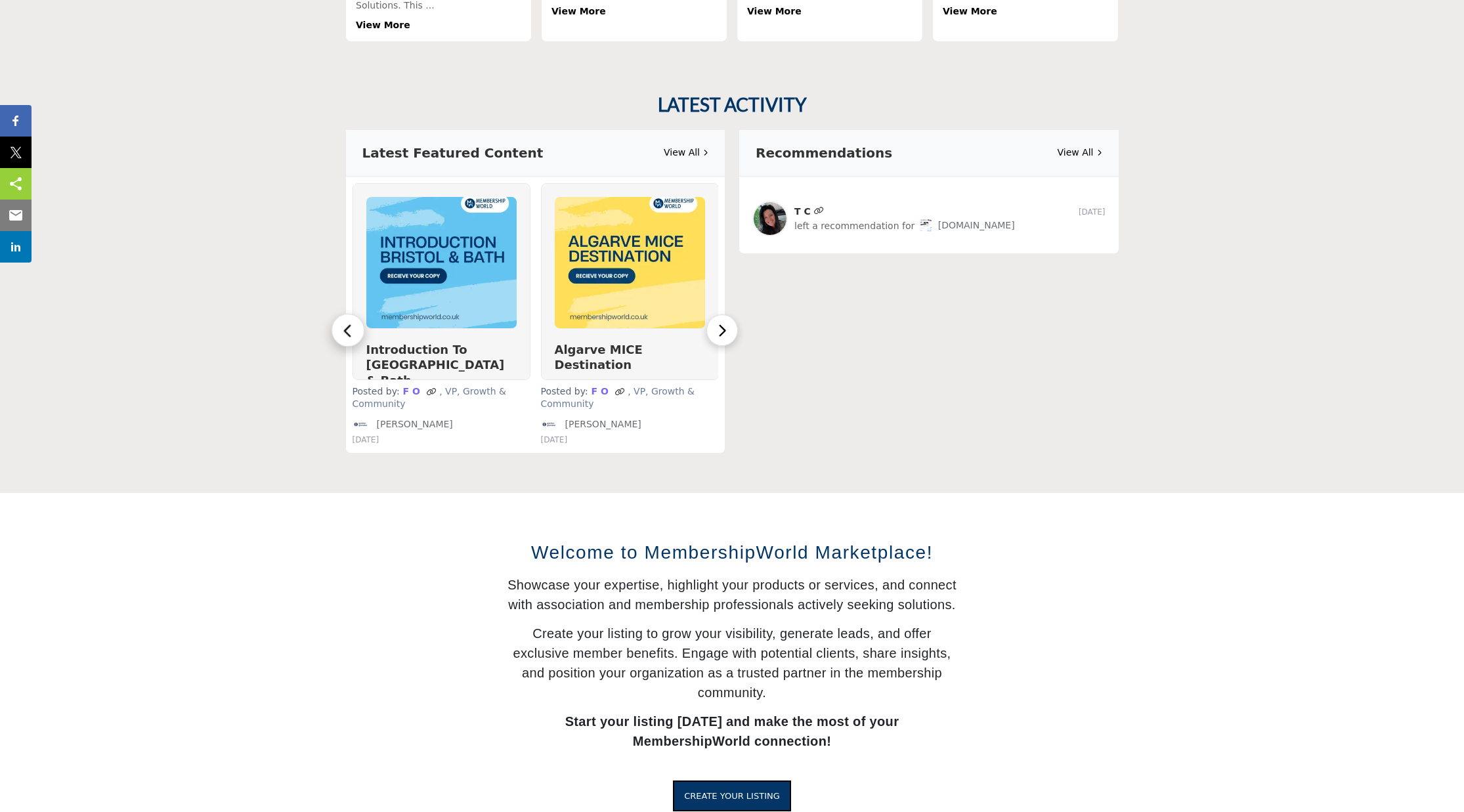
click at [360, 324] on button "button" at bounding box center [348, 330] width 32 height 32
click at [349, 322] on icon "button" at bounding box center [349, 331] width 11 height 17
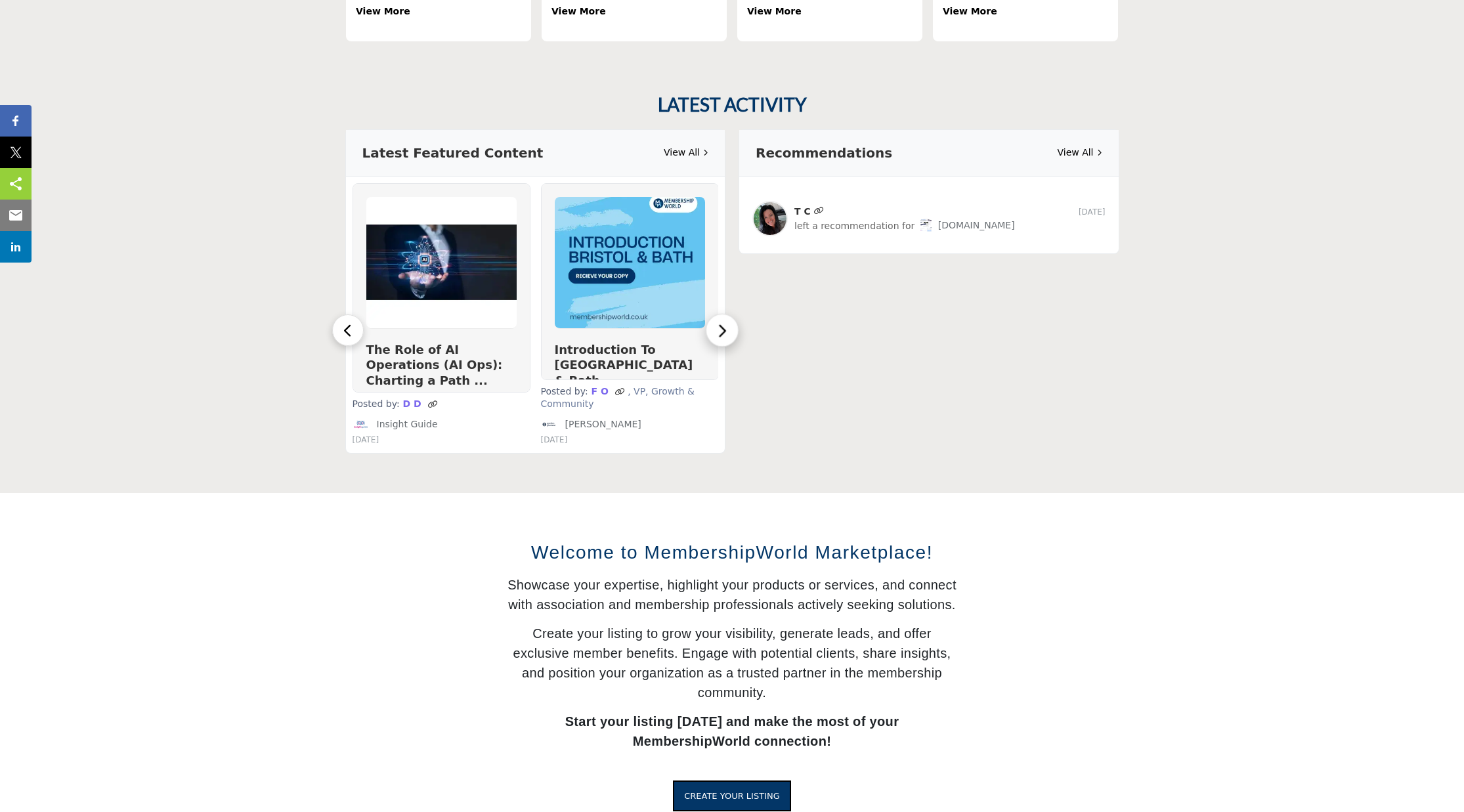
click at [721, 322] on icon "button" at bounding box center [722, 331] width 11 height 17
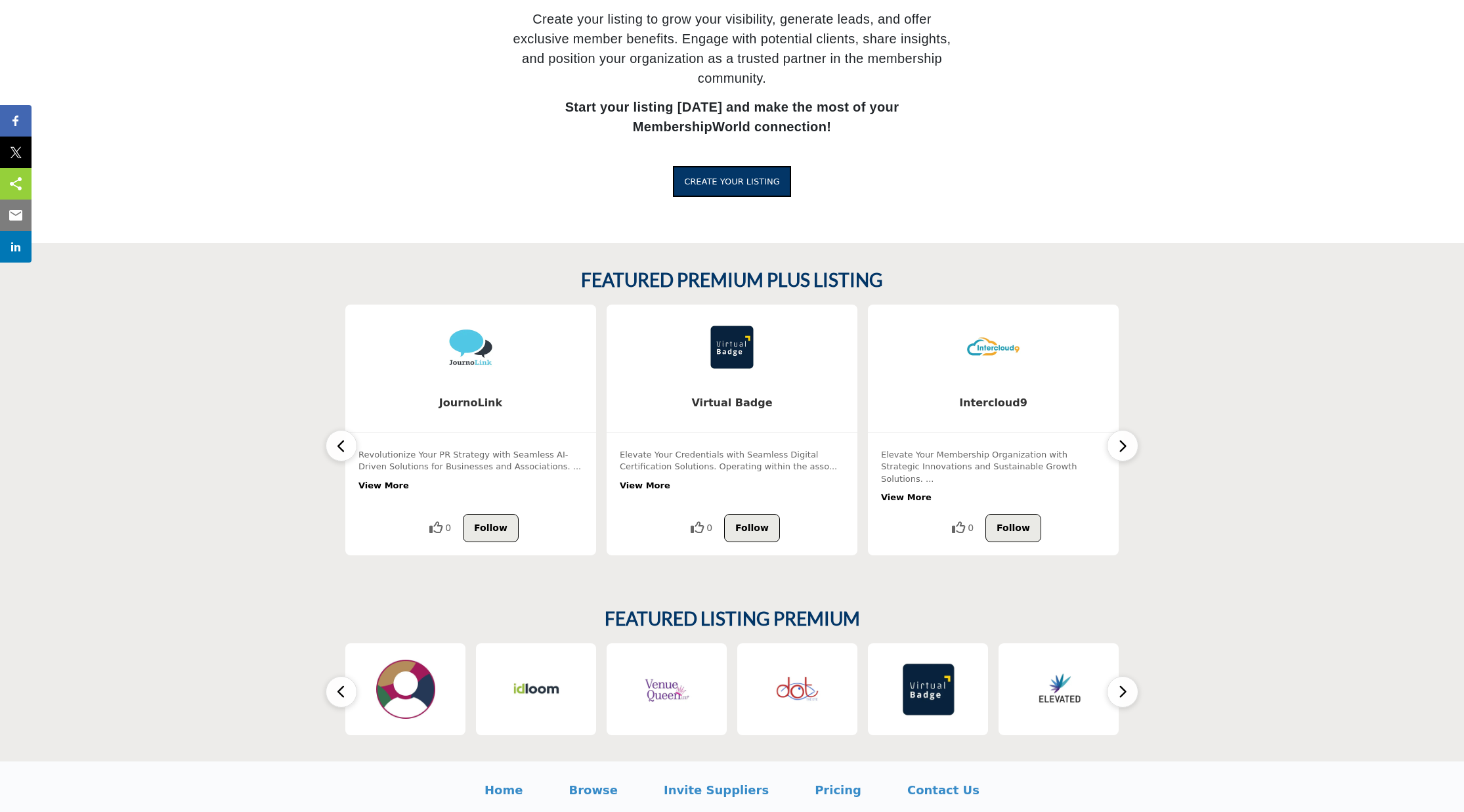
scroll to position [1281, 0]
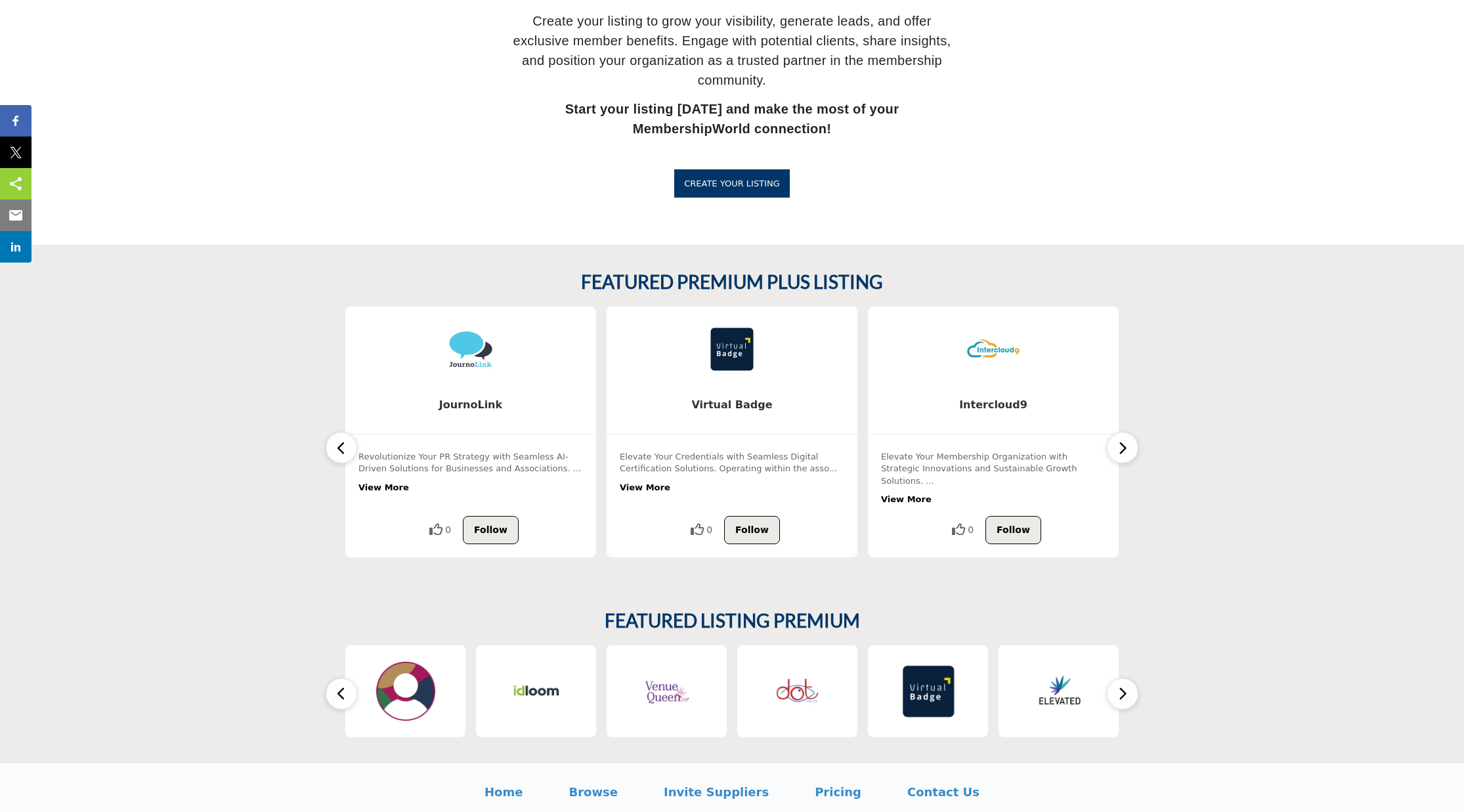
click at [765, 188] on span "CREATE YOUR LISTING" at bounding box center [732, 183] width 96 height 10
